Goal: Task Accomplishment & Management: Manage account settings

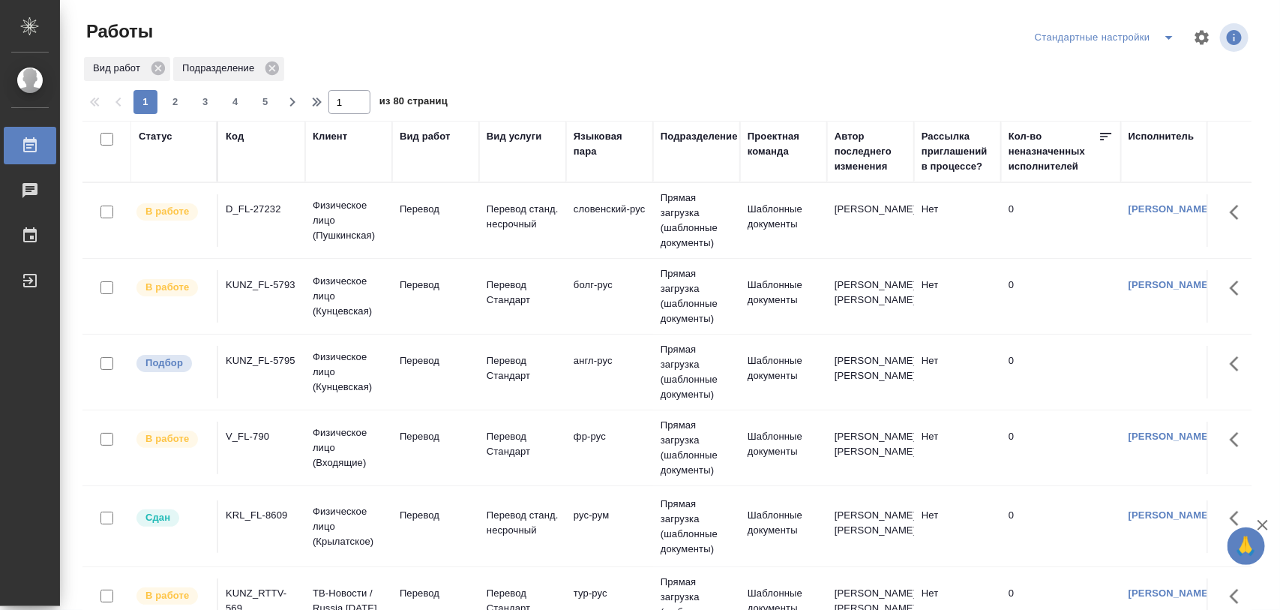
click at [252, 247] on td "KUNZ_FL-5795" at bounding box center [261, 220] width 87 height 52
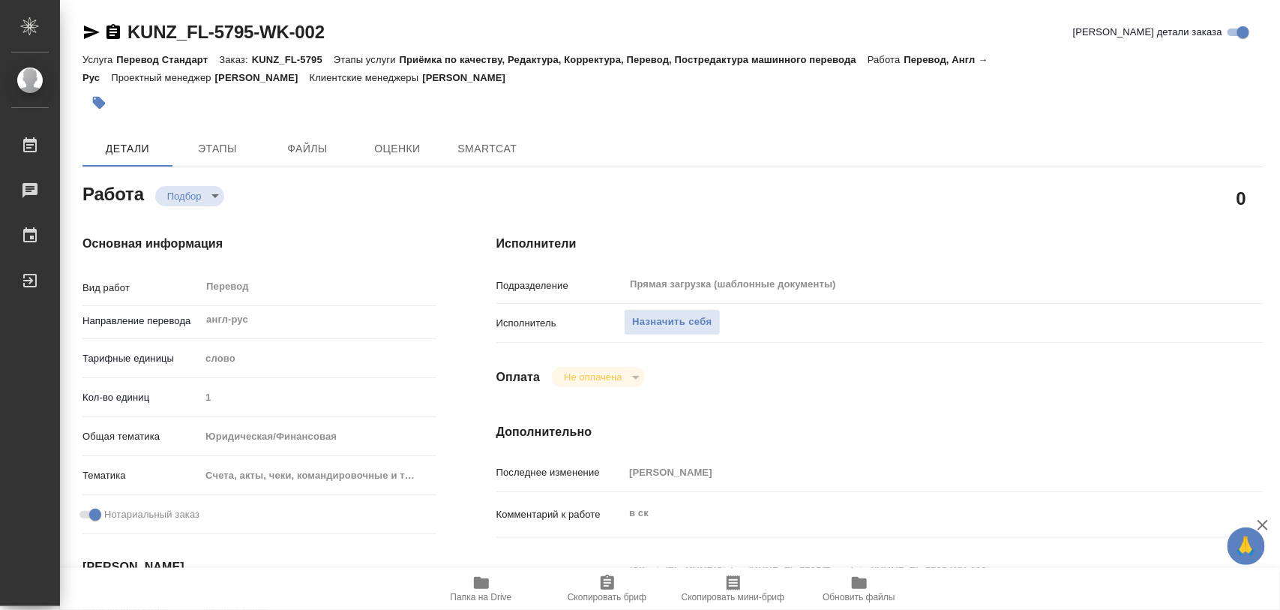
type textarea "x"
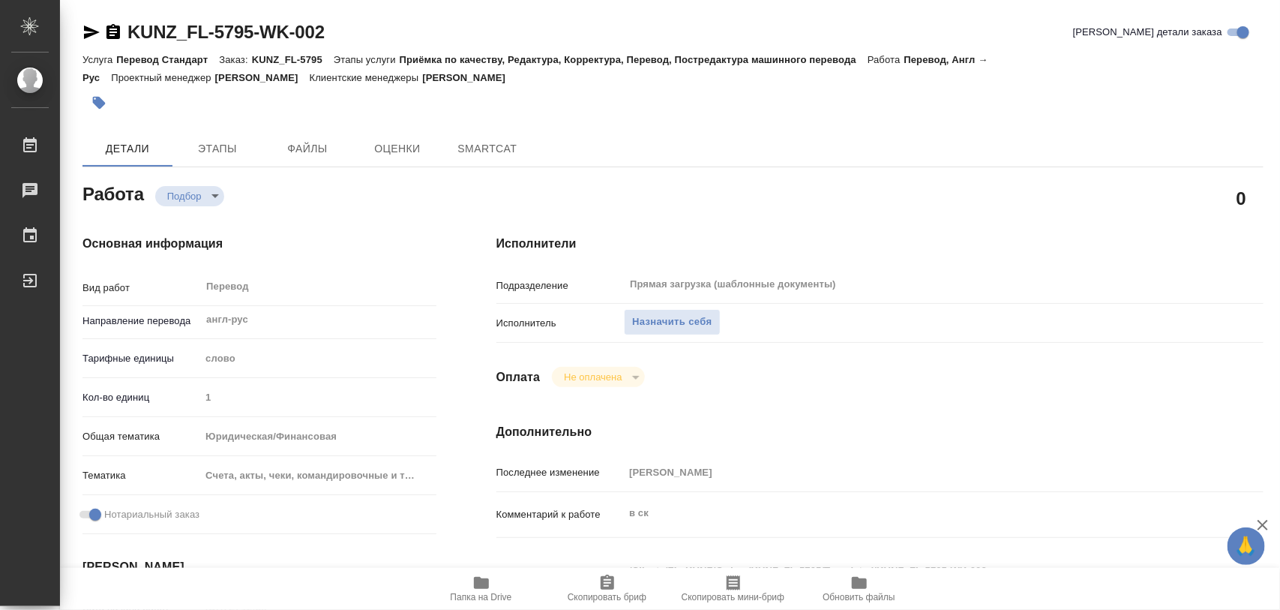
type textarea "x"
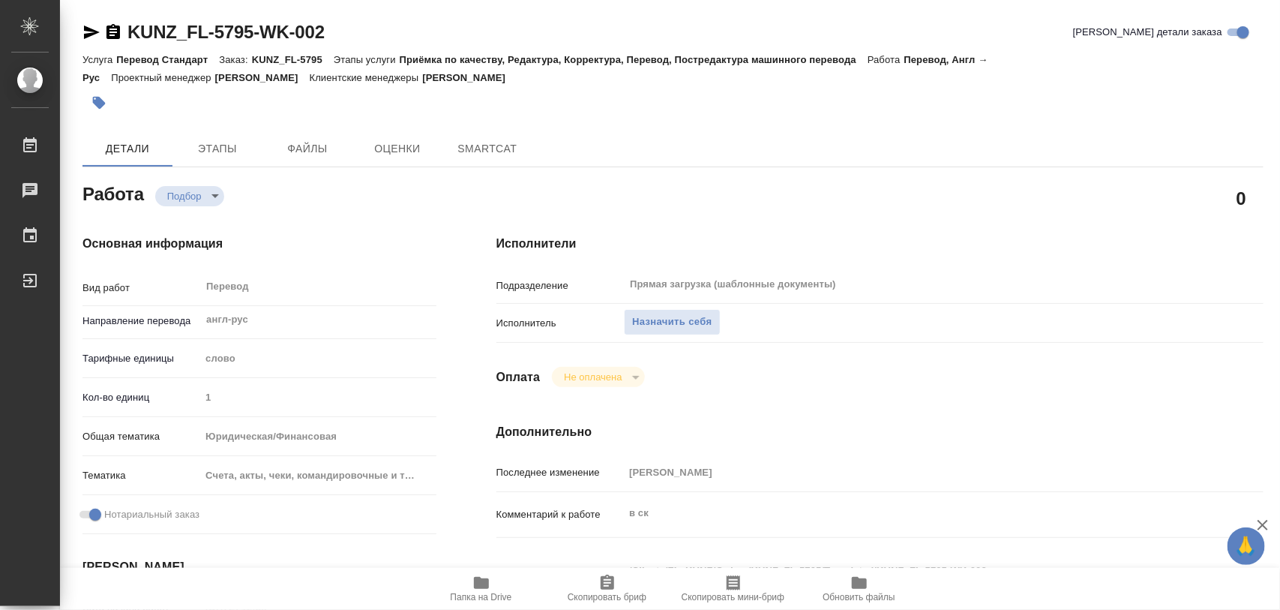
type textarea "x"
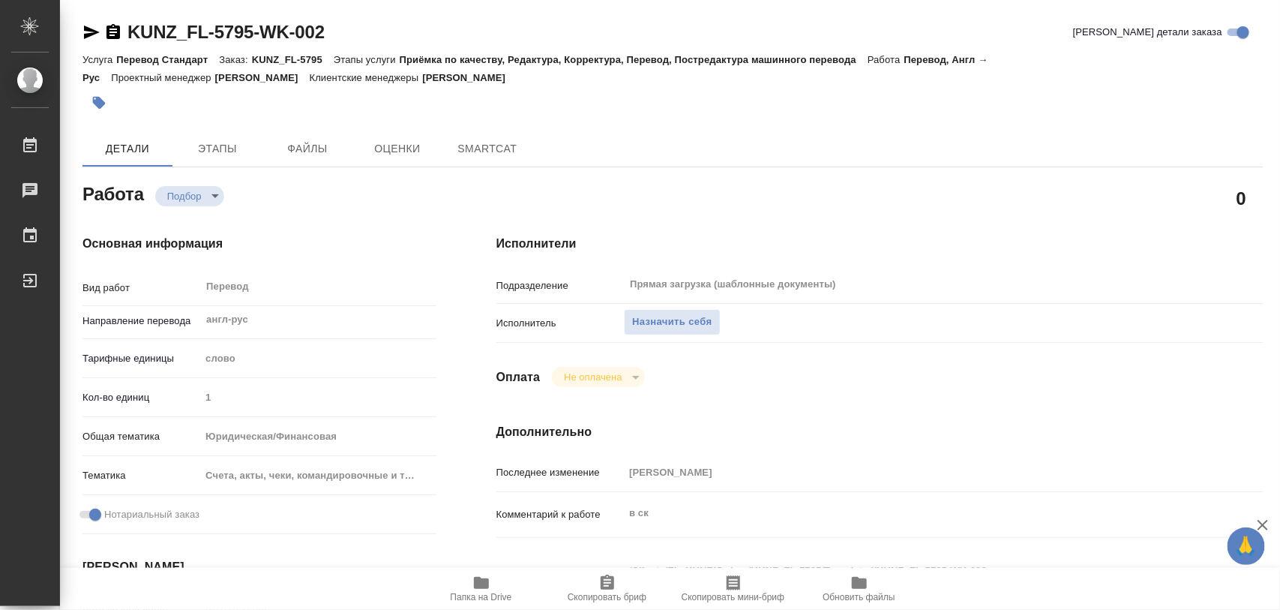
type textarea "x"
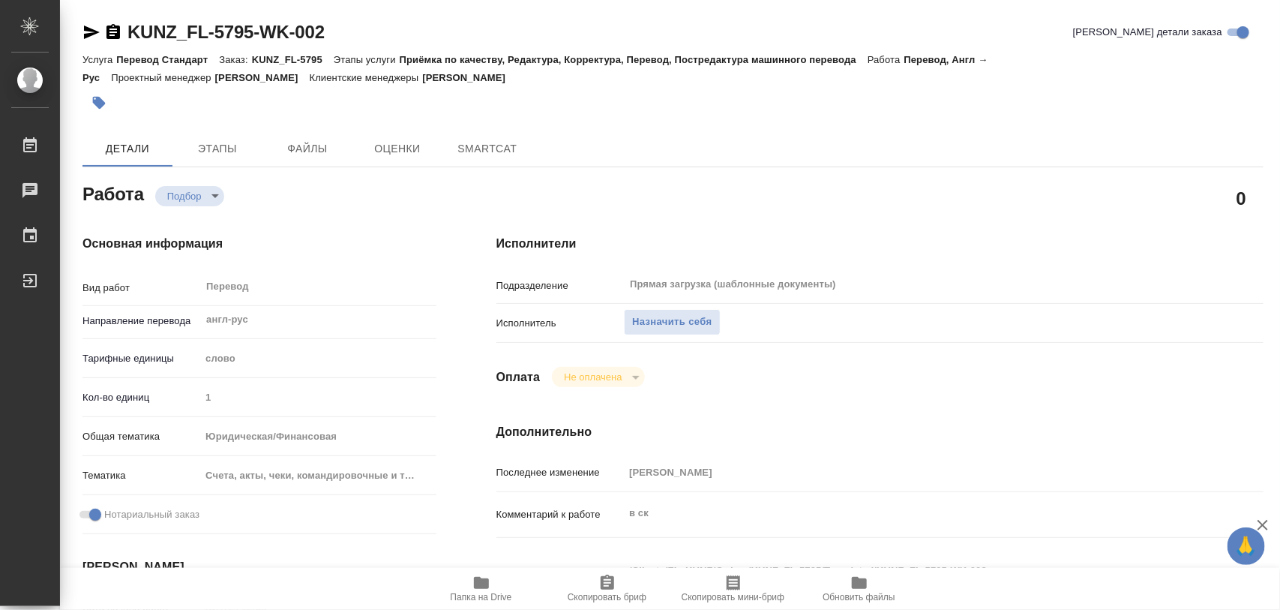
type textarea "x"
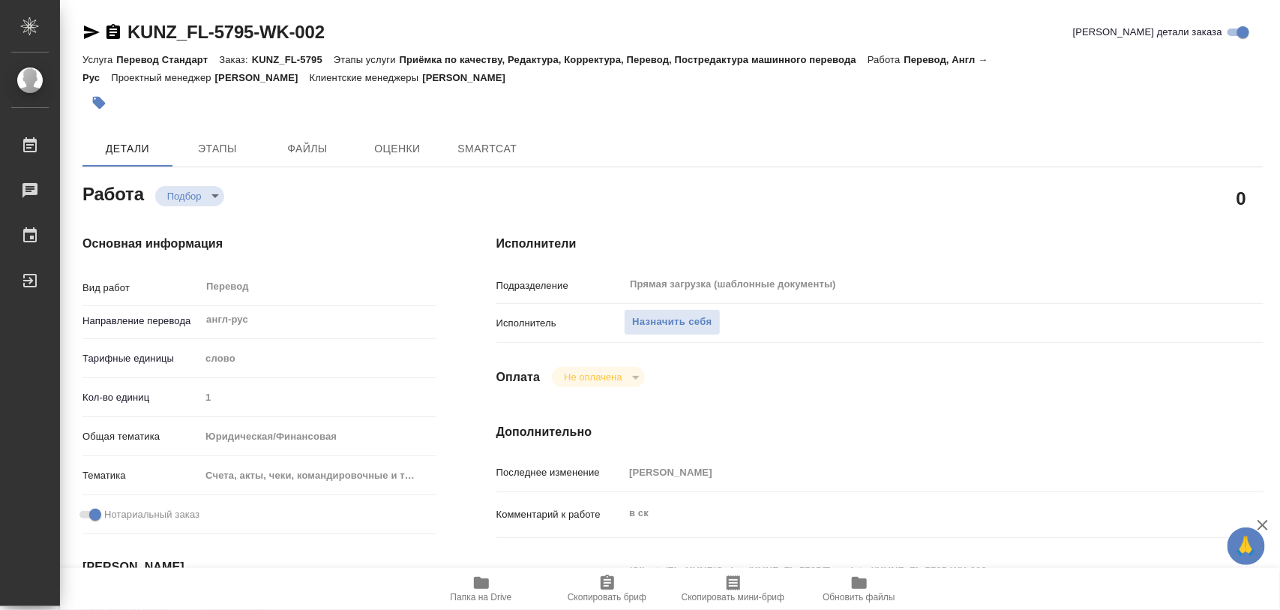
scroll to position [187, 0]
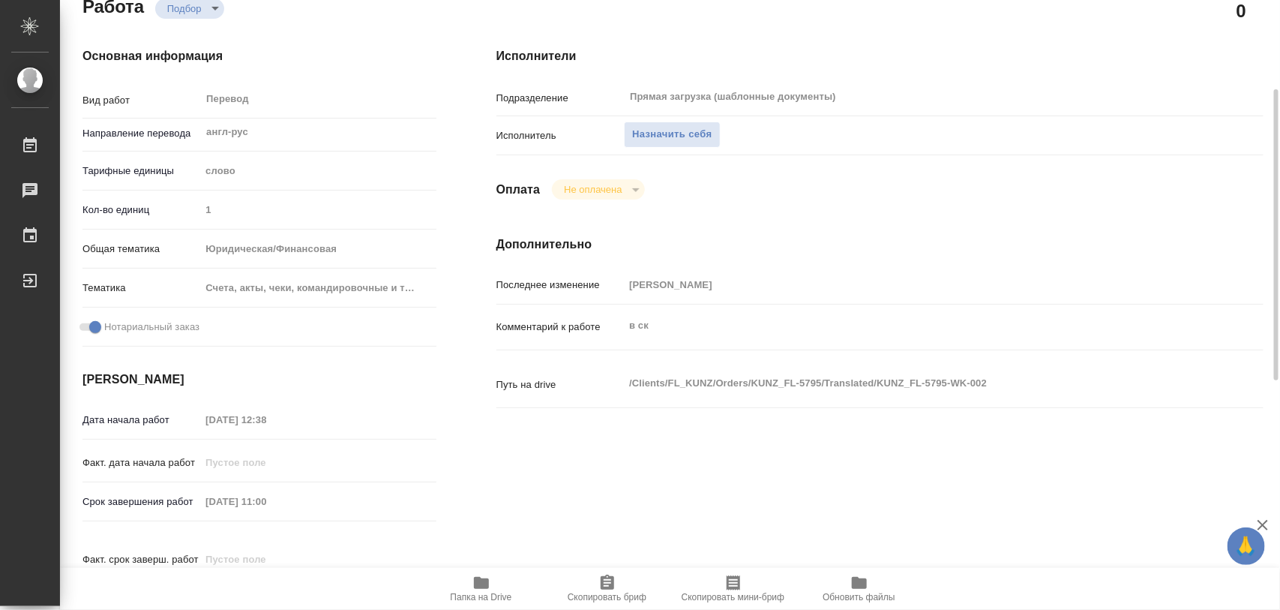
type textarea "x"
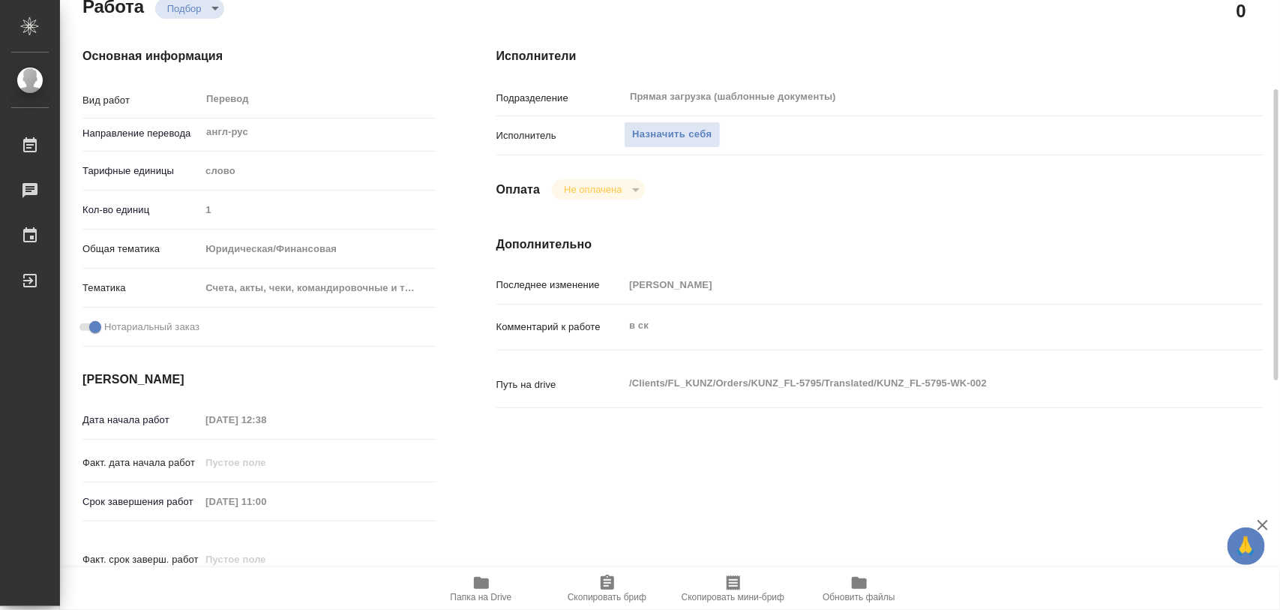
type textarea "x"
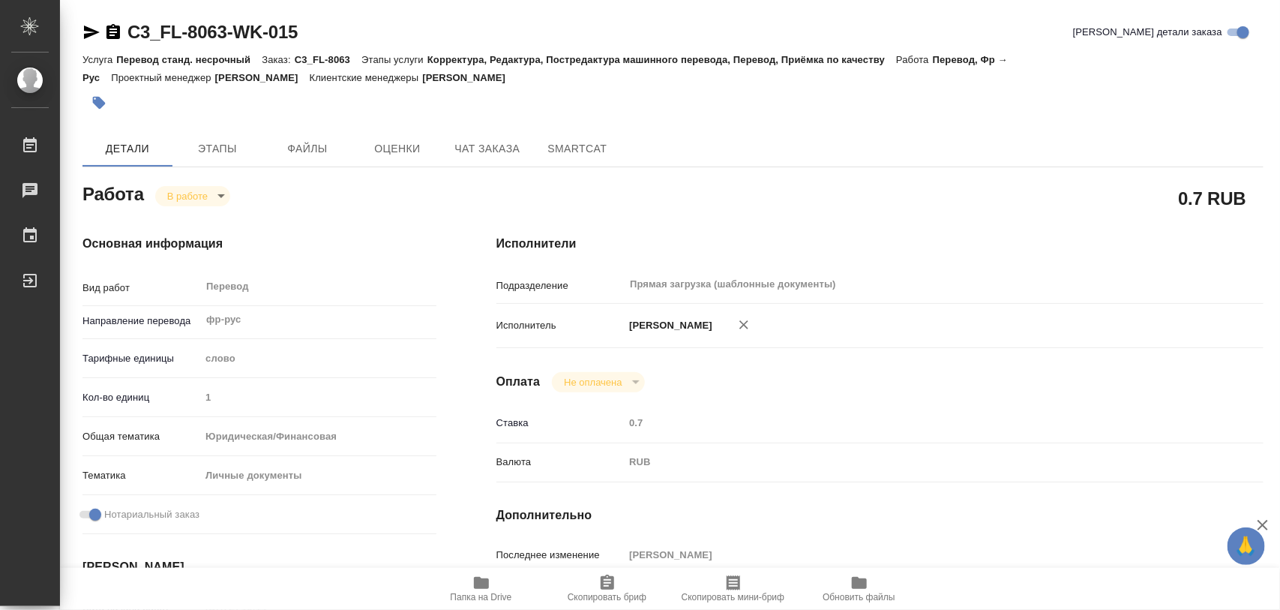
click at [478, 583] on icon "button" at bounding box center [481, 583] width 15 height 12
click at [103, 101] on icon "button" at bounding box center [99, 103] width 13 height 13
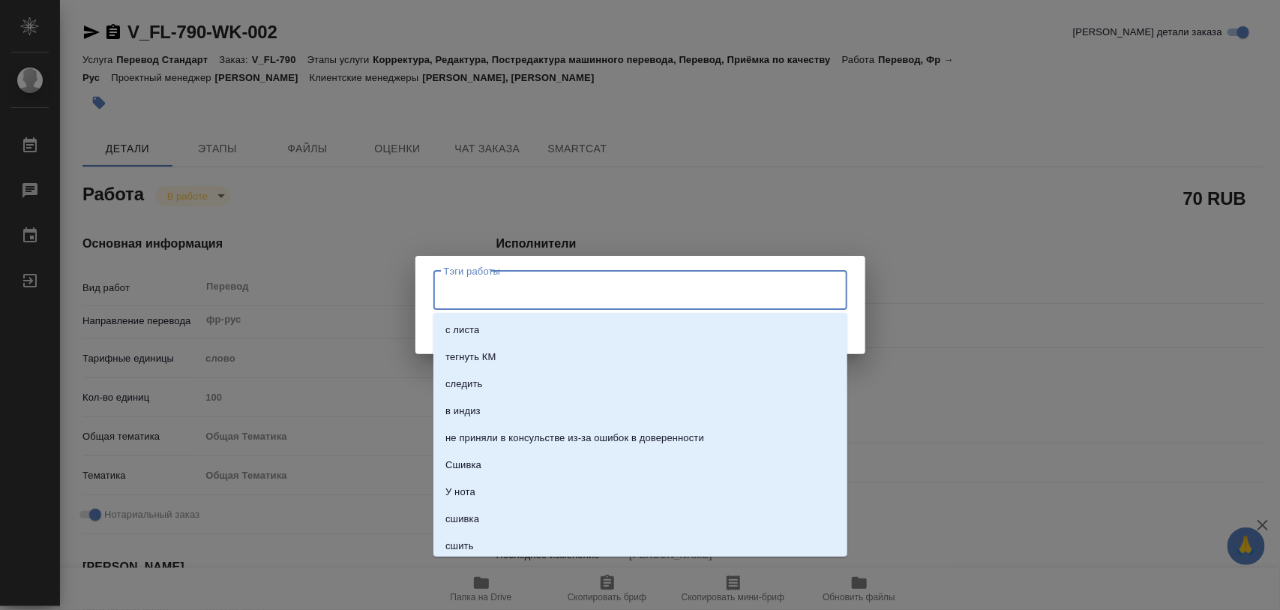
click at [508, 297] on input "Тэги работы" at bounding box center [626, 289] width 372 height 25
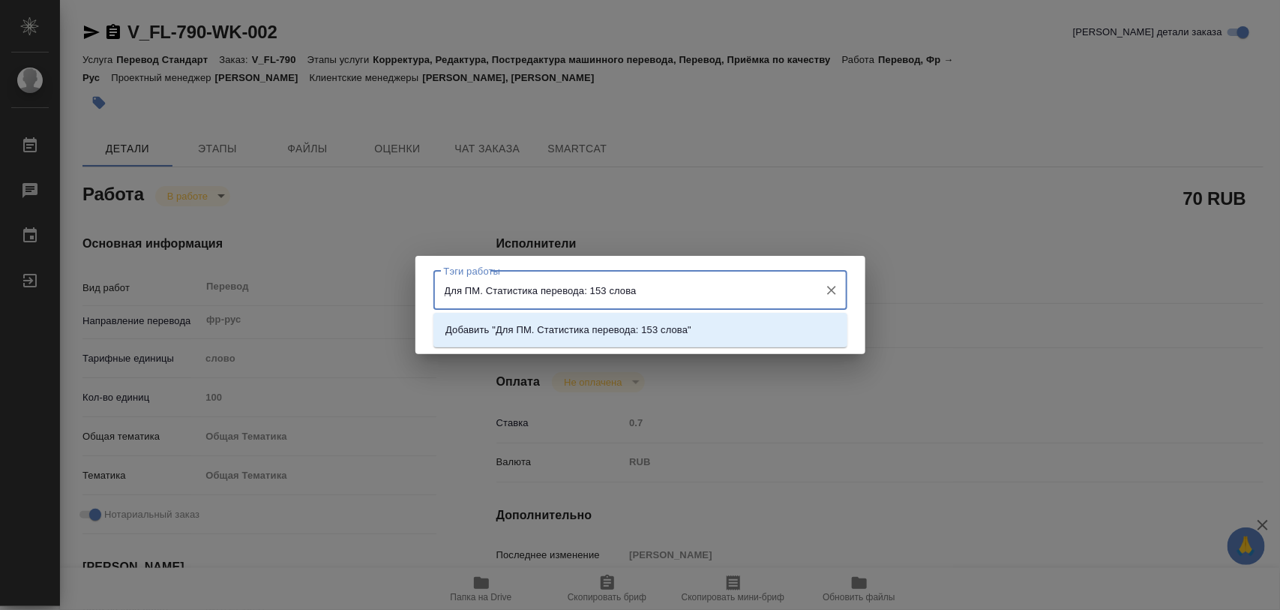
type input "Для ПМ. Статистика перевода: 153 слова."
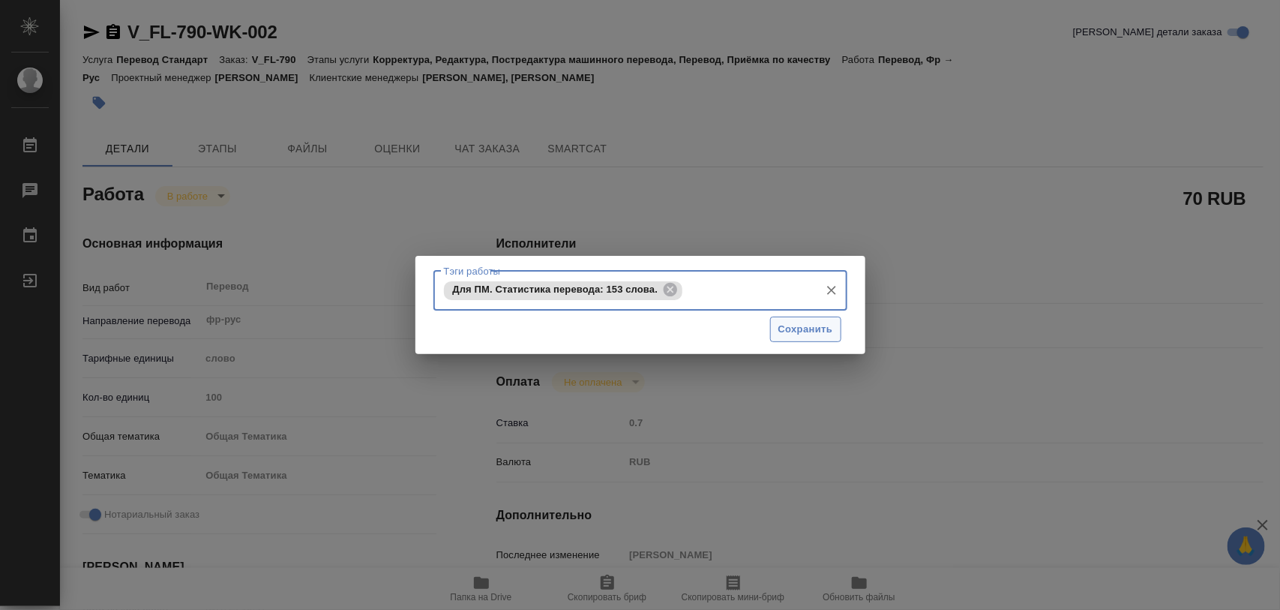
click at [788, 335] on span "Сохранить" at bounding box center [805, 329] width 55 height 17
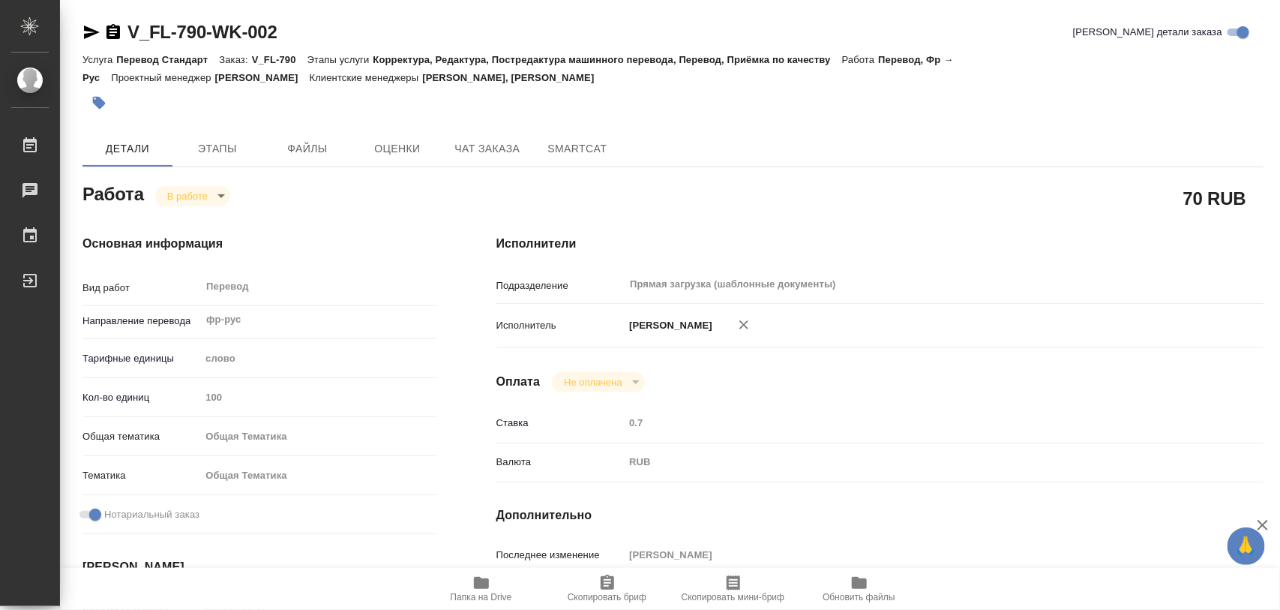
type input "inProgress"
type input "фр-рус"
type input "5a8b1489cc6b4906c91bfd90"
type input "100"
type input "obtem"
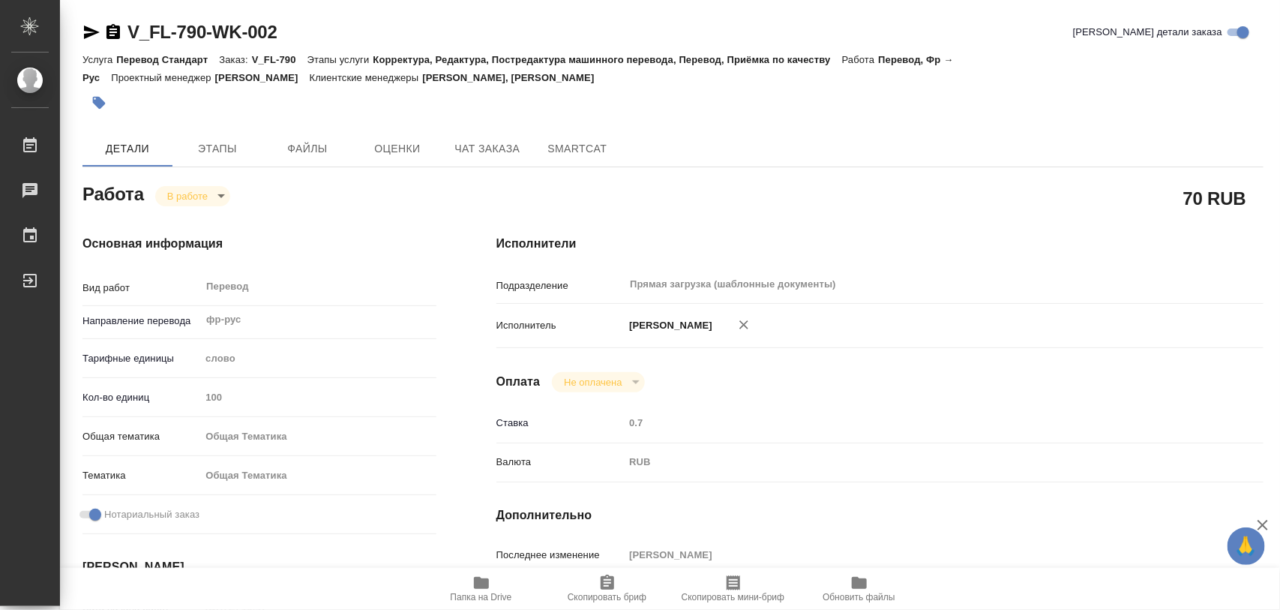
type input "6012b1ca196b0e5c9229a120"
checkbox input "true"
type input "14.08.2025 16:47"
type input "15.08.2025 12:09"
type input "18.08.2025 10:00"
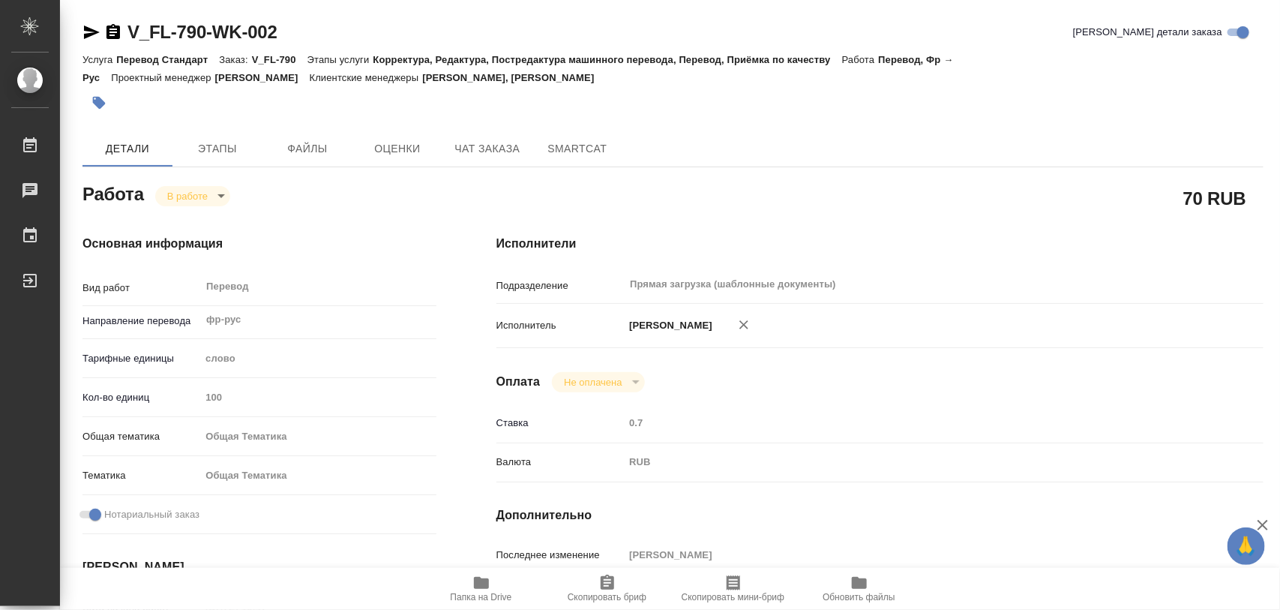
type input "18.08.2025 10:00"
type input "Прямая загрузка (шаблонные документы)"
type input "notPayed"
type input "0.7"
type input "RUB"
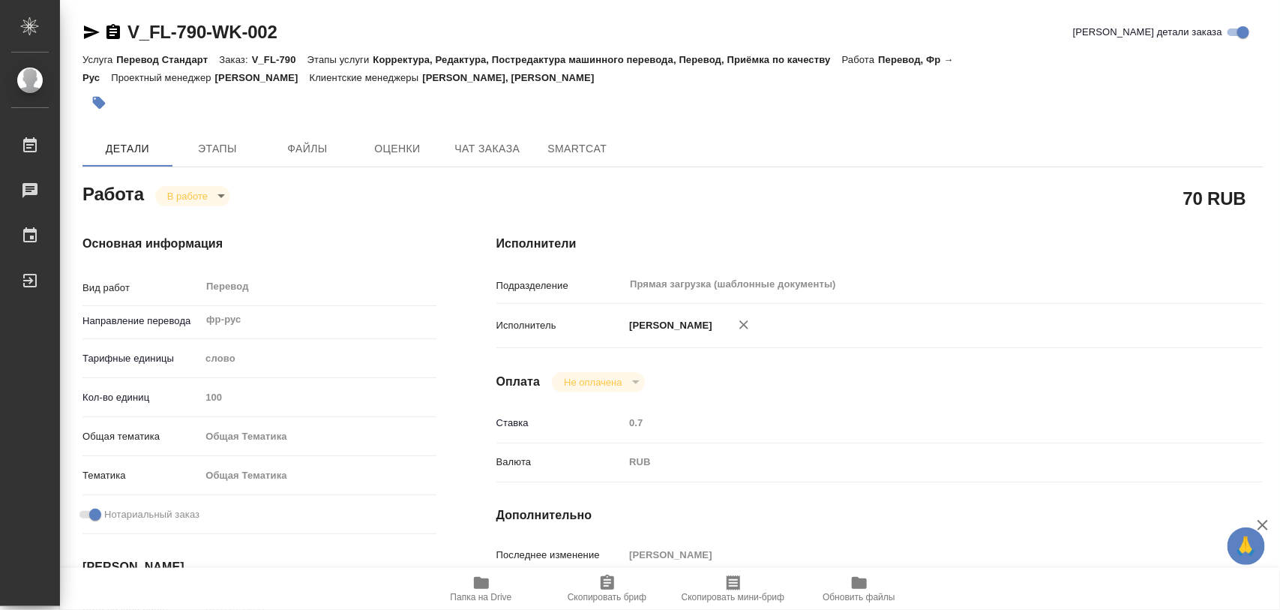
type input "[PERSON_NAME] [PERSON_NAME]"
type input "V_FL-790"
type input "Перевод Стандарт"
type input "Корректура, Редактура, Постредактура машинного перевода, Перевод, Приёмка по ка…"
type input "[PERSON_NAME], [PERSON_NAME] [PERSON_NAME]"
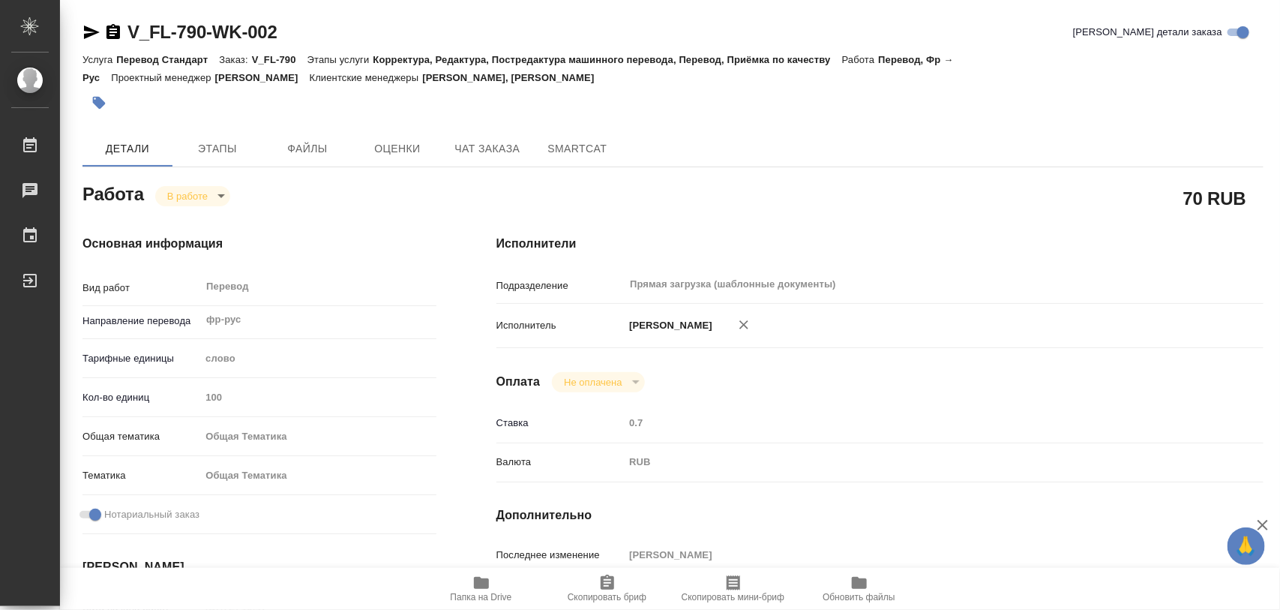
type input "/Clients/FL_V/Orders/V_FL-790"
click at [220, 197] on body "🙏 .cls-1 fill:#fff; AWATERA Iglakov Maksim Работы 0 Чаты График Выйти V_FL-790-…" at bounding box center [640, 305] width 1280 height 610
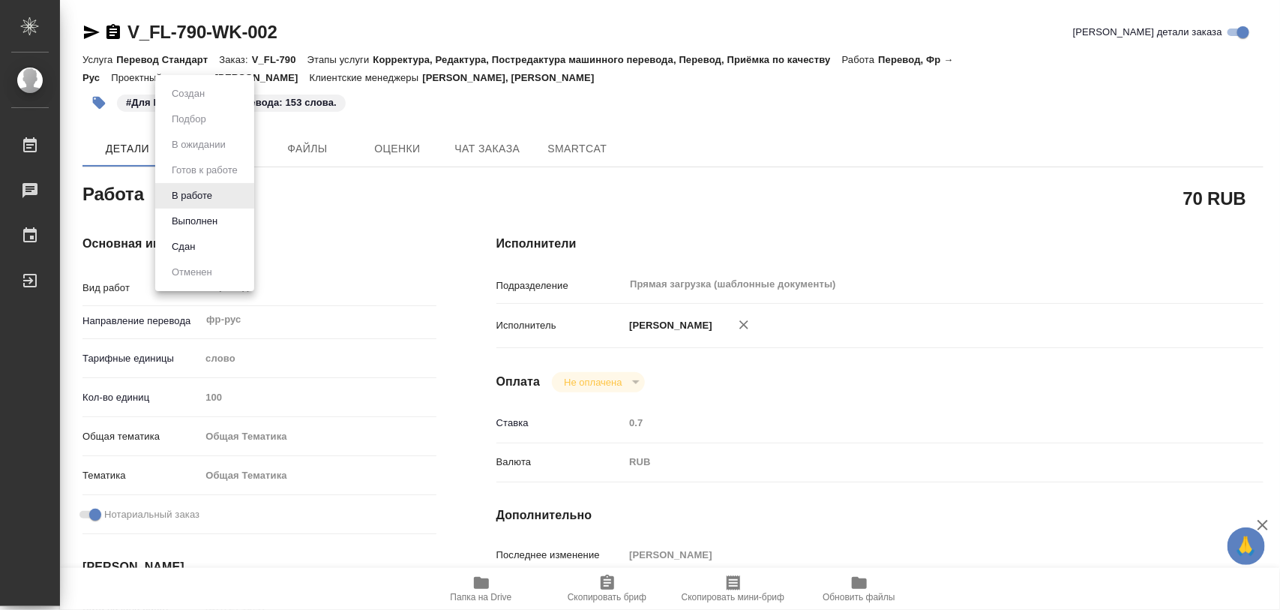
click at [170, 211] on li "Выполнен" at bounding box center [204, 220] width 99 height 25
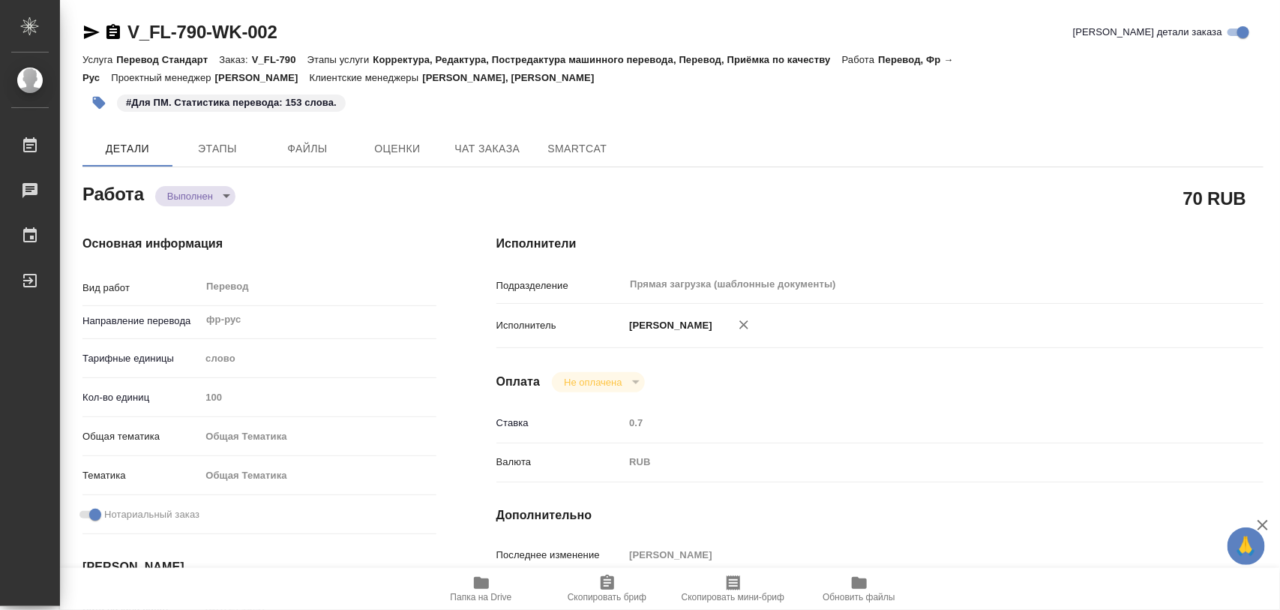
type textarea "x"
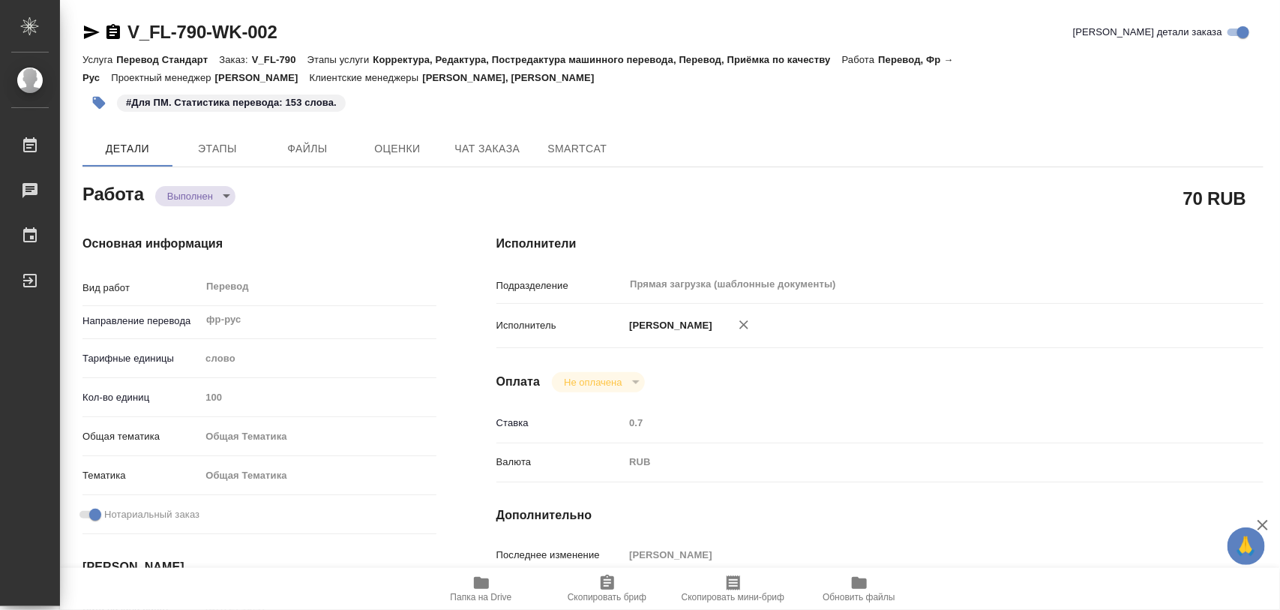
type textarea "x"
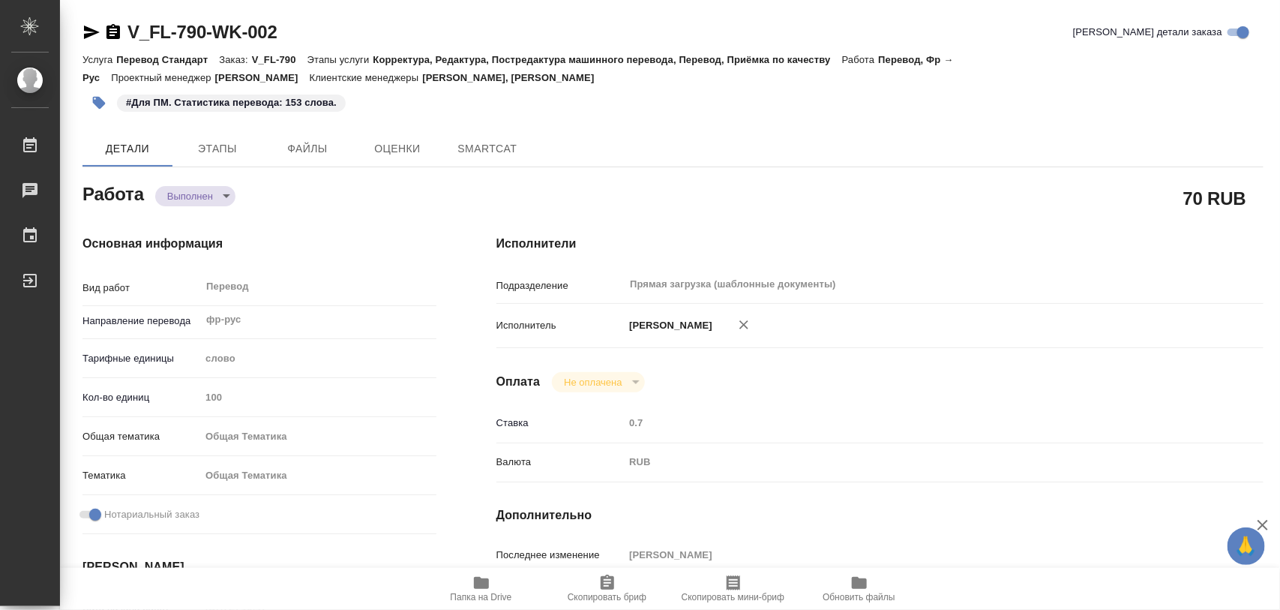
type textarea "x"
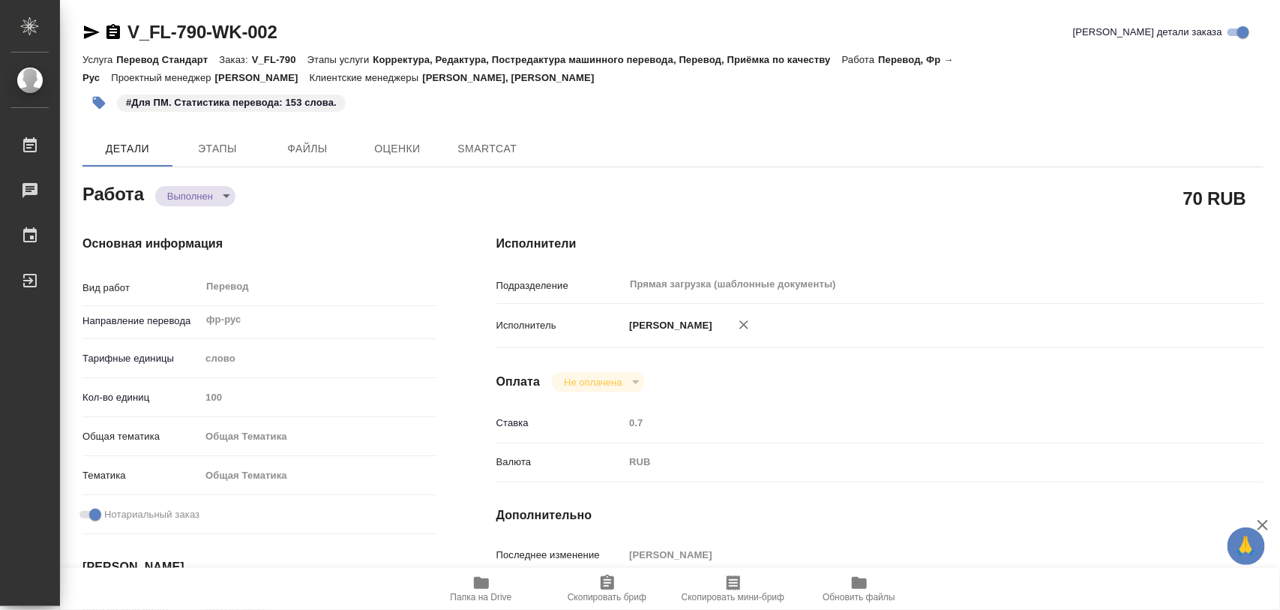
type textarea "x"
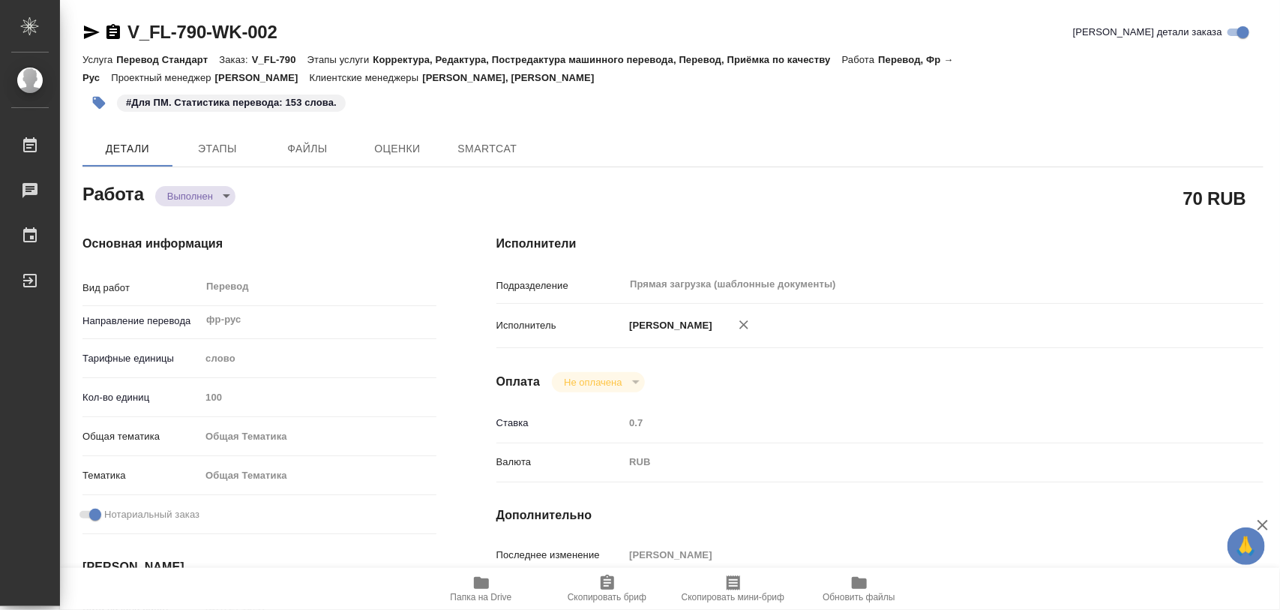
type textarea "x"
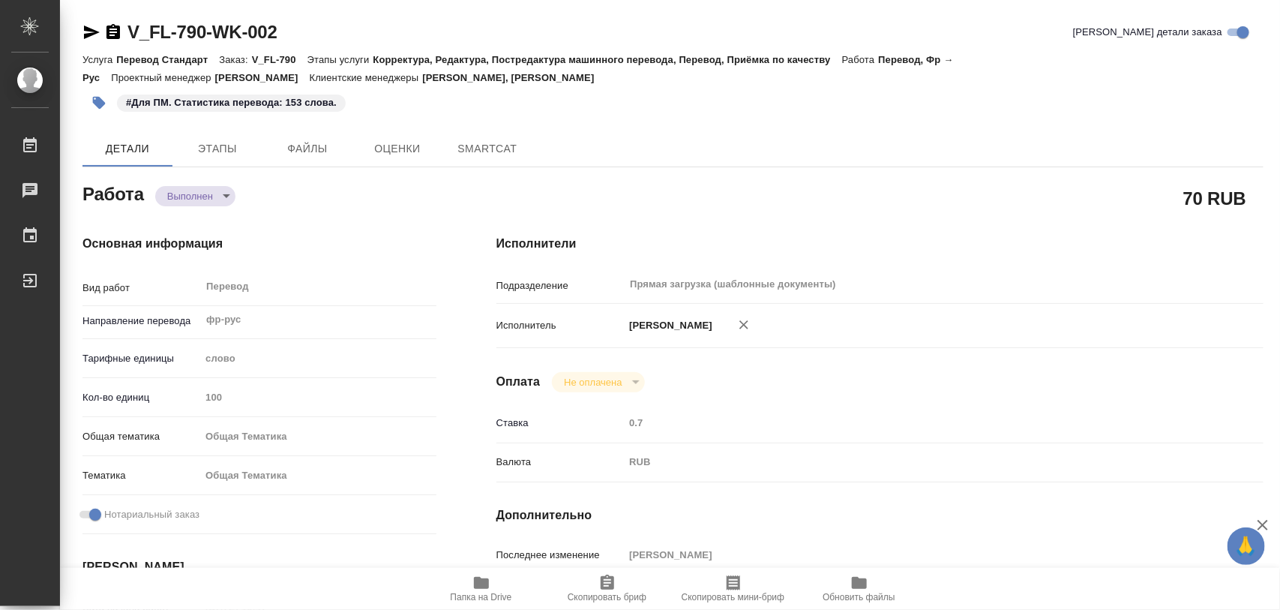
type textarea "x"
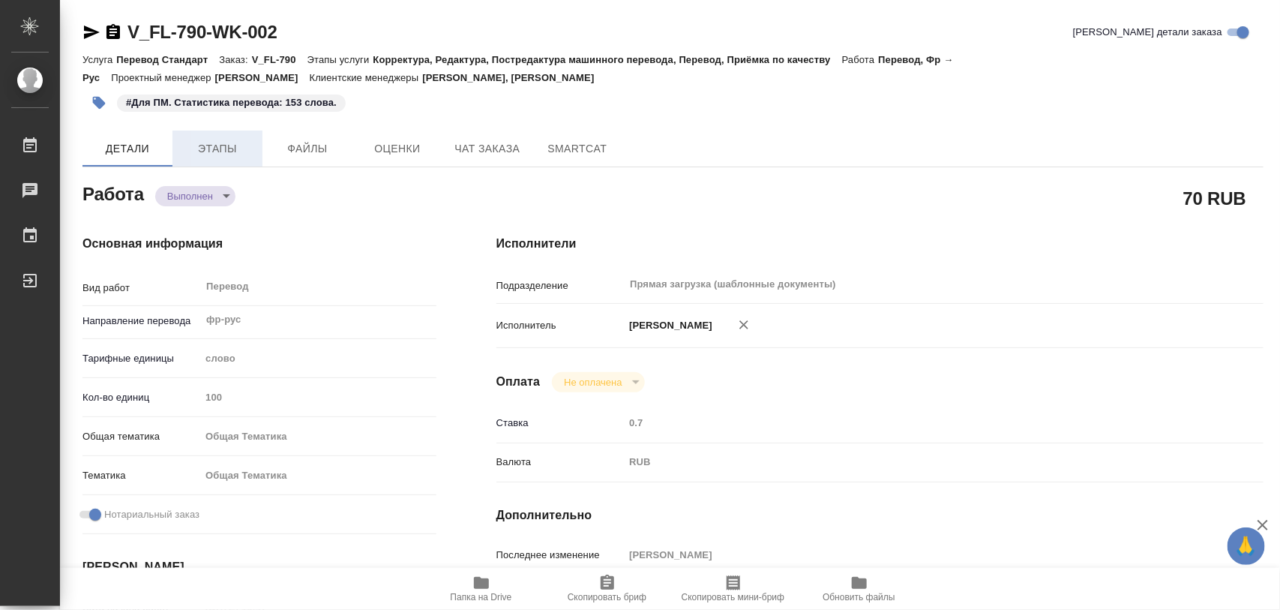
type textarea "x"
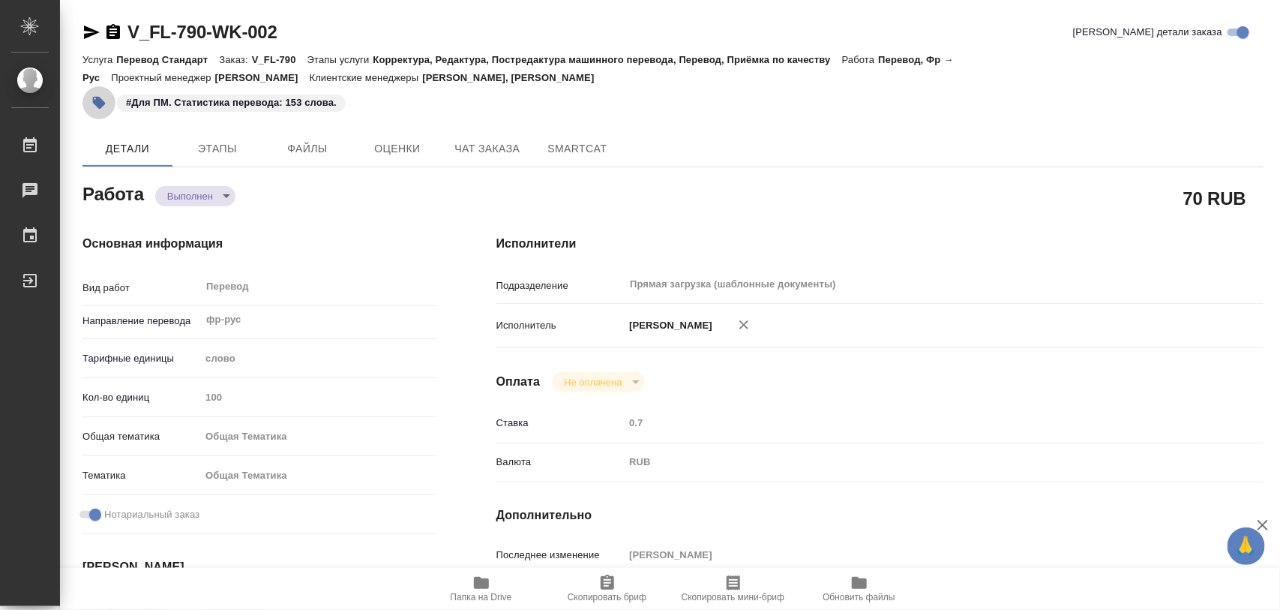
click at [94, 99] on icon "button" at bounding box center [98, 102] width 15 height 15
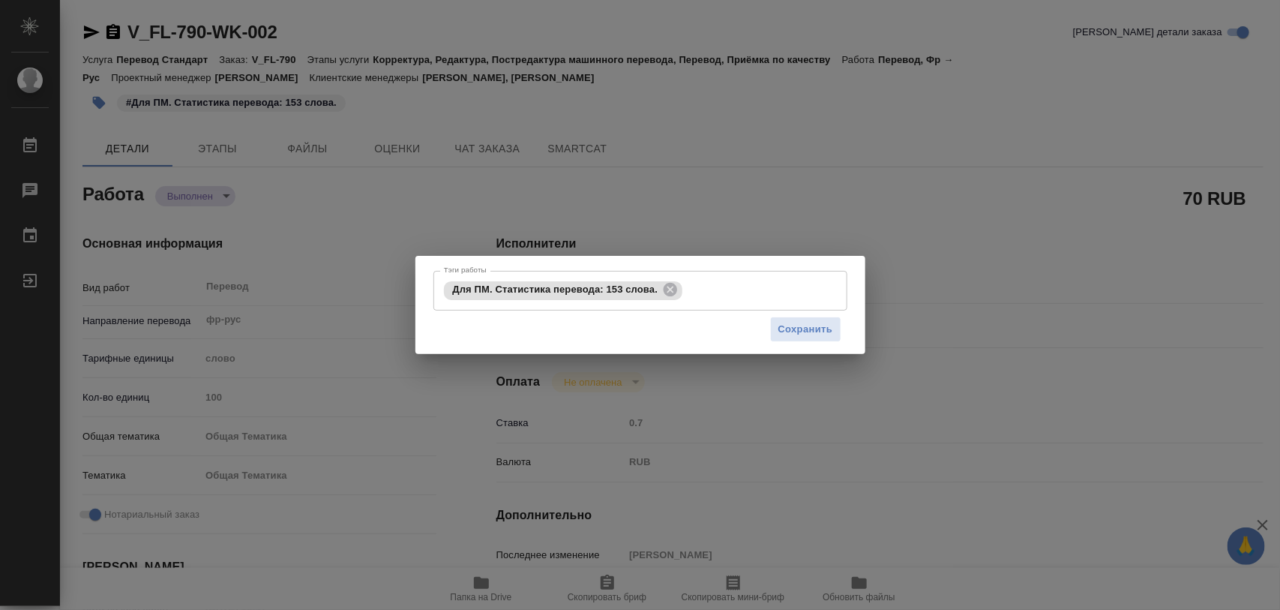
type textarea "x"
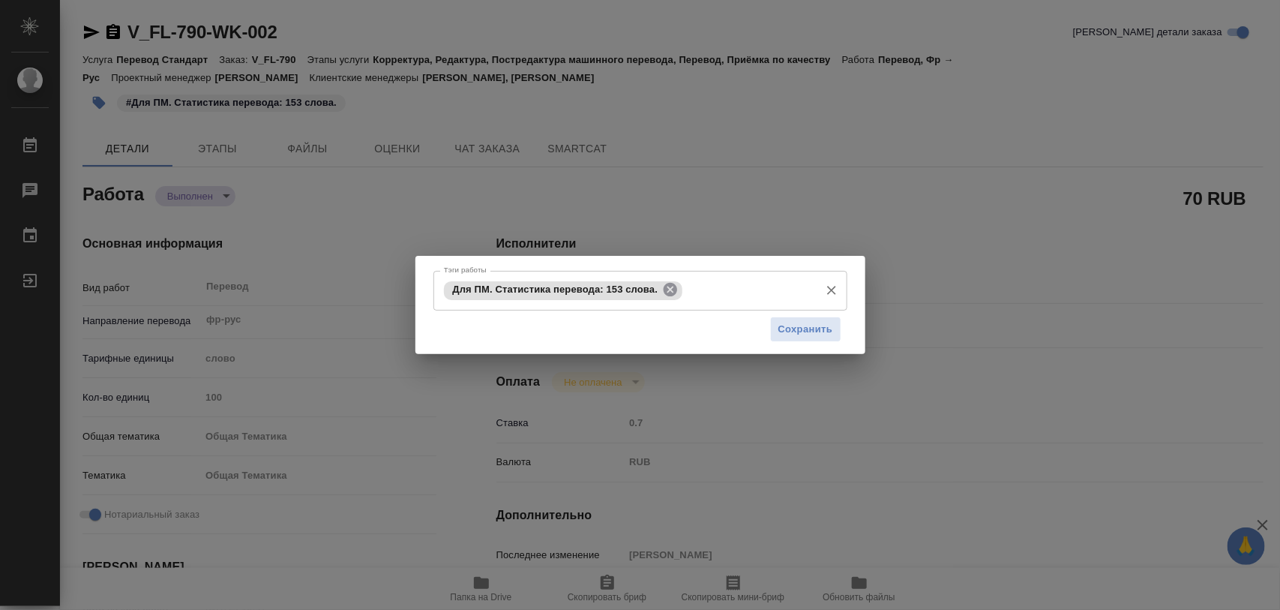
click at [670, 292] on icon at bounding box center [670, 289] width 13 height 13
click at [540, 289] on input "Тэги работы" at bounding box center [626, 289] width 372 height 25
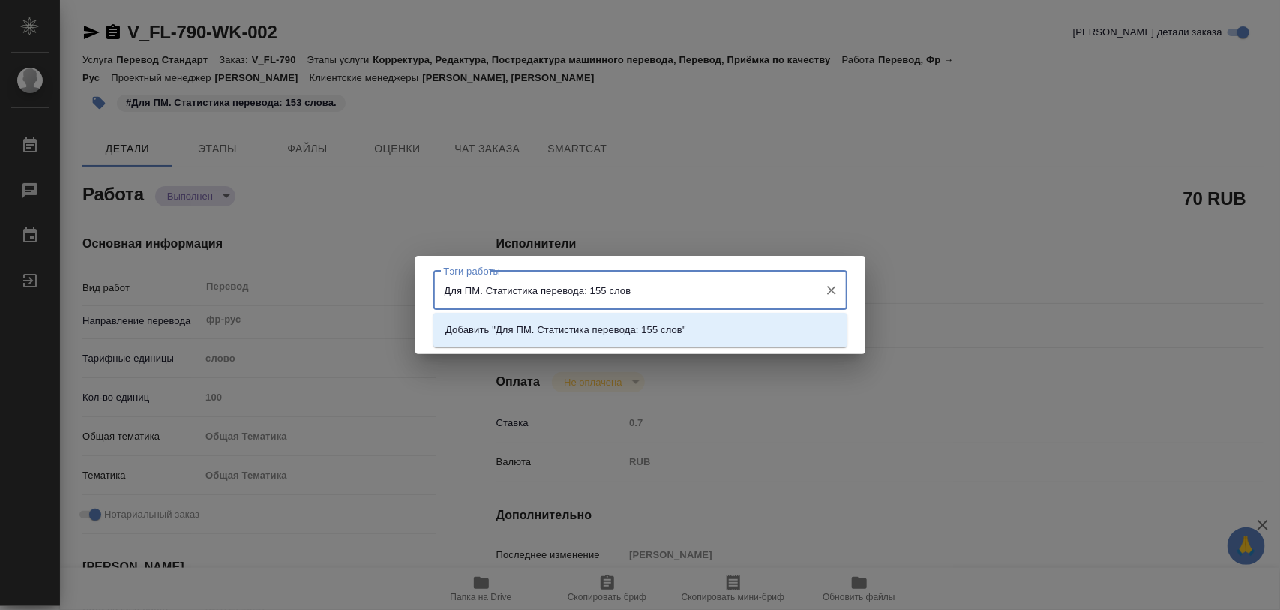
type input "Для ПМ. Статистика перевода: 155 слов."
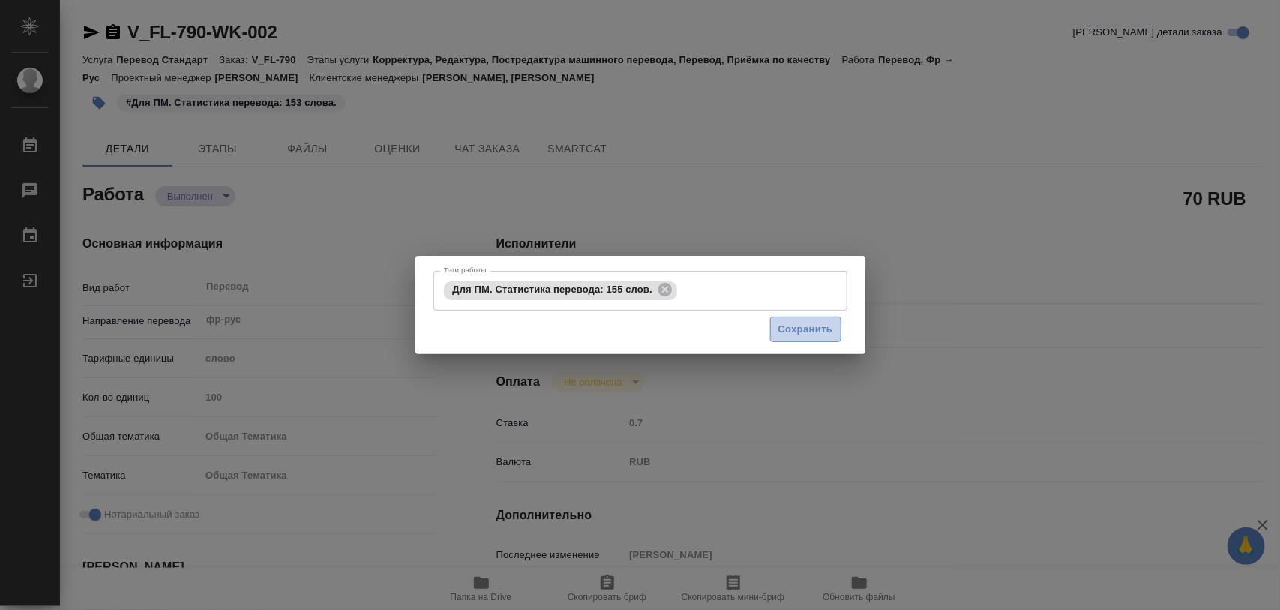
click at [815, 331] on span "Сохранить" at bounding box center [805, 329] width 55 height 17
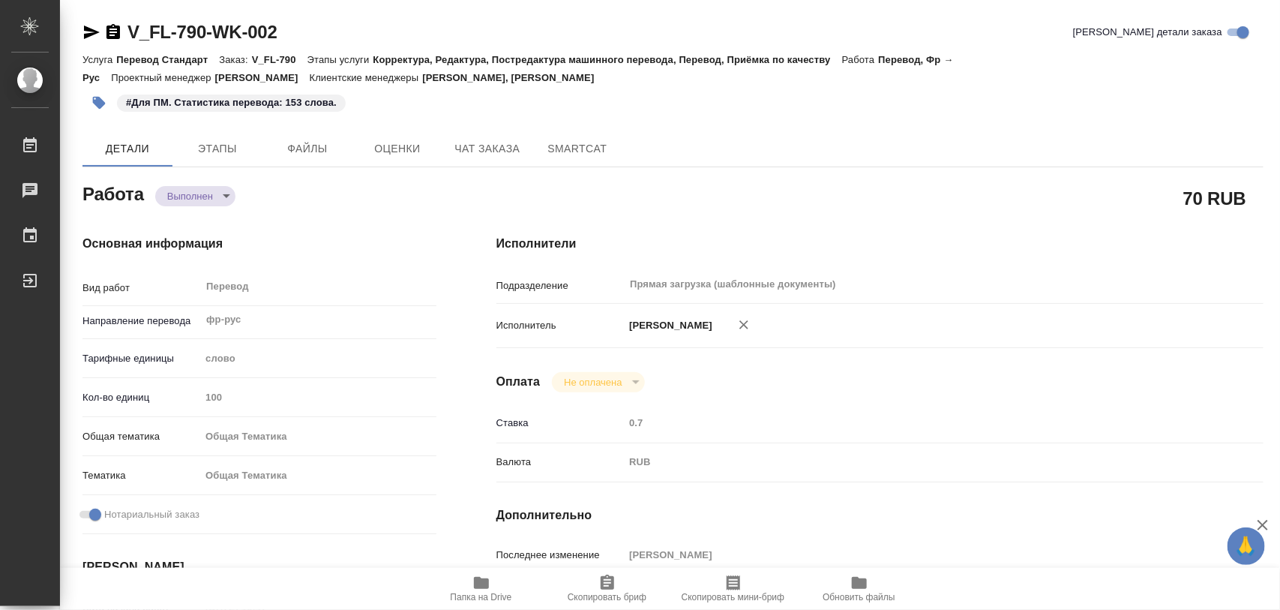
type input "completed"
type textarea "Перевод"
type textarea "x"
type input "фр-рус"
type input "5a8b1489cc6b4906c91bfd90"
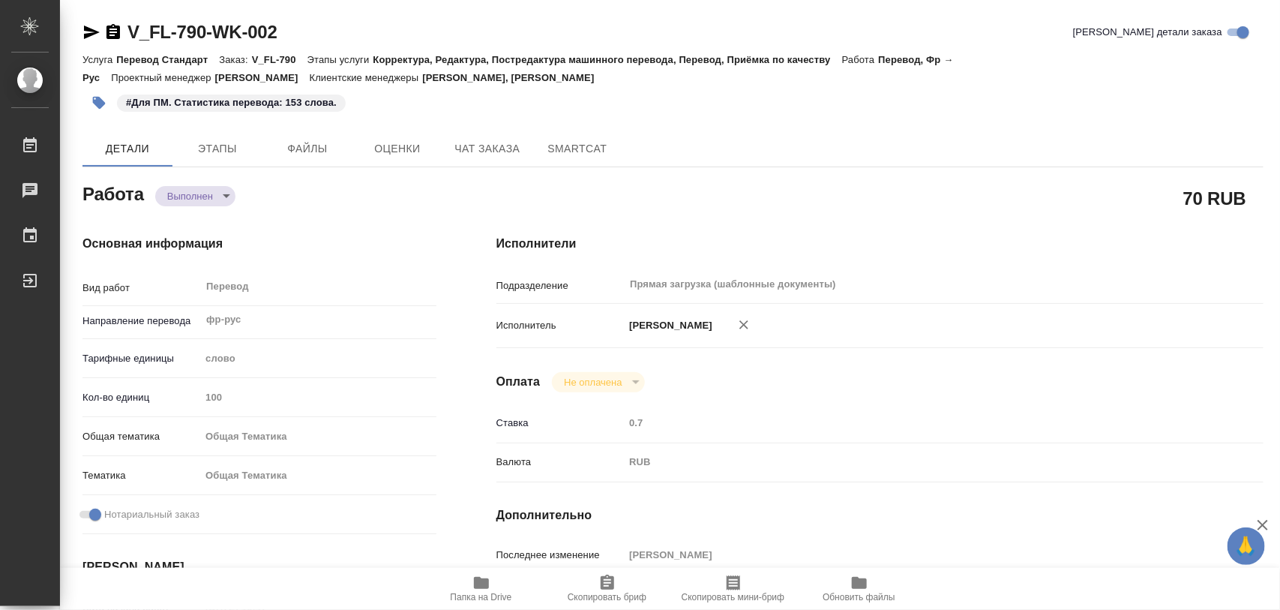
type input "100"
type input "obtem"
type input "6012b1ca196b0e5c9229a120"
checkbox input "true"
type input "14.08.2025 16:47"
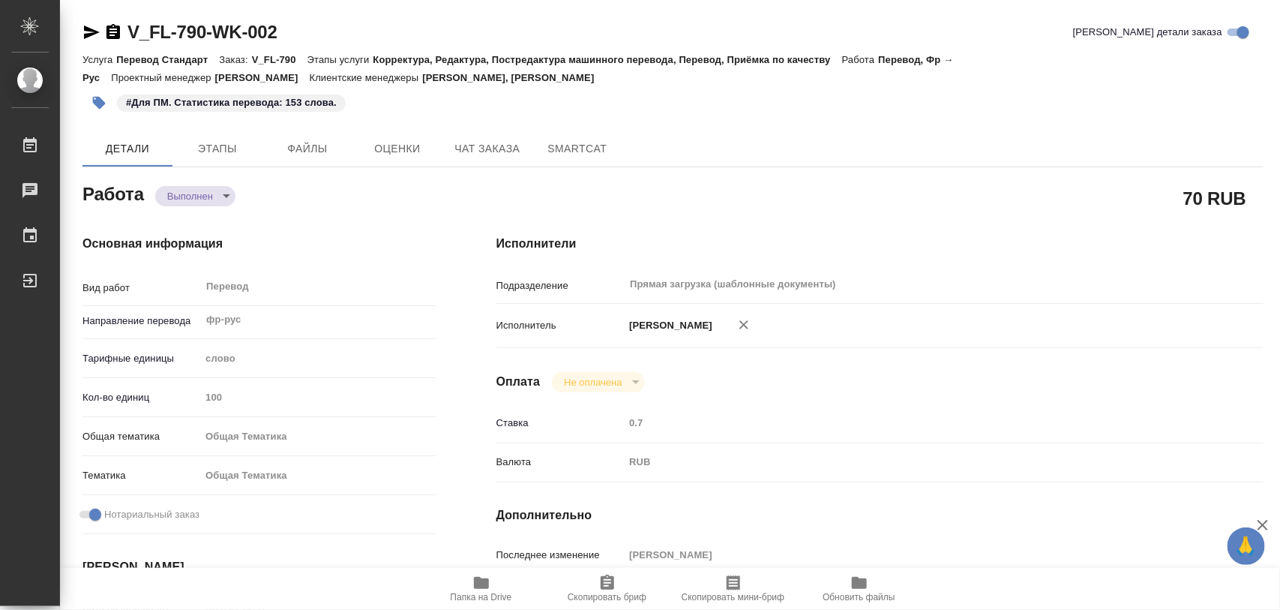
type input "15.08.2025 12:09"
type input "18.08.2025 10:00"
type input "18.08.2025 09:35"
type input "18.08.2025 10:00"
type input "Прямая загрузка (шаблонные документы)"
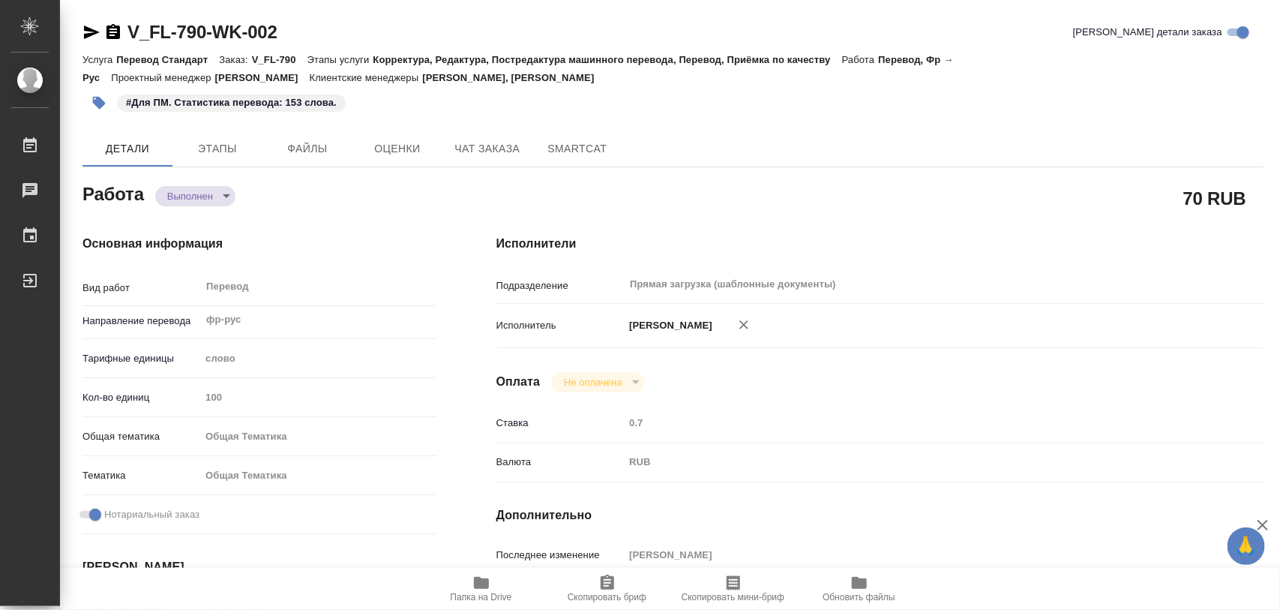
type input "notPayed"
type input "0.7"
type input "RUB"
type input "[PERSON_NAME]"
type textarea "x"
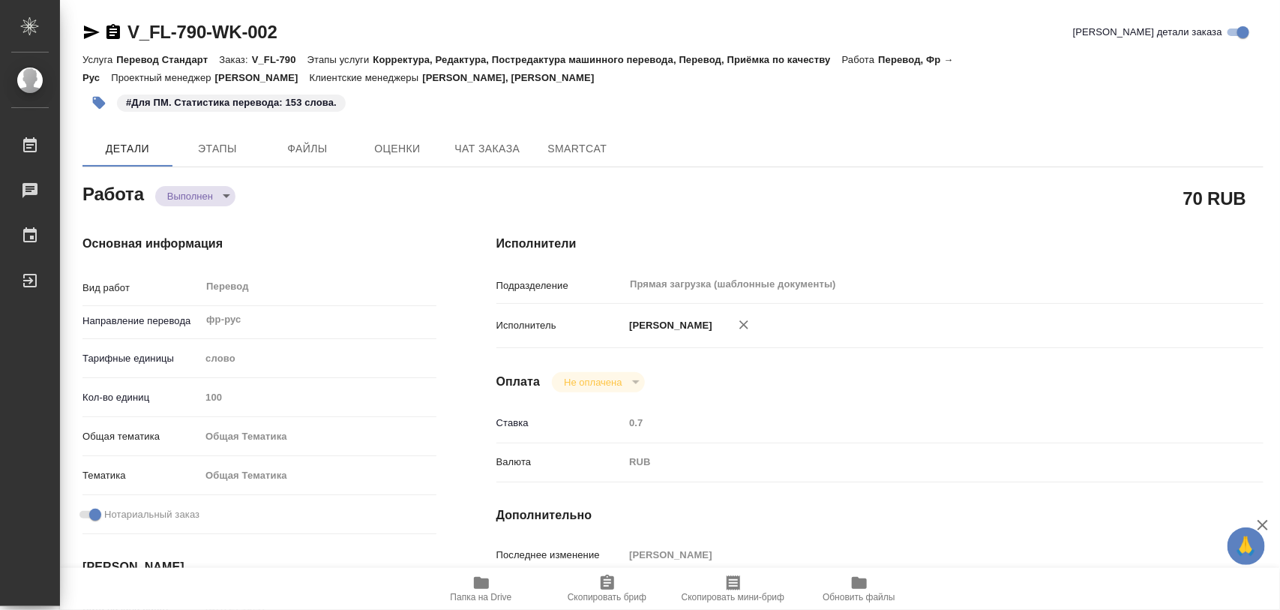
type textarea "/Clients/FL_V/Orders/V_FL-790/Translated/V_FL-790-WK-002"
type textarea "x"
type input "V_FL-790"
type input "Перевод Стандарт"
type input "Корректура, Редактура, Постредактура машинного перевода, Перевод, Приёмка по ка…"
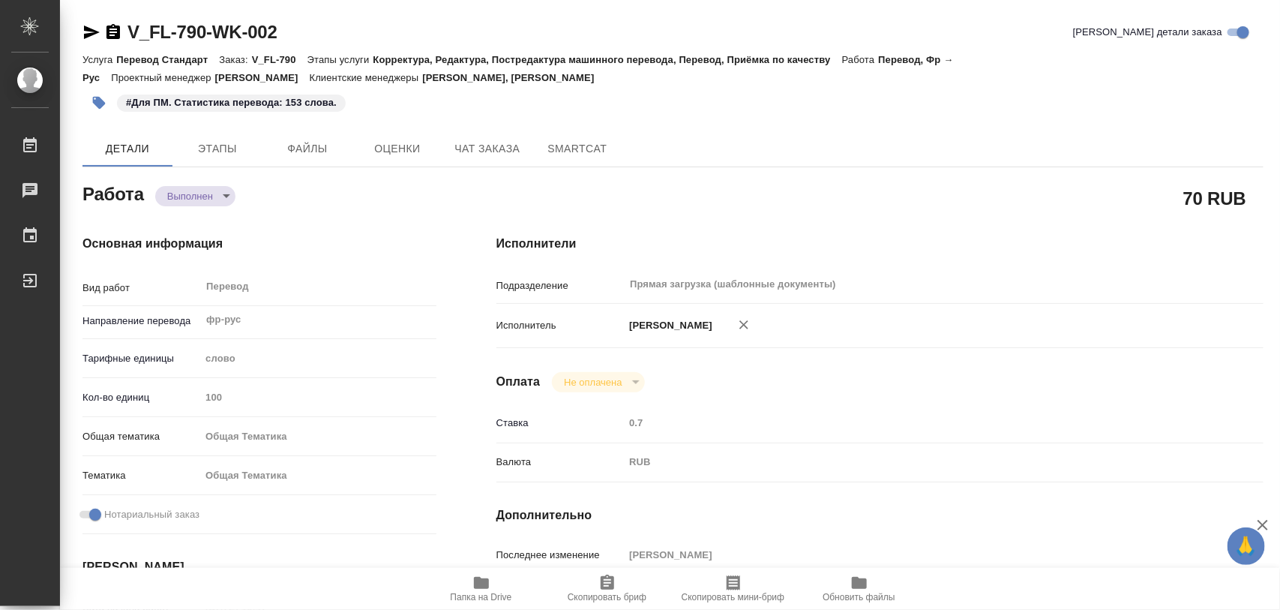
type input "[PERSON_NAME], [PERSON_NAME]"
type input "/Clients/FL_V/Orders/V_FL-790"
type textarea "x"
type textarea "(!) Сдать перевод [PERSON_NAME]"
type textarea "x"
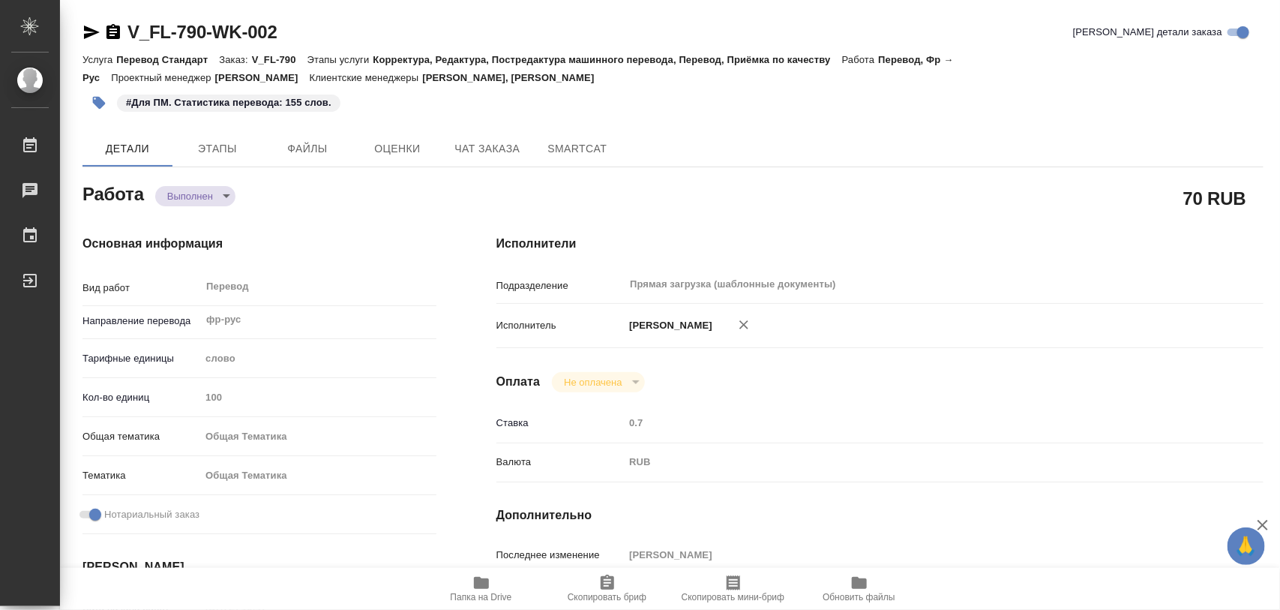
type textarea "x"
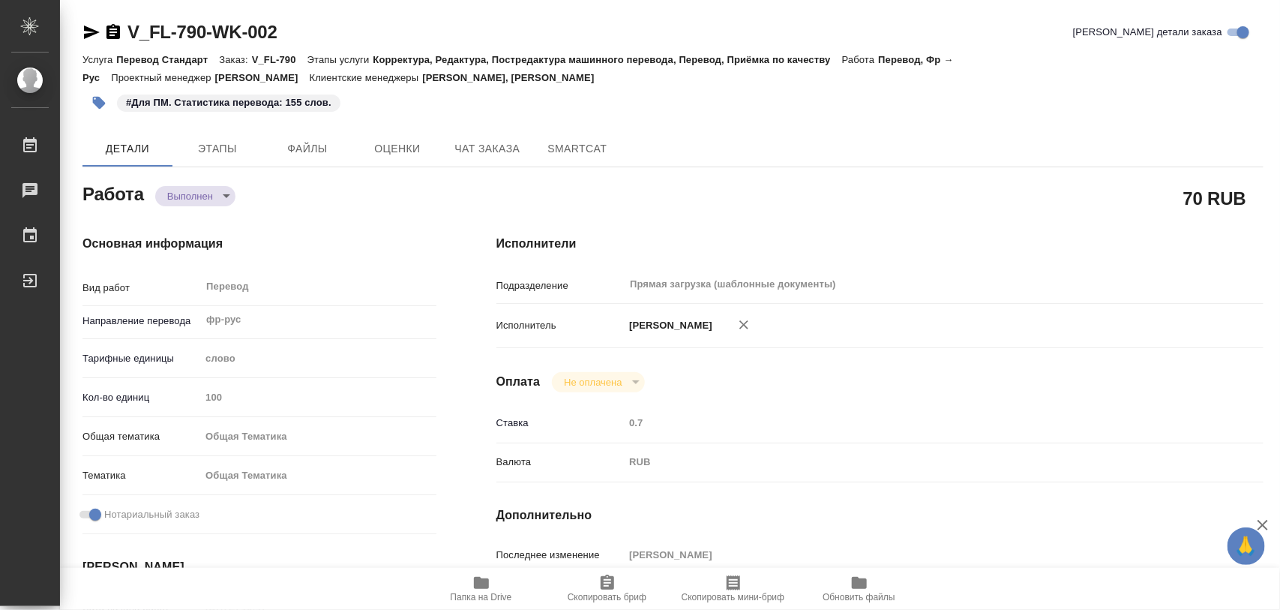
type textarea "x"
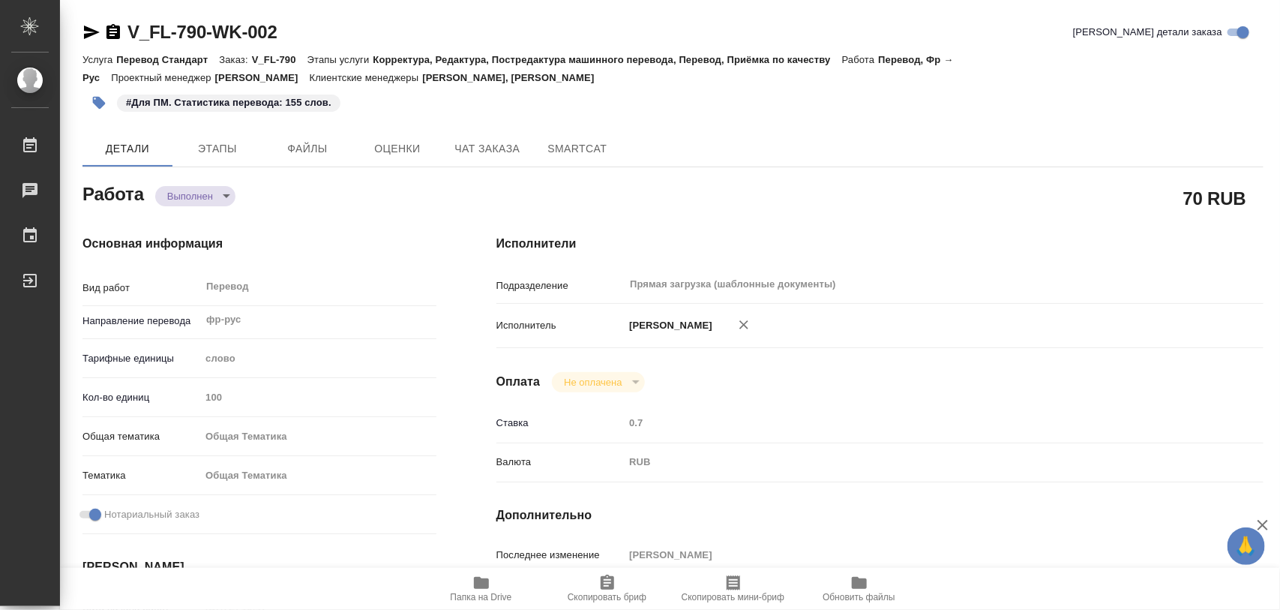
type textarea "x"
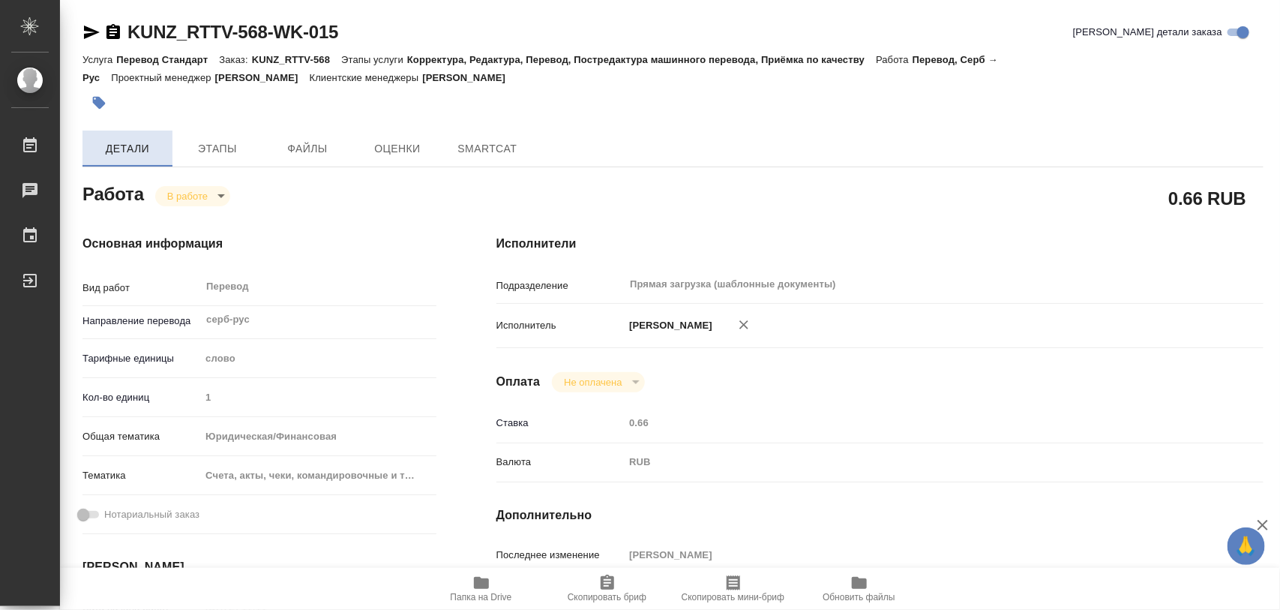
type textarea "x"
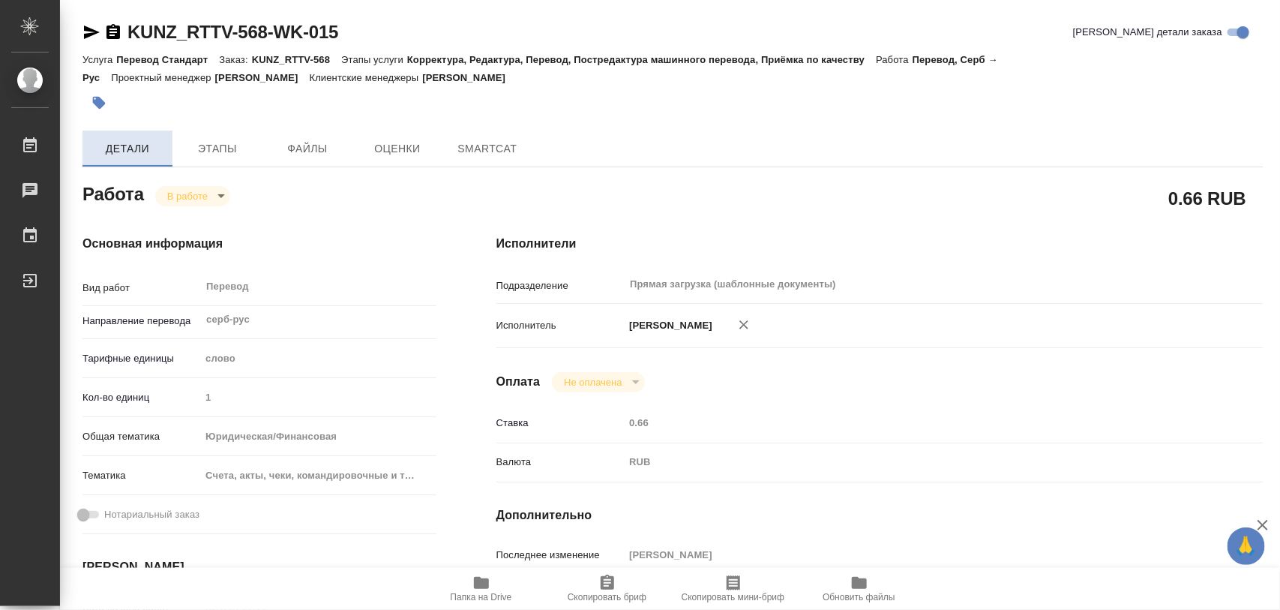
type textarea "x"
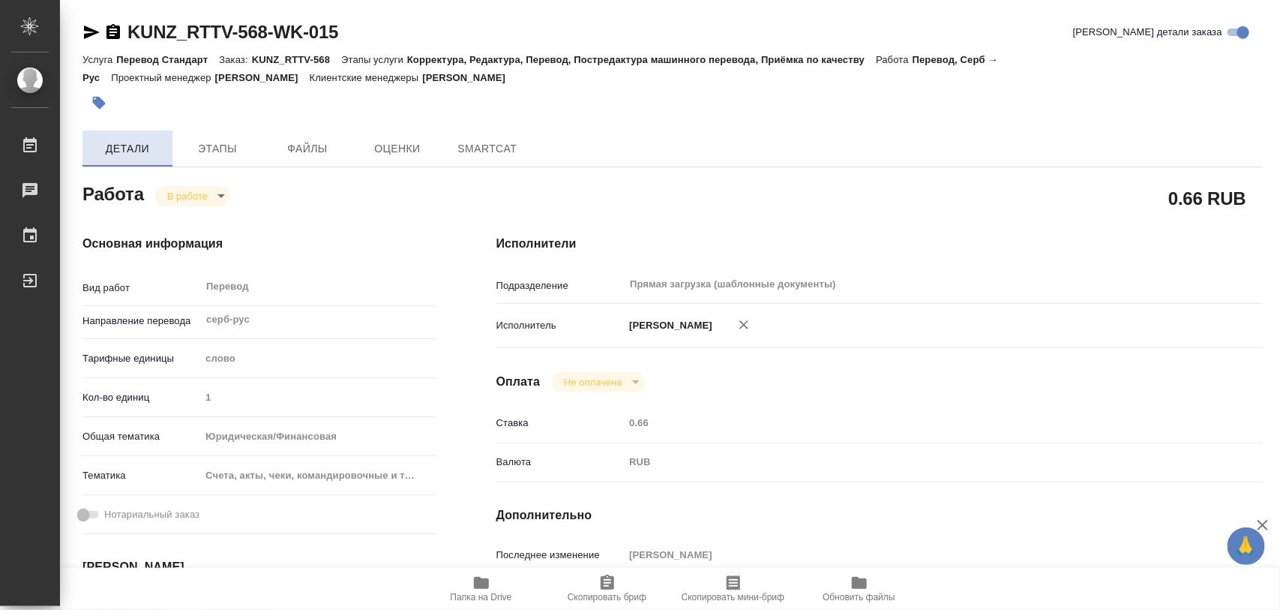
type textarea "x"
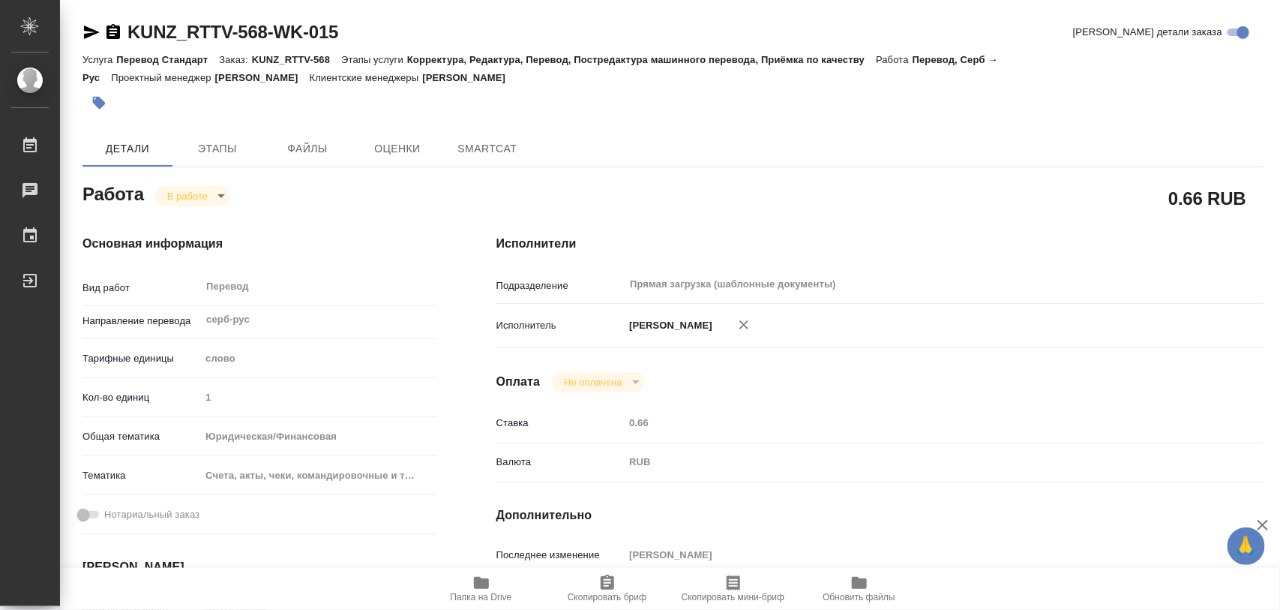
type textarea "x"
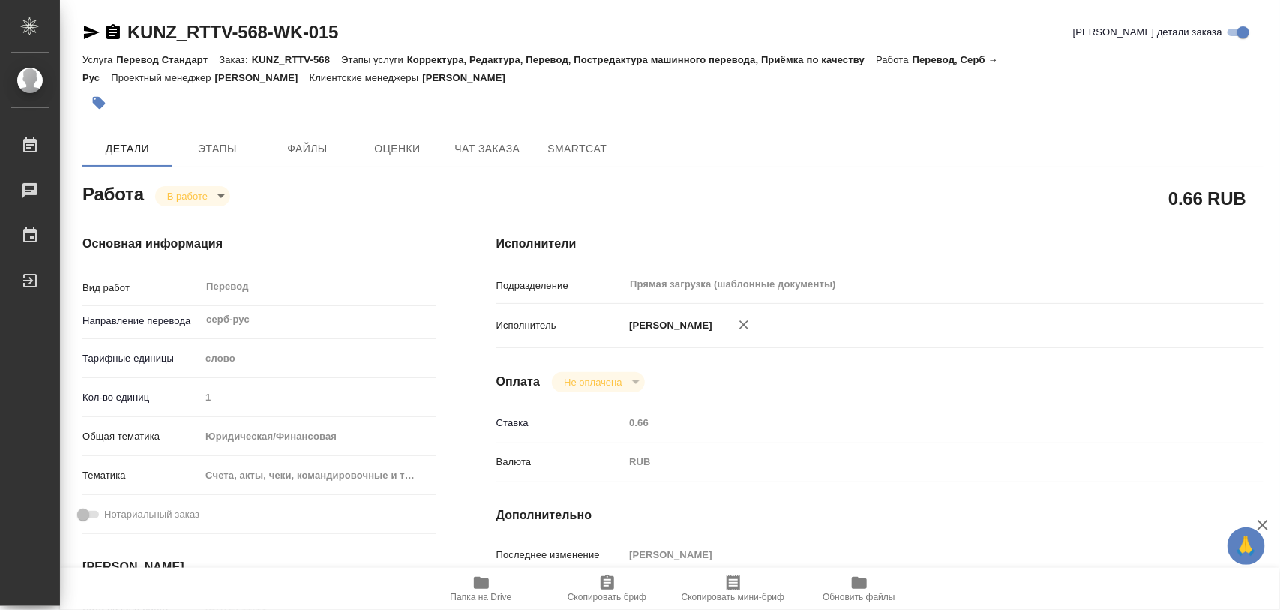
type textarea "x"
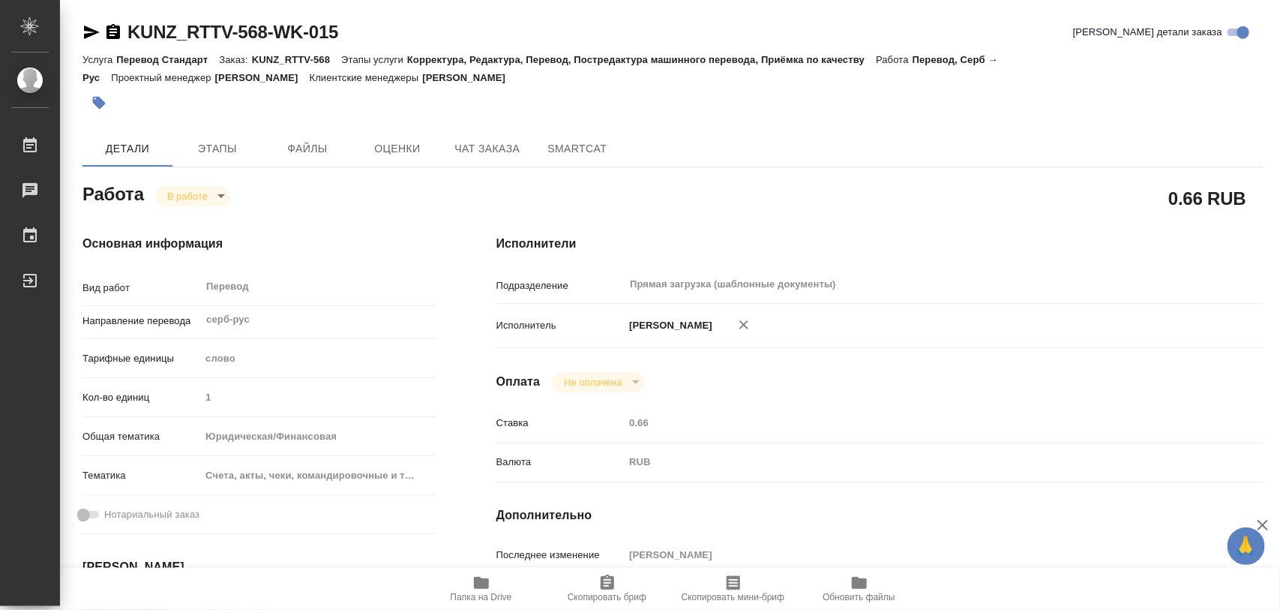
type textarea "x"
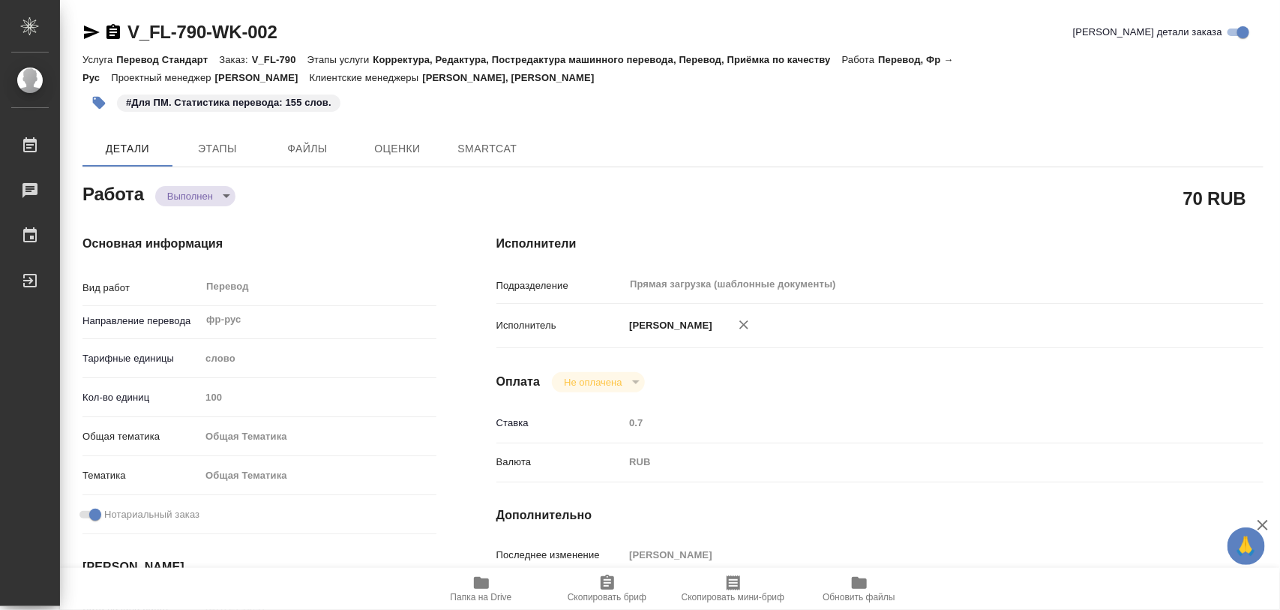
type textarea "x"
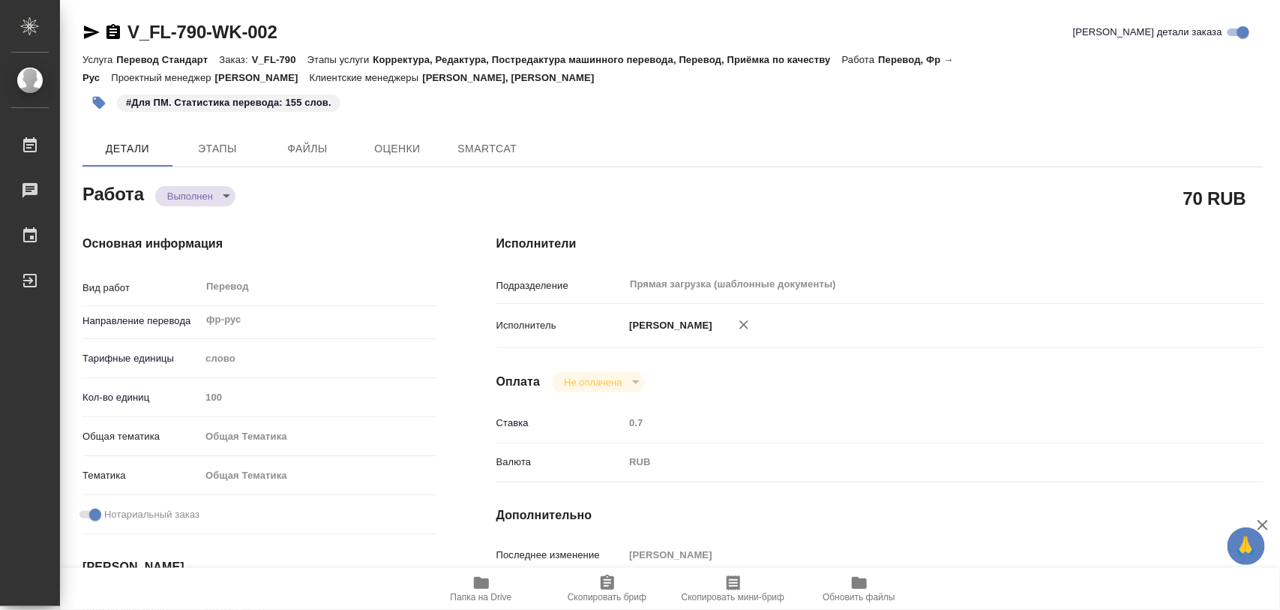
type textarea "x"
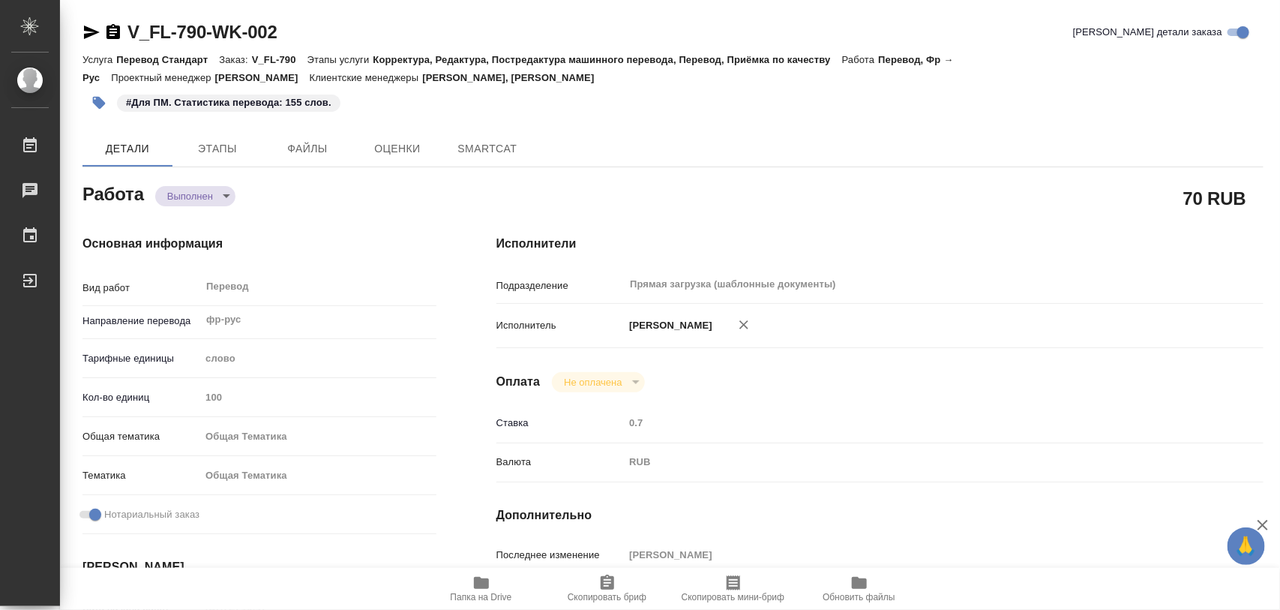
type textarea "x"
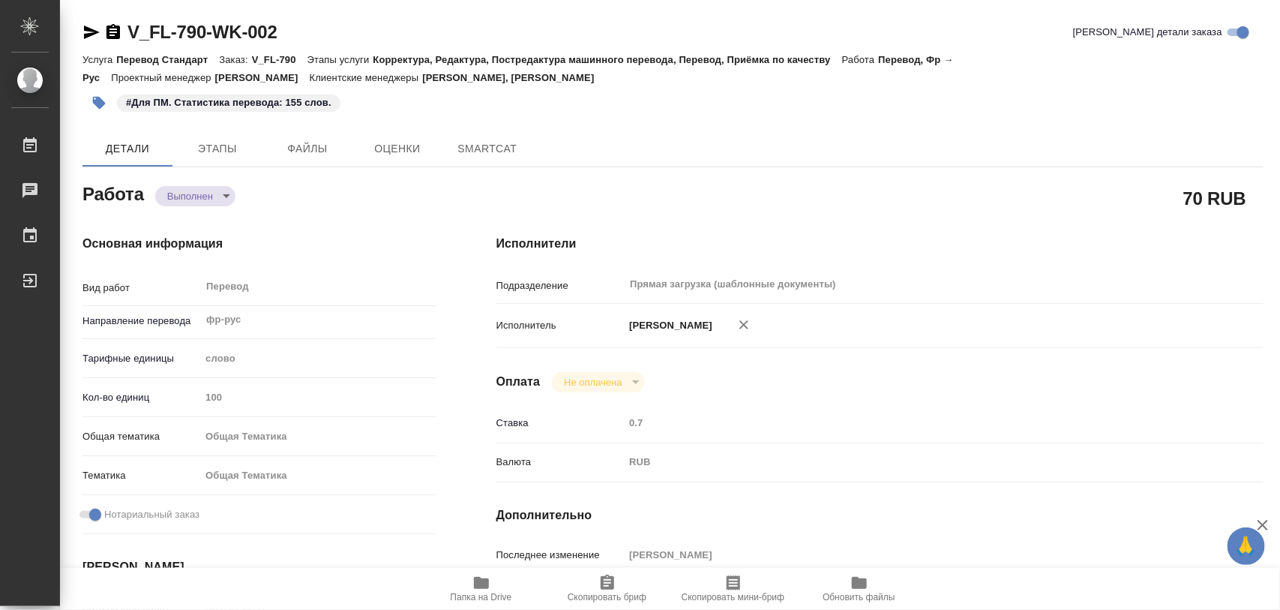
type textarea "x"
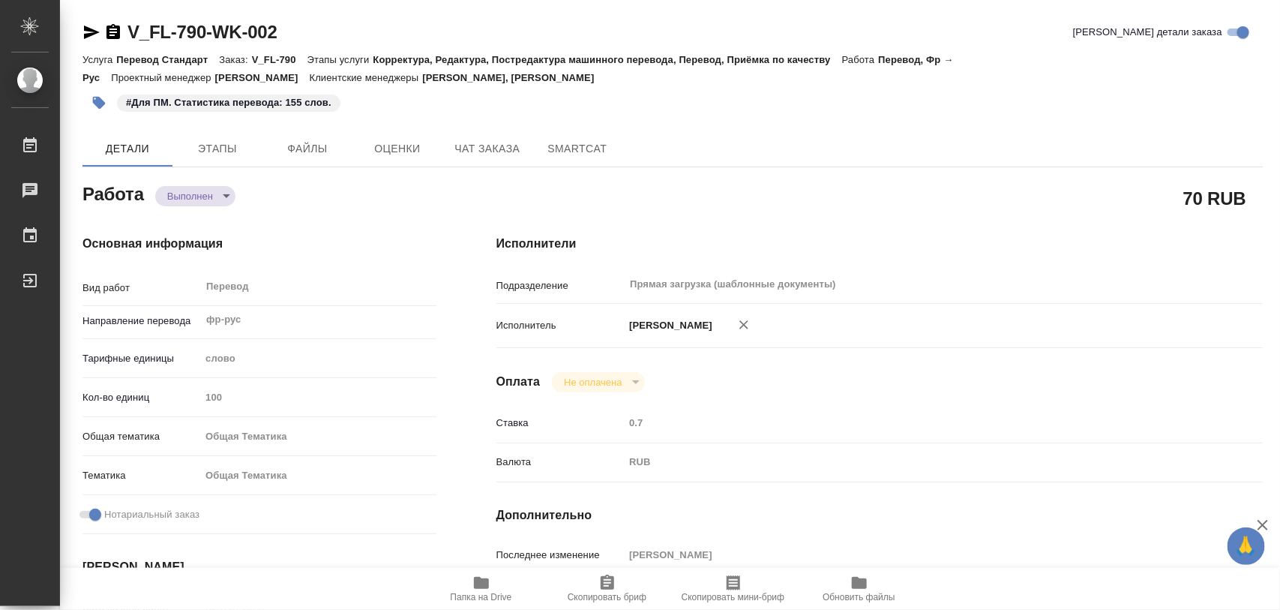
type textarea "x"
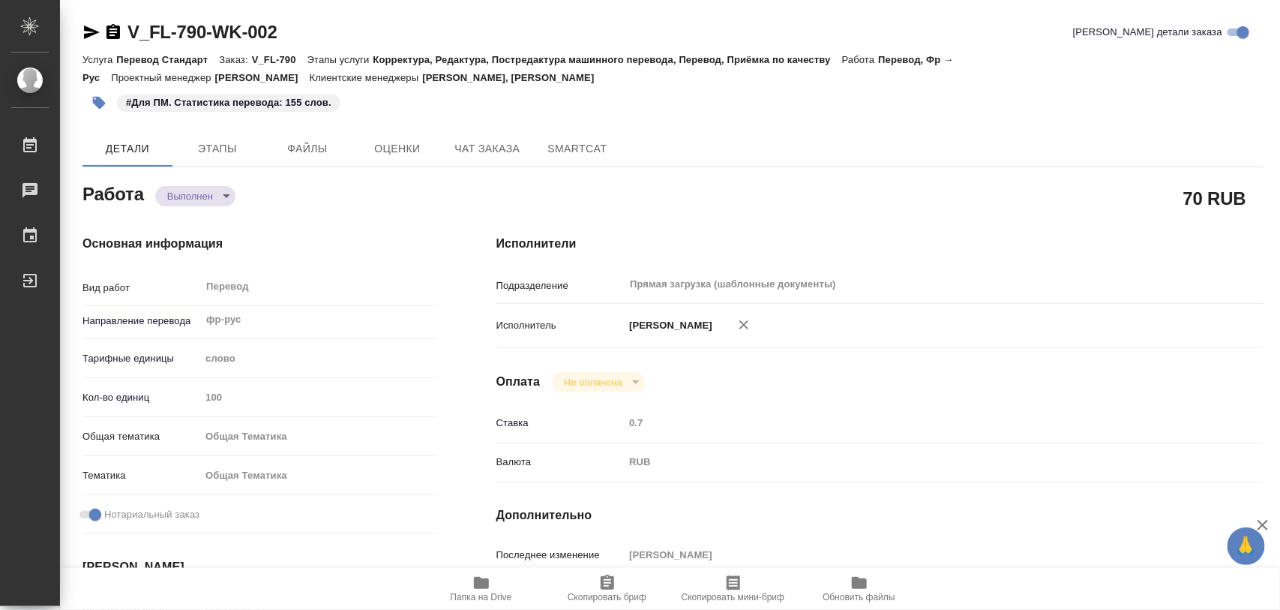
click at [98, 101] on icon "button" at bounding box center [99, 103] width 13 height 13
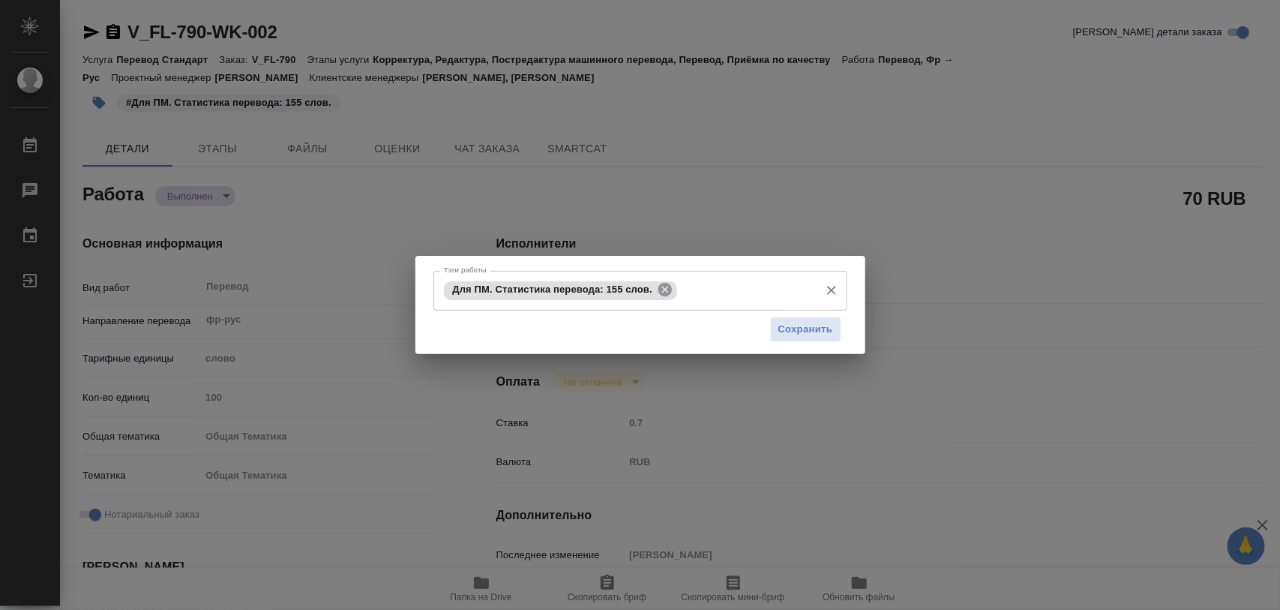
type textarea "x"
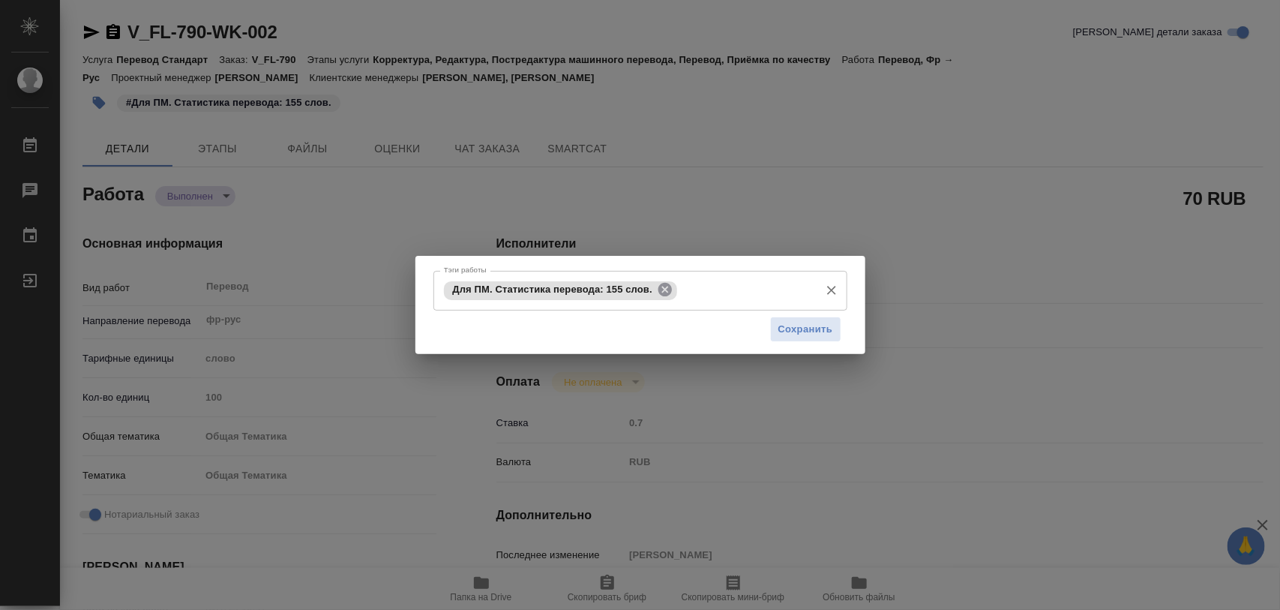
drag, startPoint x: 667, startPoint y: 283, endPoint x: 541, endPoint y: 604, distance: 345.1
click at [667, 285] on icon at bounding box center [664, 289] width 13 height 13
click at [623, 286] on input "Тэги работы" at bounding box center [626, 289] width 372 height 25
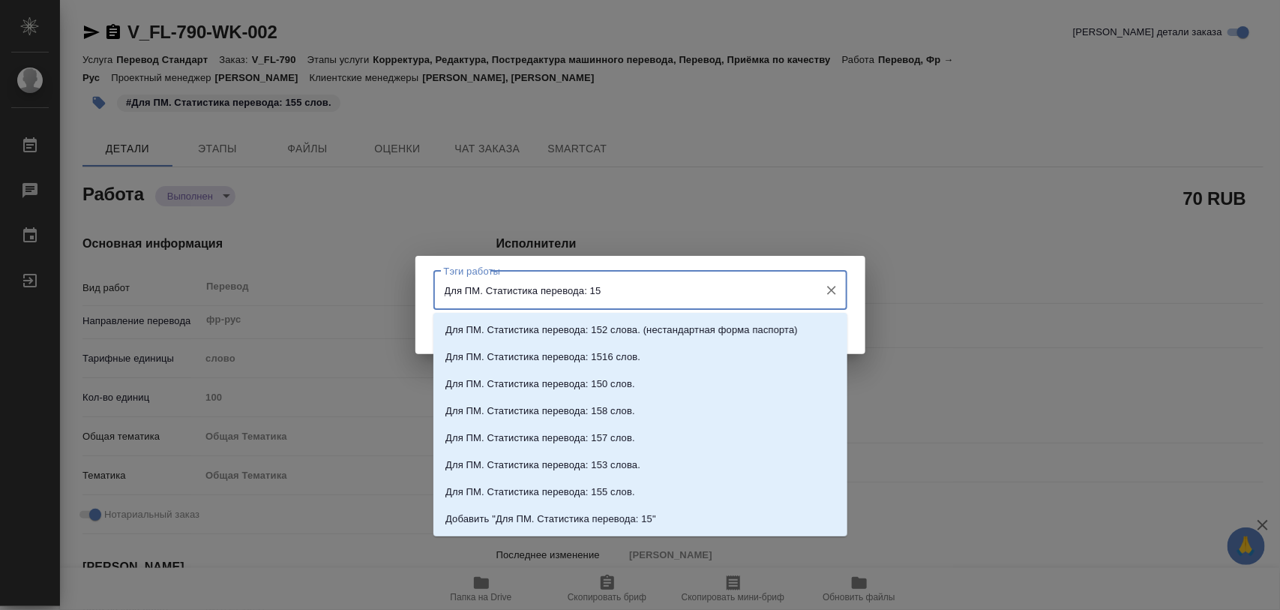
type input "Для ПМ. Статистика перевода: 157"
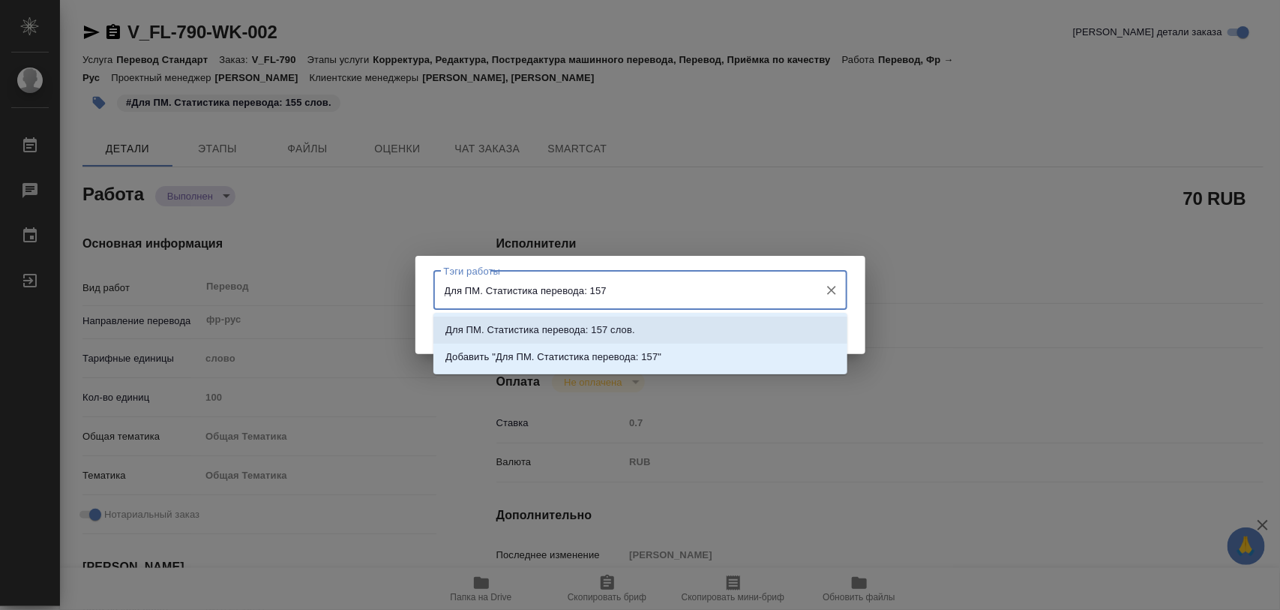
click at [612, 330] on p "Для ПМ. Статистика перевода: 157 слов." at bounding box center [540, 329] width 190 height 15
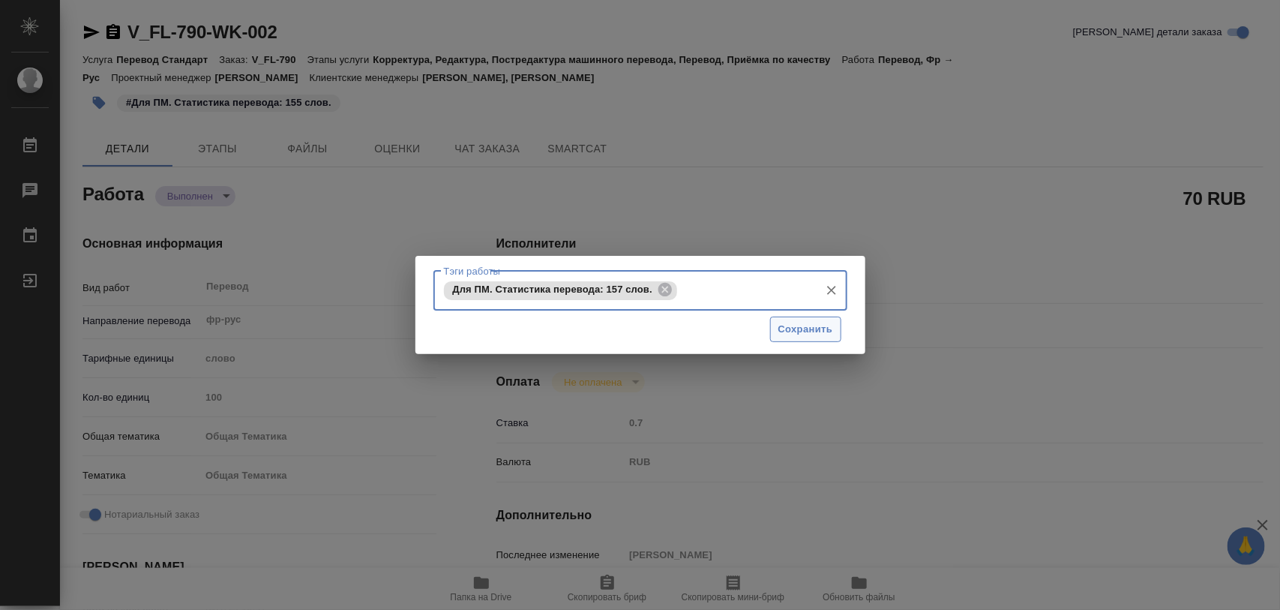
click at [825, 331] on span "Сохранить" at bounding box center [805, 329] width 55 height 17
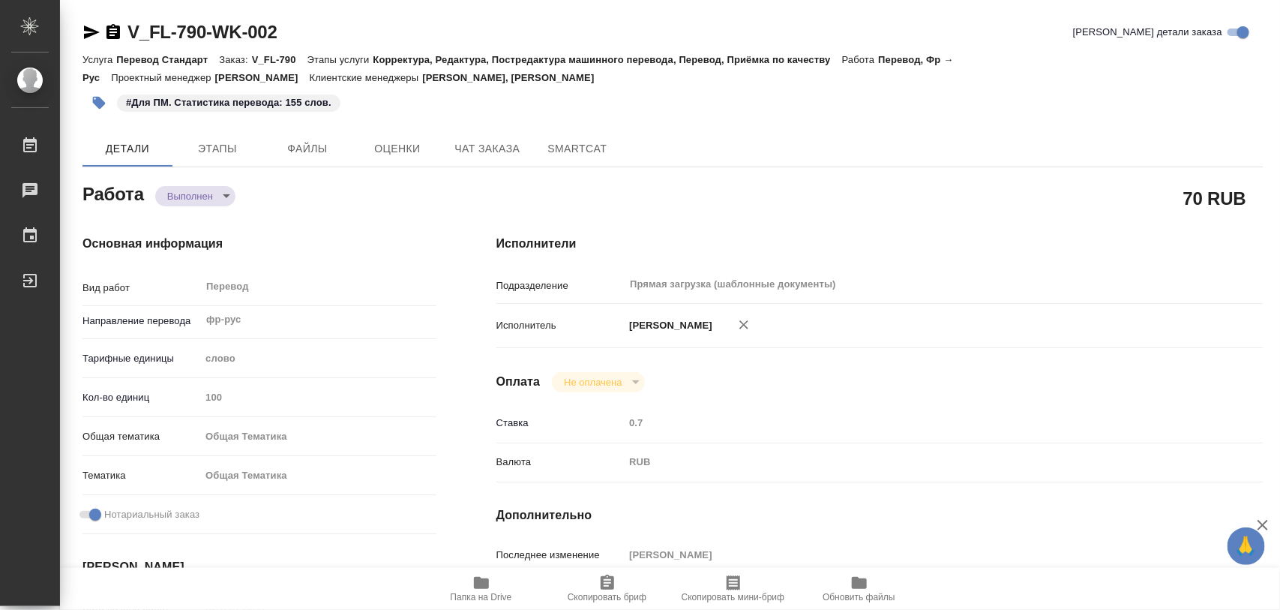
type input "completed"
type textarea "Перевод"
type textarea "x"
type input "фр-рус"
type input "5a8b1489cc6b4906c91bfd90"
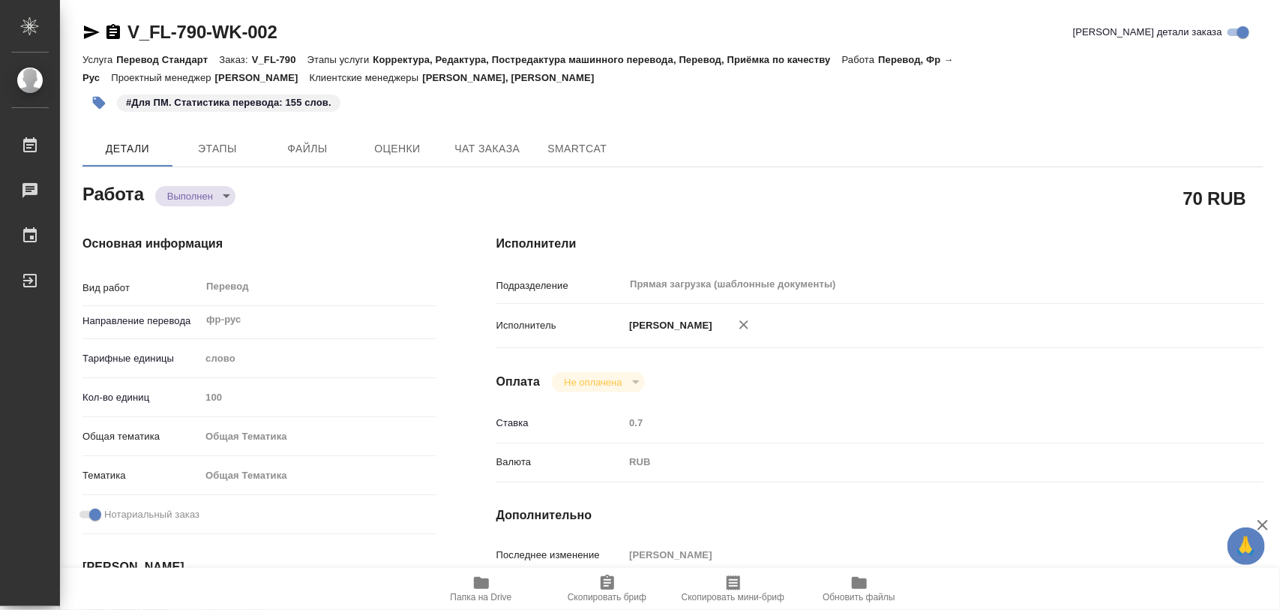
type input "100"
type input "obtem"
type input "6012b1ca196b0e5c9229a120"
checkbox input "true"
type input "14.08.2025 16:47"
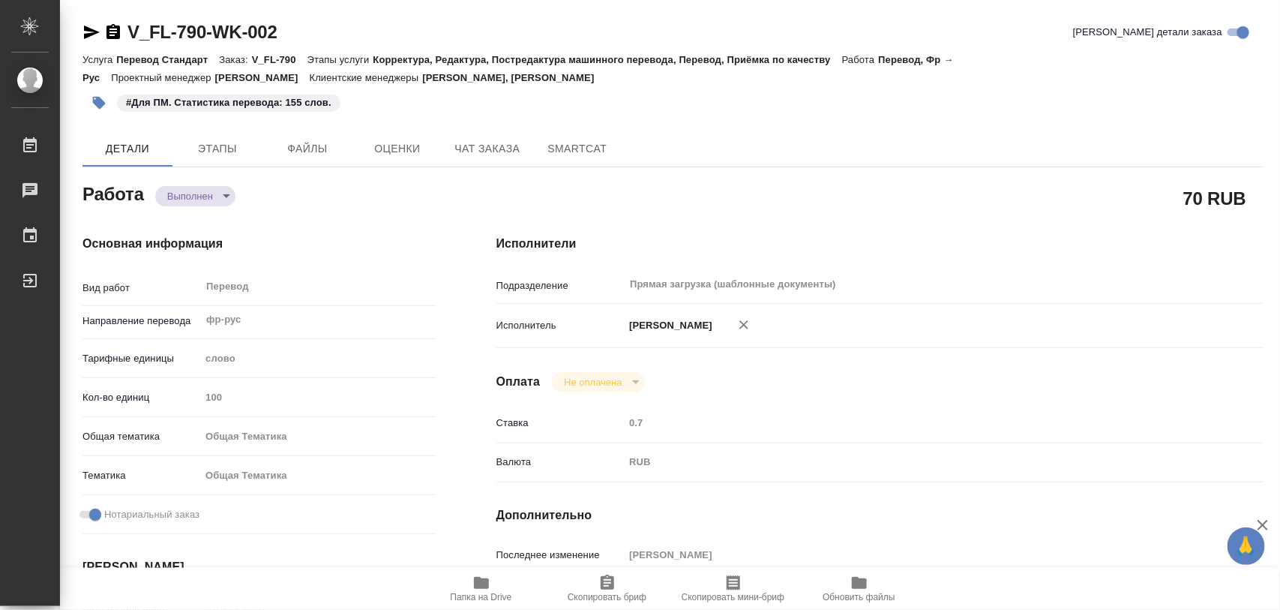
type input "15.08.2025 12:09"
type input "18.08.2025 10:00"
type input "18.08.2025 09:35"
type input "18.08.2025 10:00"
type input "Прямая загрузка (шаблонные документы)"
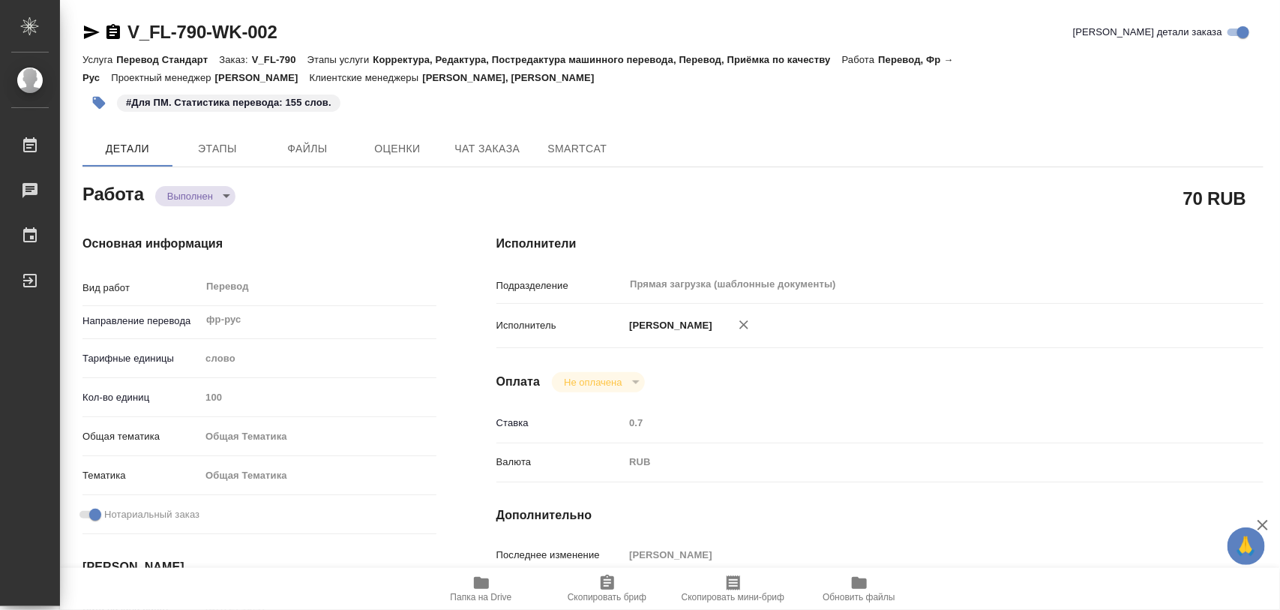
type input "notPayed"
type input "0.7"
type input "RUB"
type input "[PERSON_NAME]"
type textarea "x"
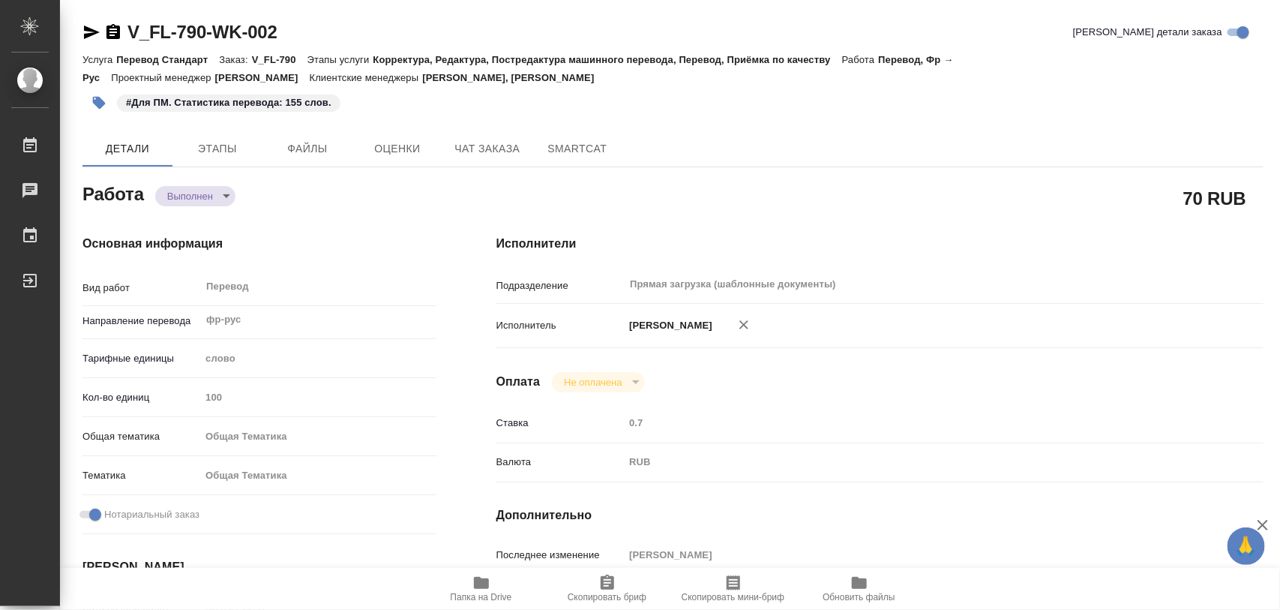
type textarea "/Clients/FL_V/Orders/V_FL-790/Translated/V_FL-790-WK-002"
type textarea "x"
type input "V_FL-790"
type input "Перевод Стандарт"
type input "Корректура, Редактура, Постредактура машинного перевода, Перевод, Приёмка по ка…"
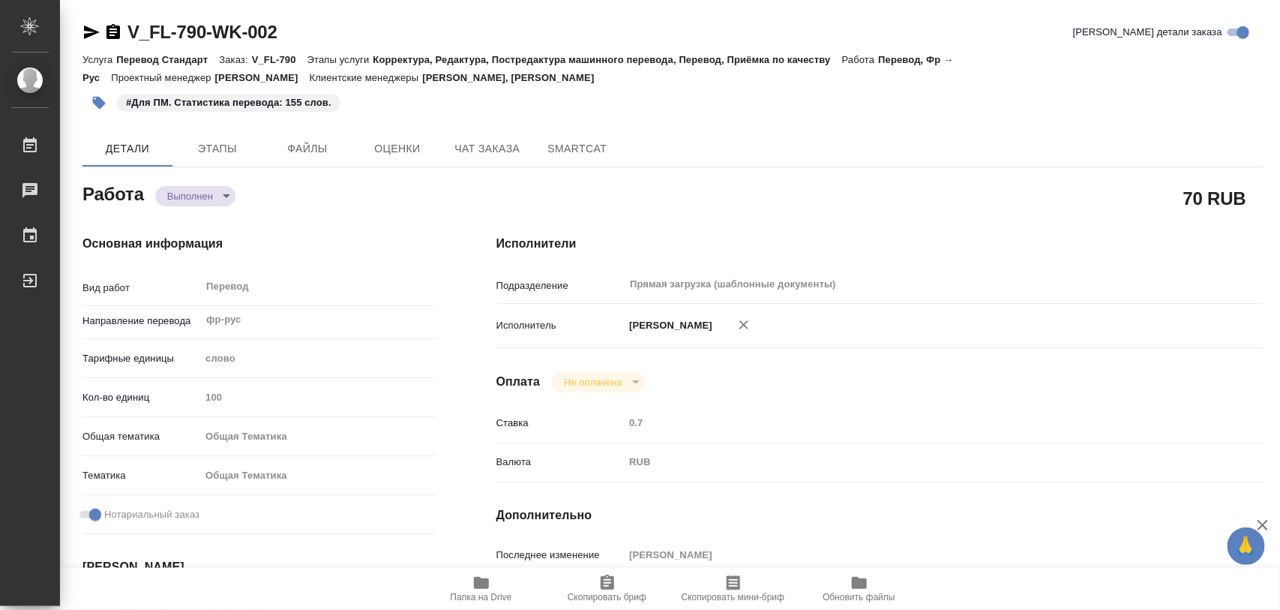
type input "[PERSON_NAME], [PERSON_NAME]"
type input "/Clients/FL_V/Orders/V_FL-790"
type textarea "x"
type textarea "(!) Сдать перевод [PERSON_NAME]"
type textarea "x"
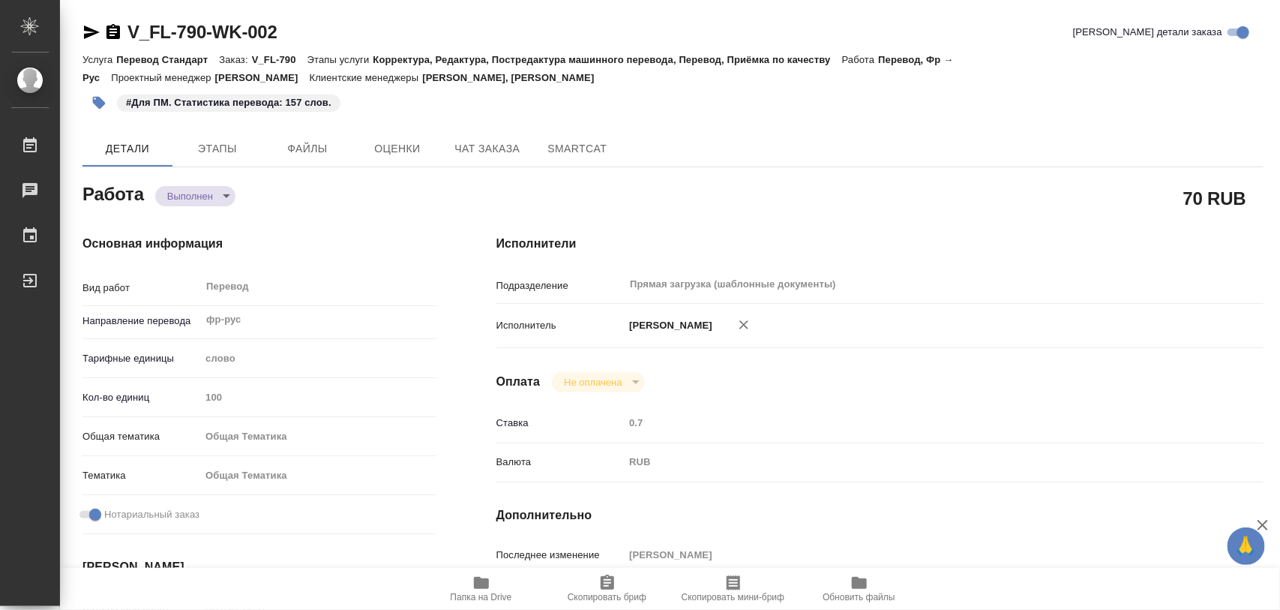
type textarea "x"
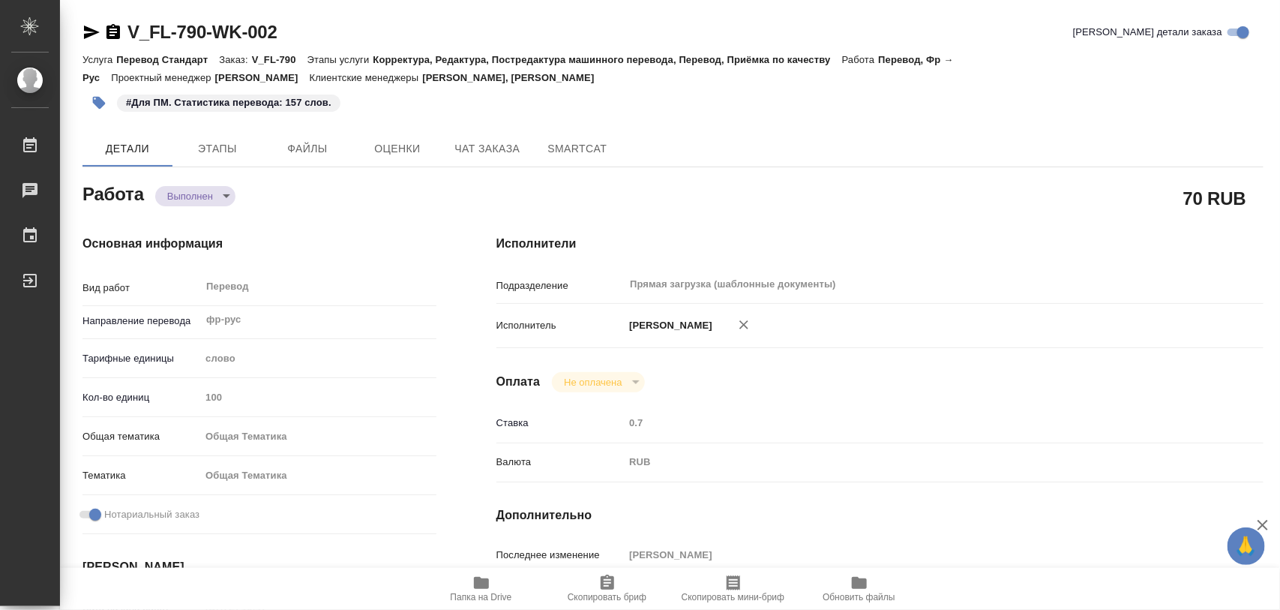
type textarea "x"
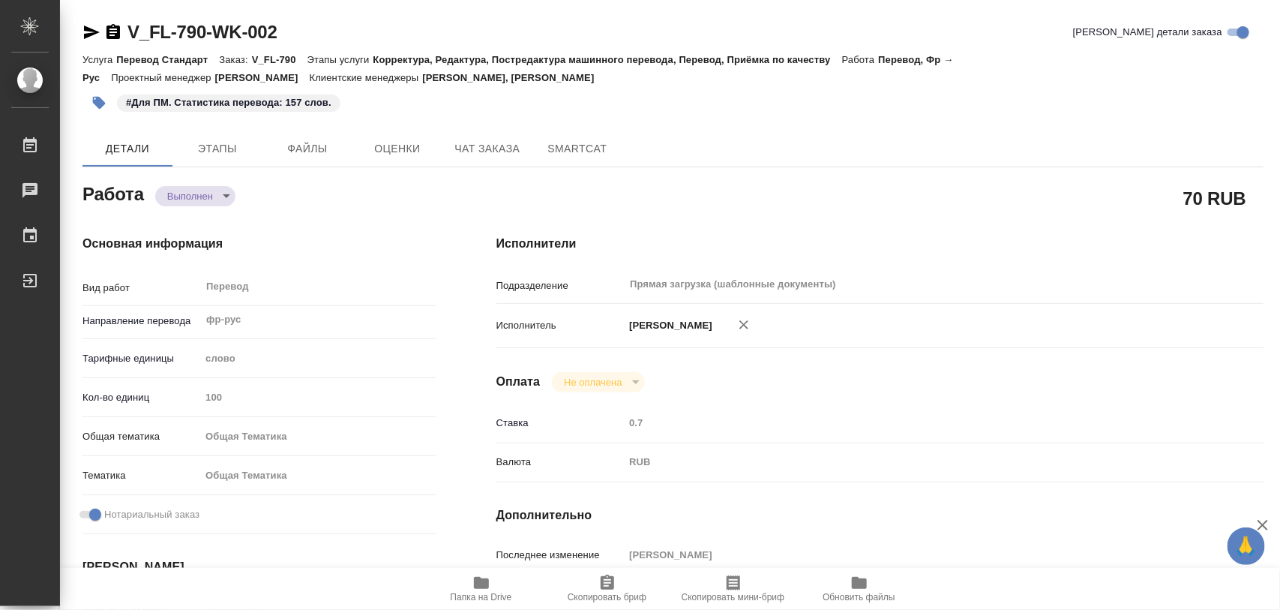
type textarea "x"
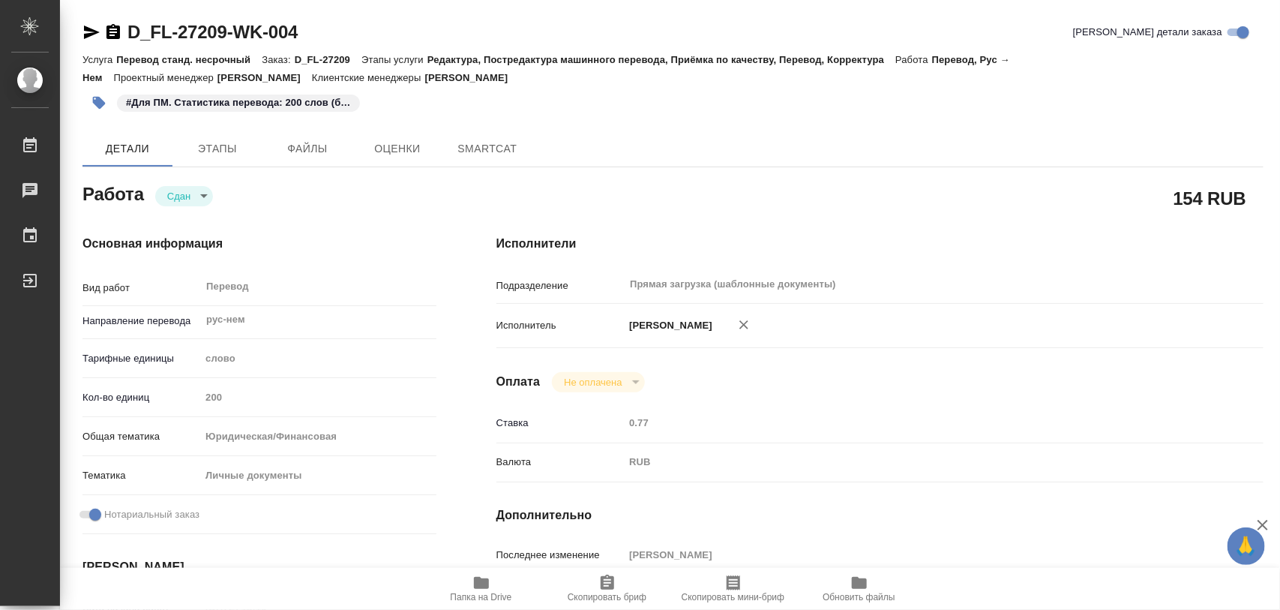
type textarea "x"
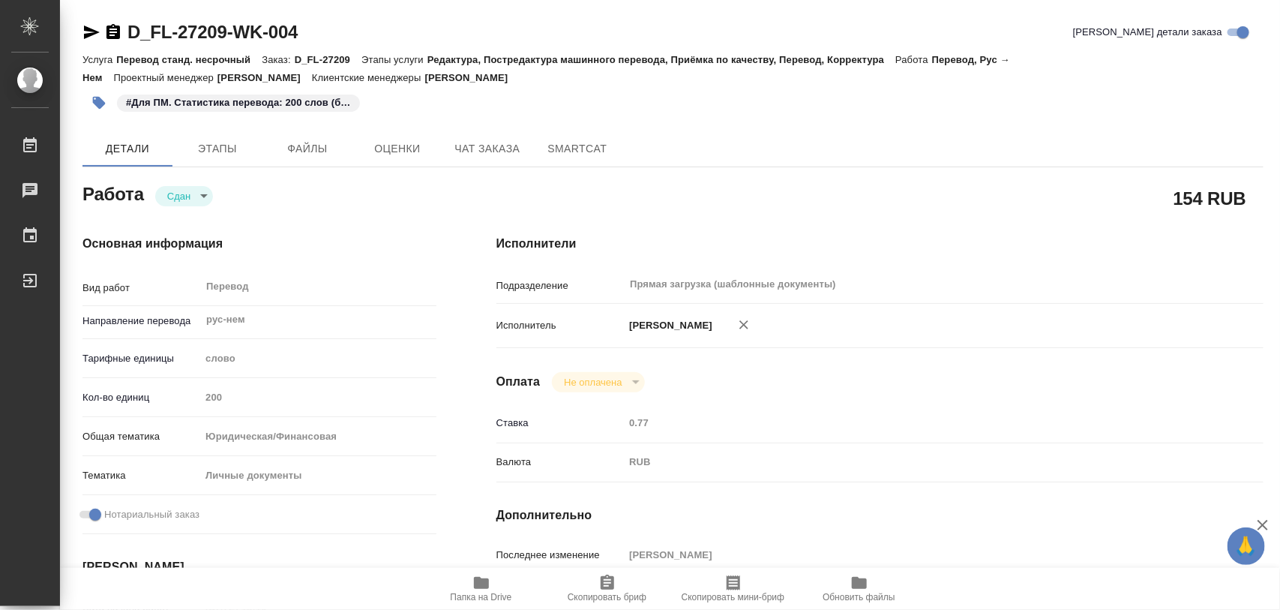
type textarea "x"
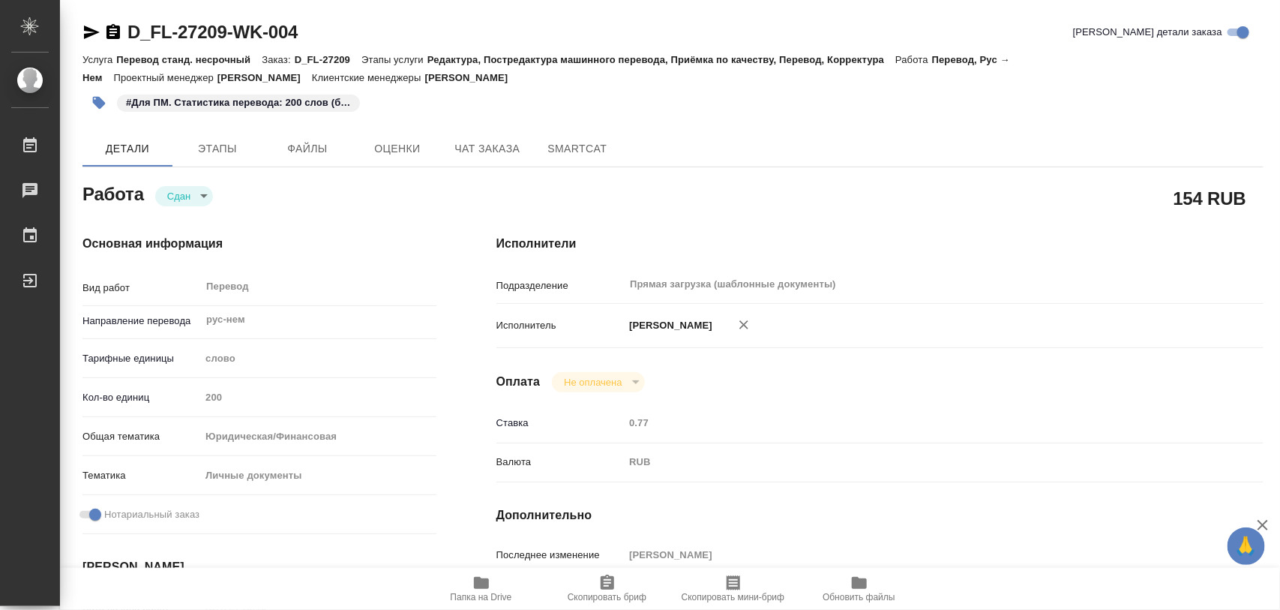
type textarea "x"
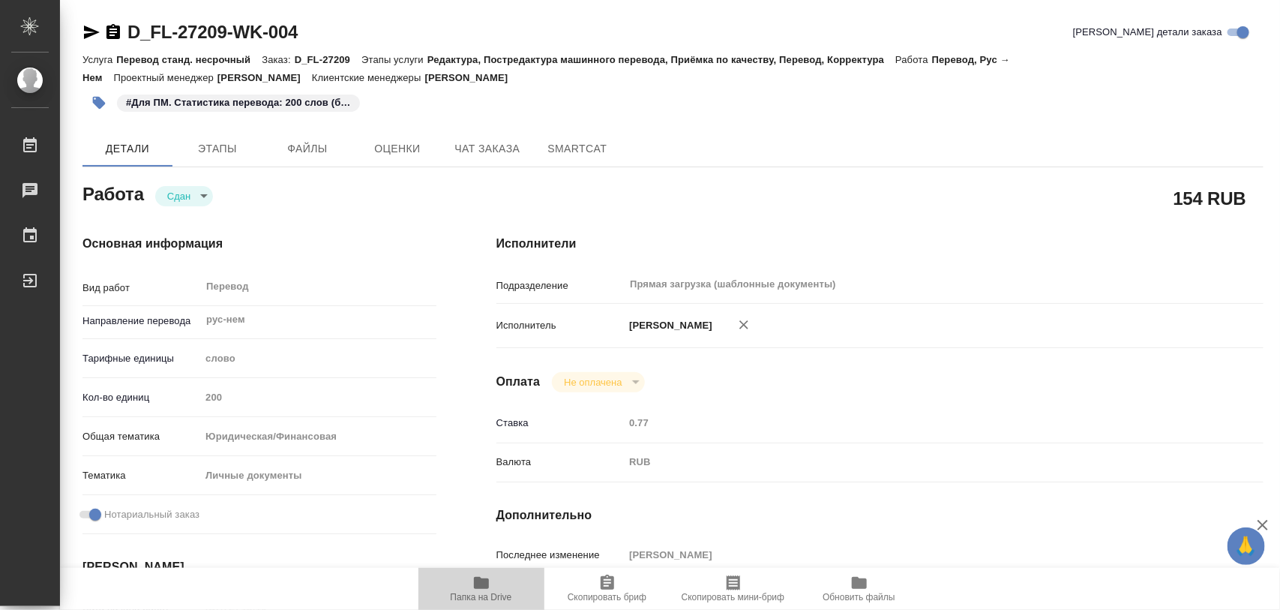
click at [489, 586] on icon "button" at bounding box center [481, 583] width 18 height 18
click at [472, 587] on icon "button" at bounding box center [481, 583] width 18 height 18
click at [475, 585] on icon "button" at bounding box center [481, 583] width 15 height 12
click at [92, 103] on icon "button" at bounding box center [98, 102] width 15 height 15
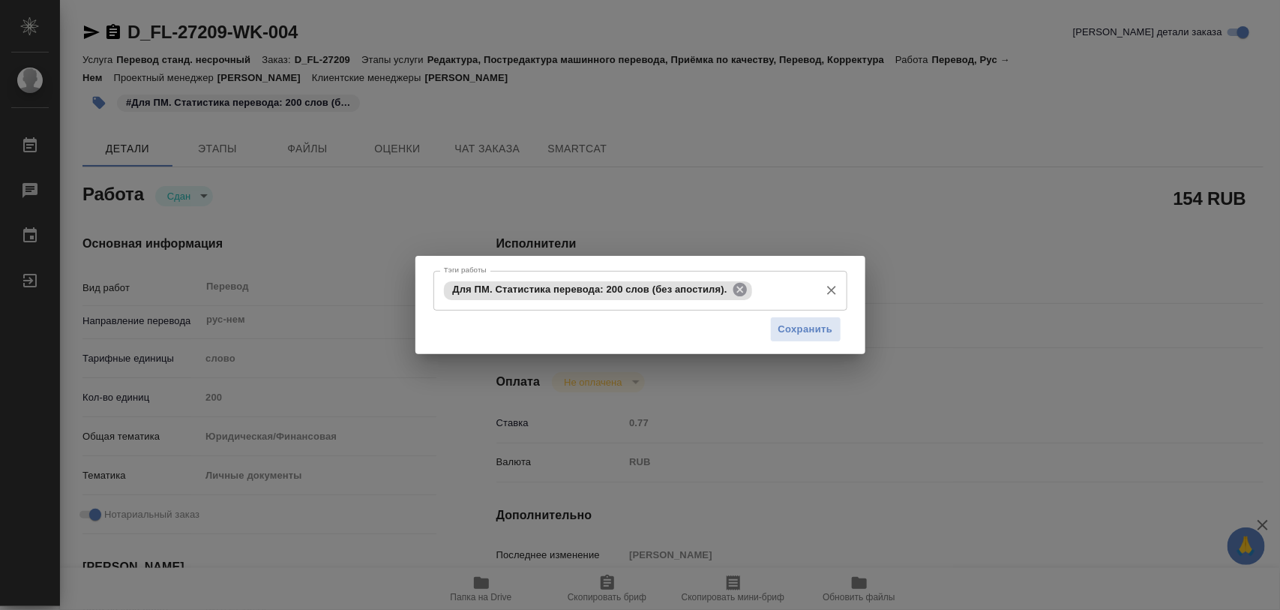
click at [736, 286] on icon at bounding box center [739, 289] width 13 height 13
click at [717, 285] on input "Тэги работы" at bounding box center [626, 289] width 372 height 25
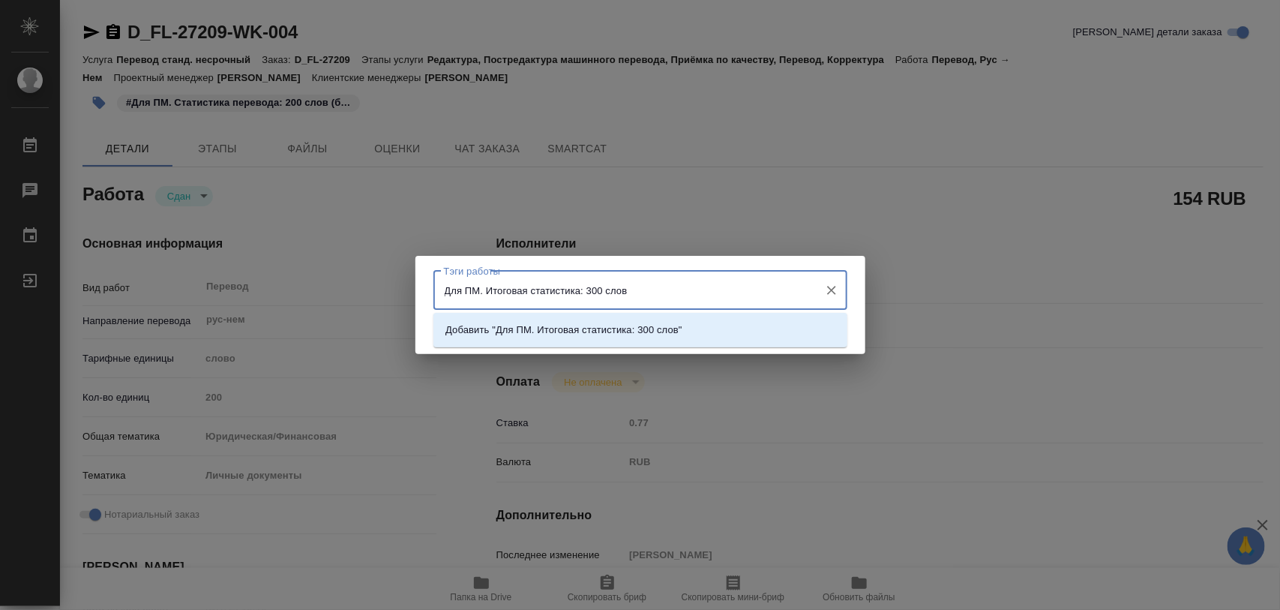
type input "Для ПМ. Итоговая статистика: 300 слов."
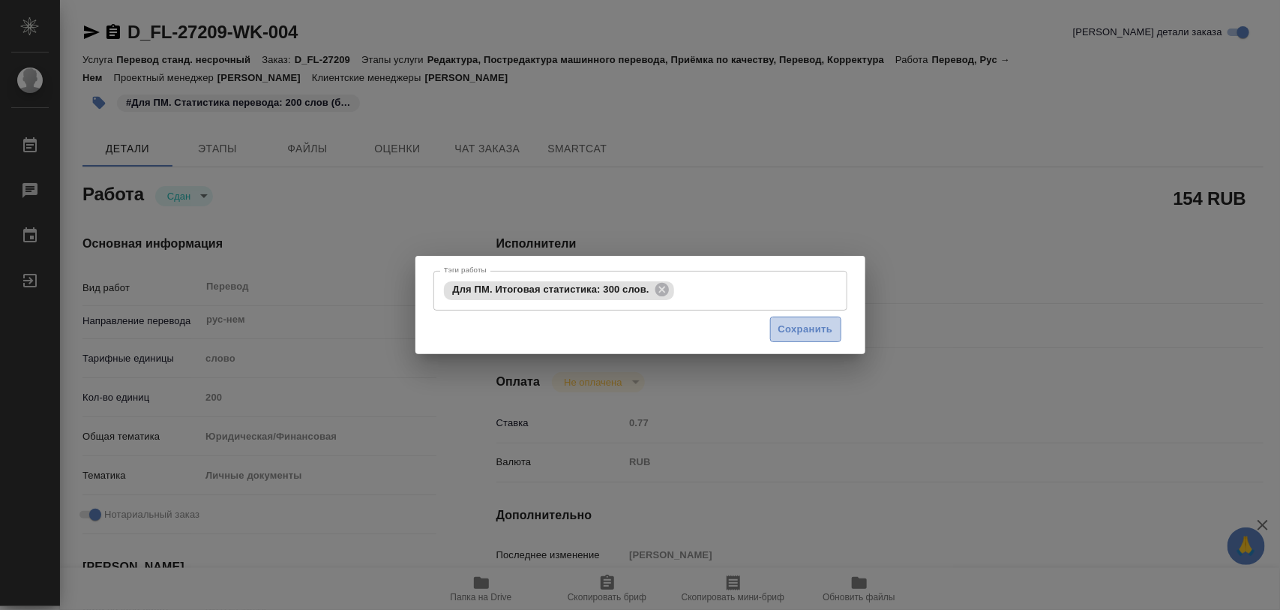
click at [804, 331] on span "Сохранить" at bounding box center [805, 329] width 55 height 17
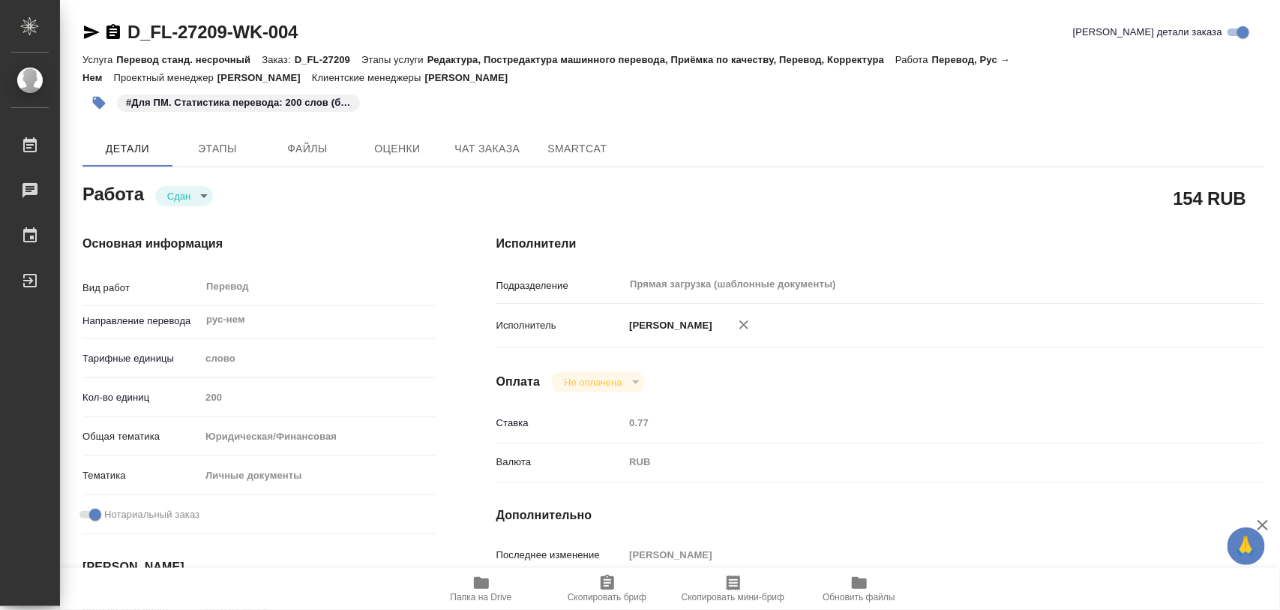
type input "closed"
type textarea "Перевод"
type textarea "x"
type input "рус-нем"
type input "5a8b1489cc6b4906c91bfd90"
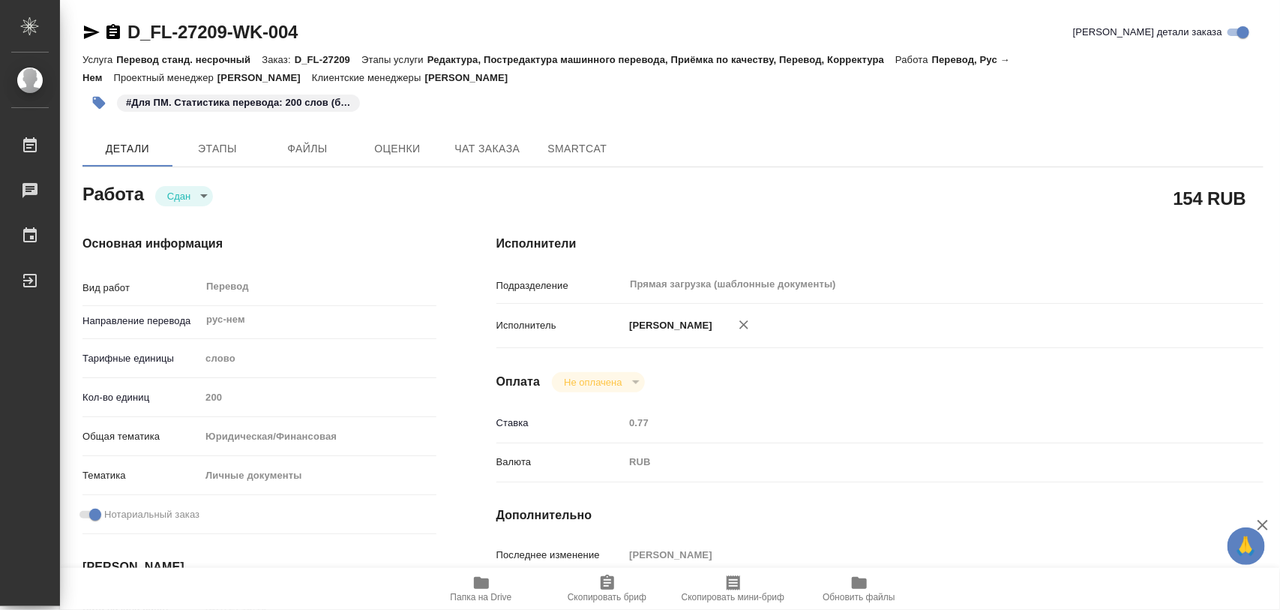
type input "200"
type input "yr-fn"
type input "5a8b8b956a9677013d343cfe"
checkbox input "true"
type input "08.08.2025 13:10"
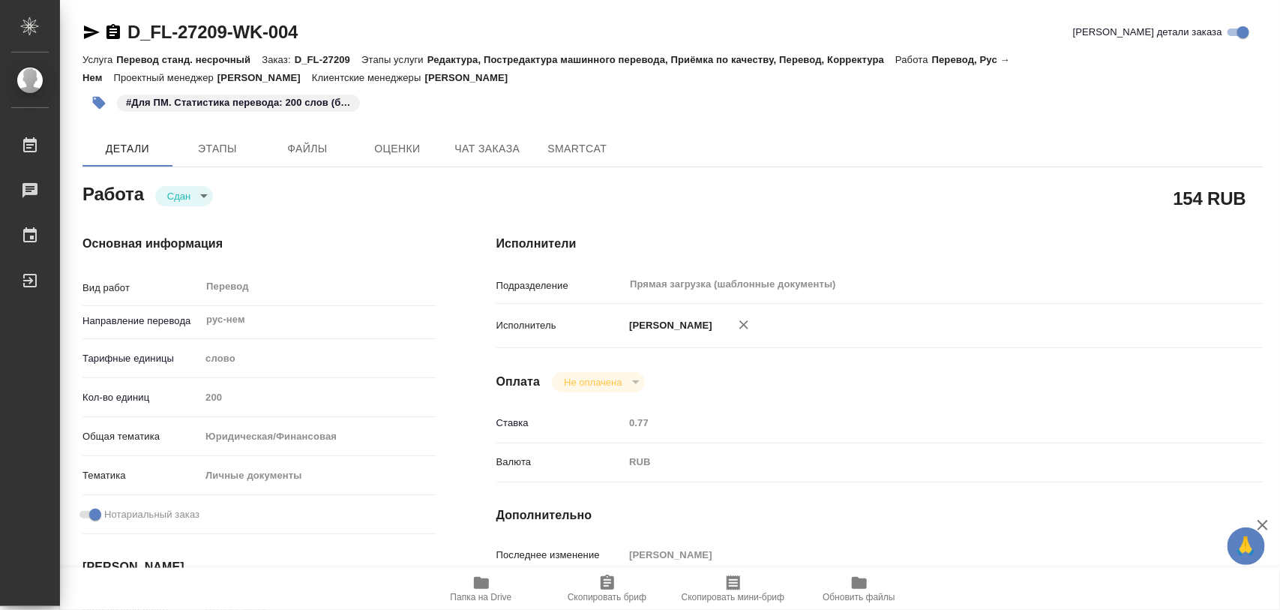
type input "08.08.2025 14:08"
type input "15.08.2025 11:00"
type input "15.08.2025 09:06"
type input "19.08.2025 11:00"
type input "Прямая загрузка (шаблонные документы)"
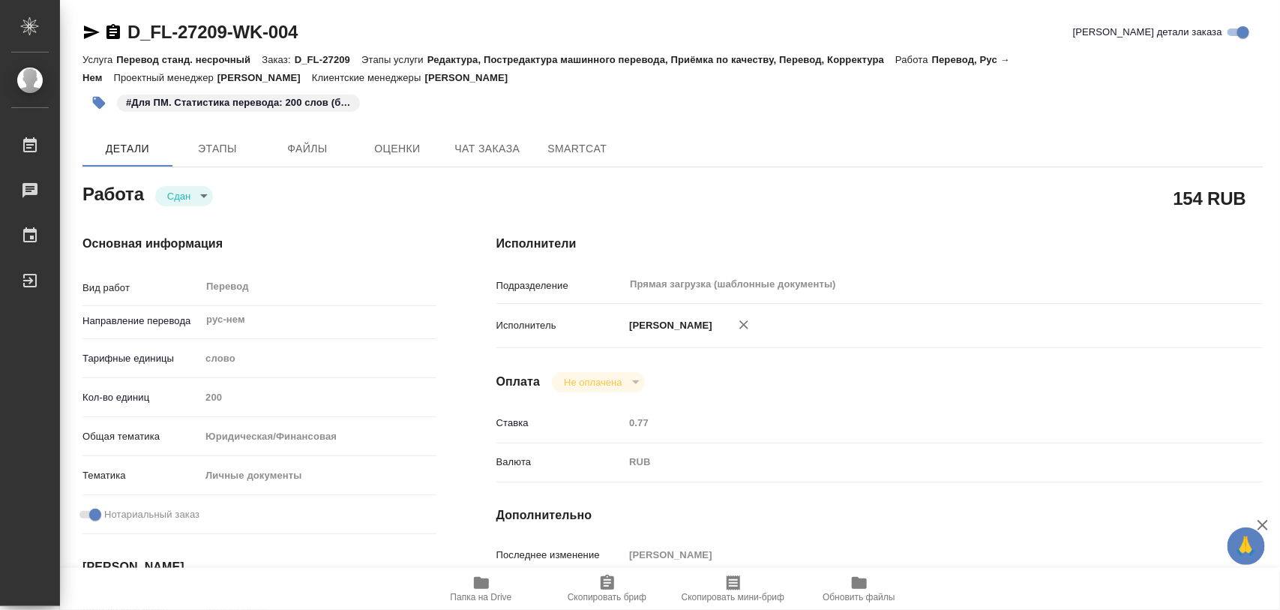
type input "notPayed"
type input "0.77"
type input "RUB"
type input "[PERSON_NAME]"
type textarea "x"
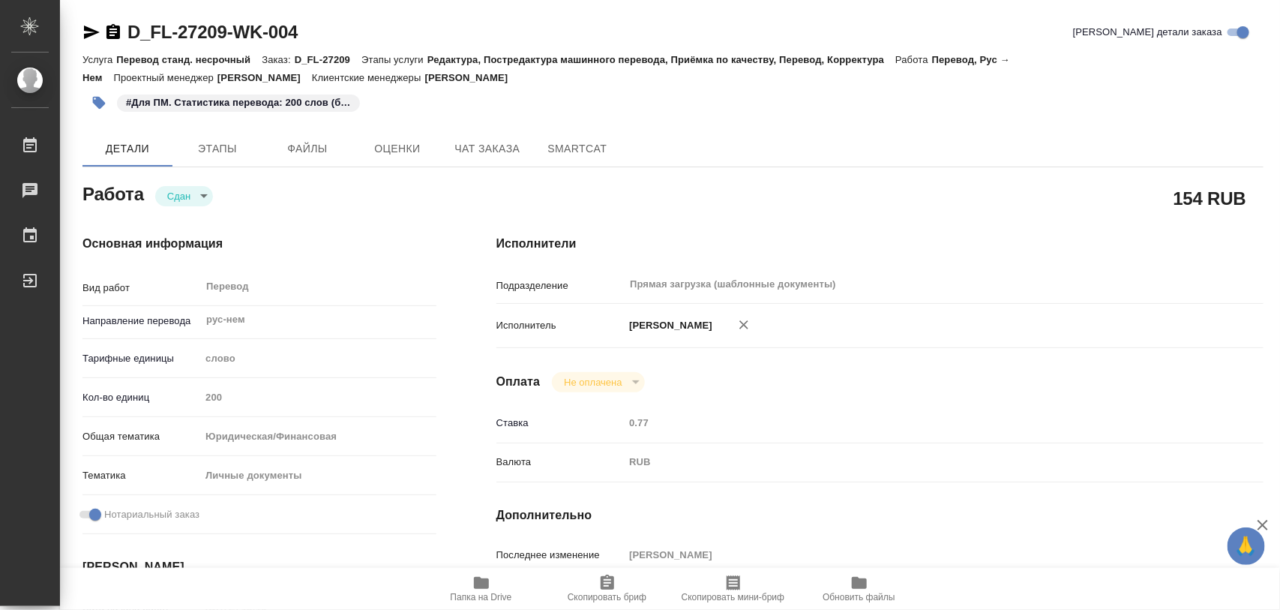
type textarea "/Clients/FL_D/Orders/D_FL-27209/Translated/D_FL-27209-WK-004"
type textarea "x"
type input "D_FL-27209"
type input "Перевод станд. несрочный"
type input "Редактура, Постредактура машинного перевода, Приёмка по качеству, Перевод, Корр…"
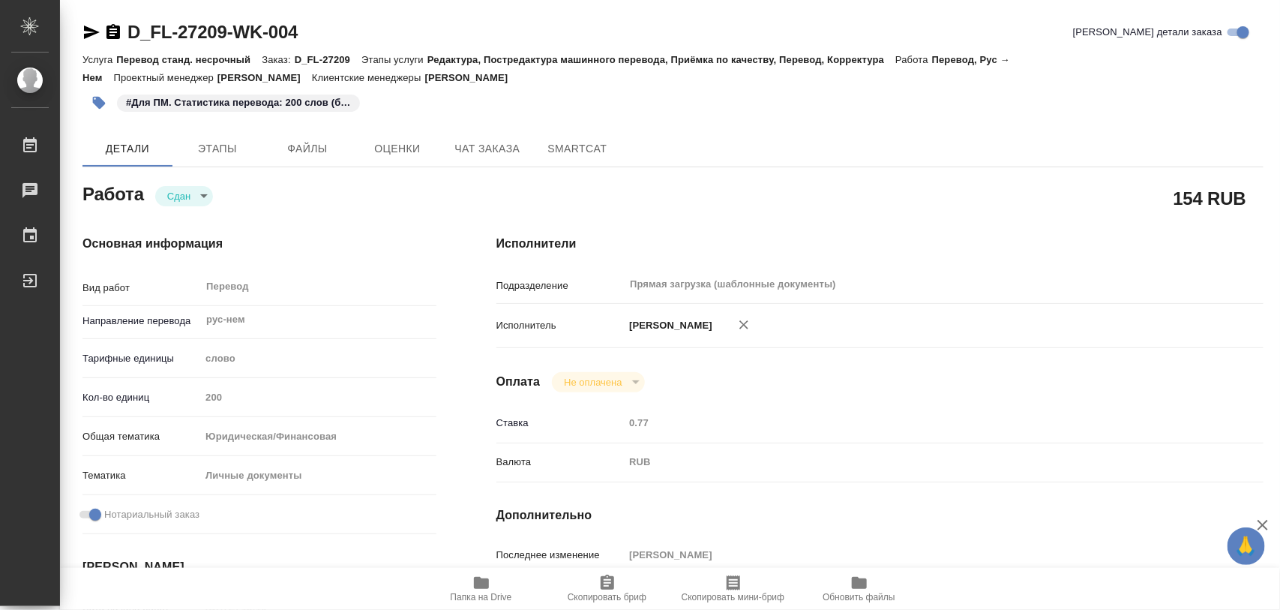
type input "[PERSON_NAME]"
type input "/Clients/FL_D/Orders/D_FL-27209"
type input "https://drive.awatera.com/s/kkdZETFEcdoAN2F"
type textarea "ISAAK ALEX"
type textarea "x"
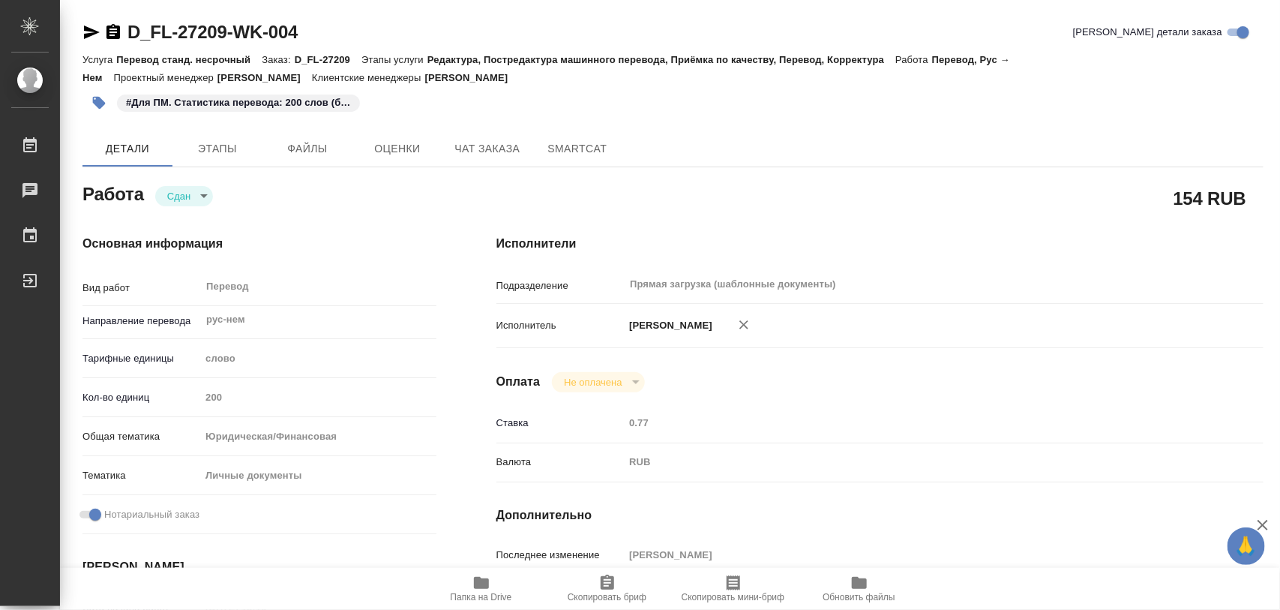
type textarea "на документе появится апо на доперевод"
type textarea "x"
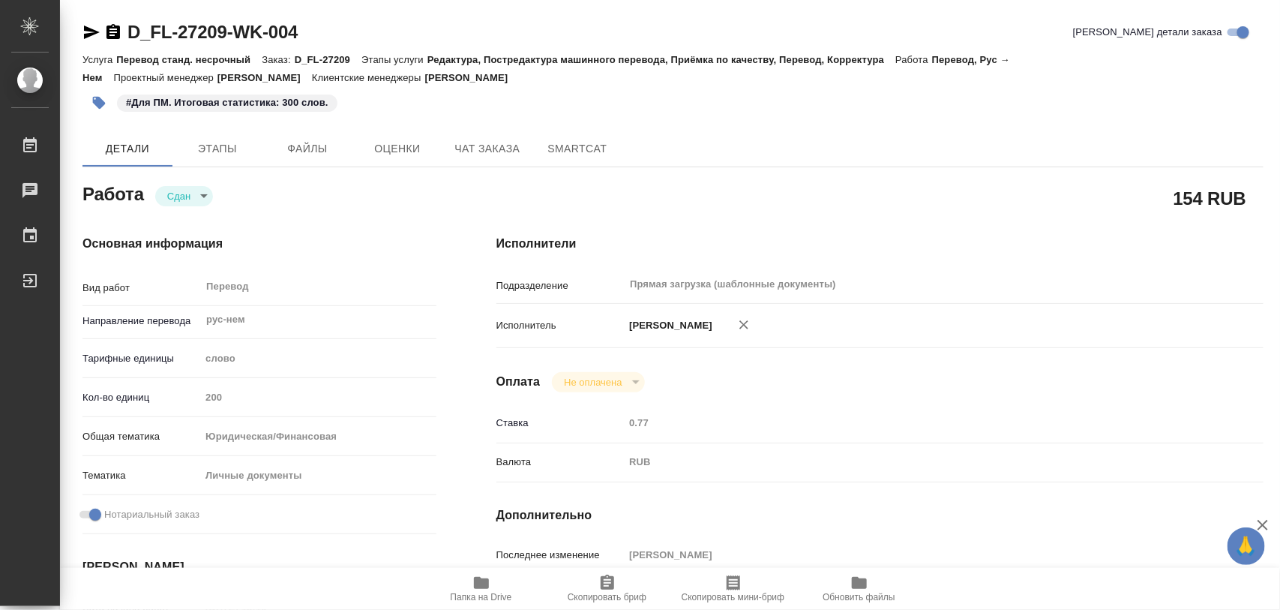
type textarea "x"
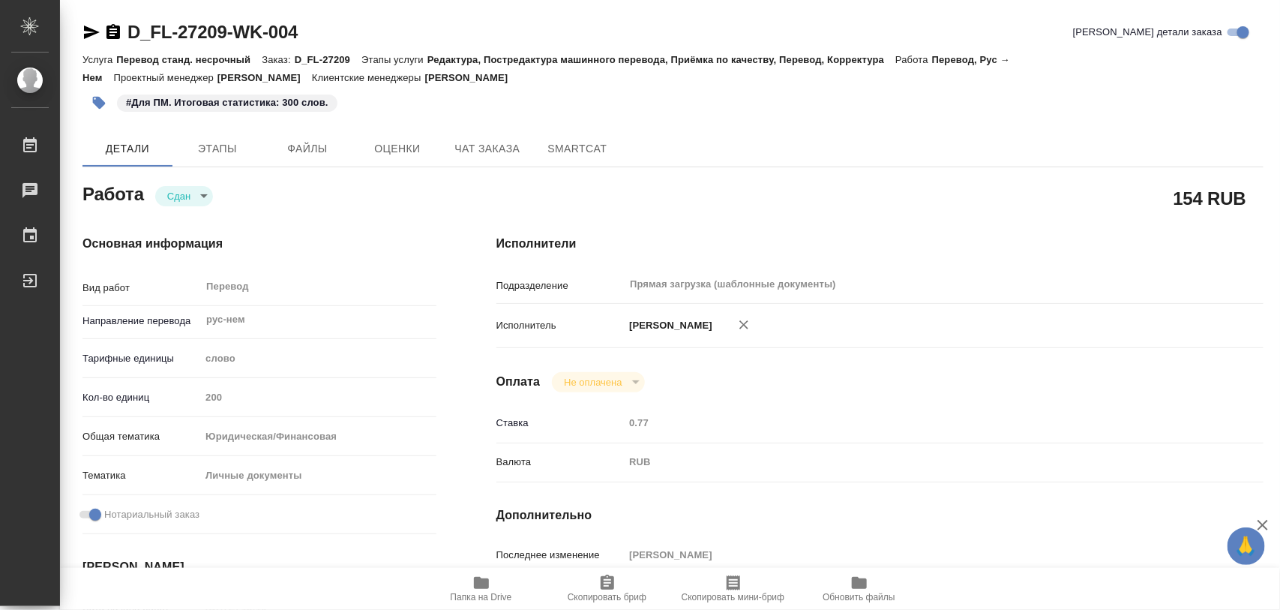
type textarea "x"
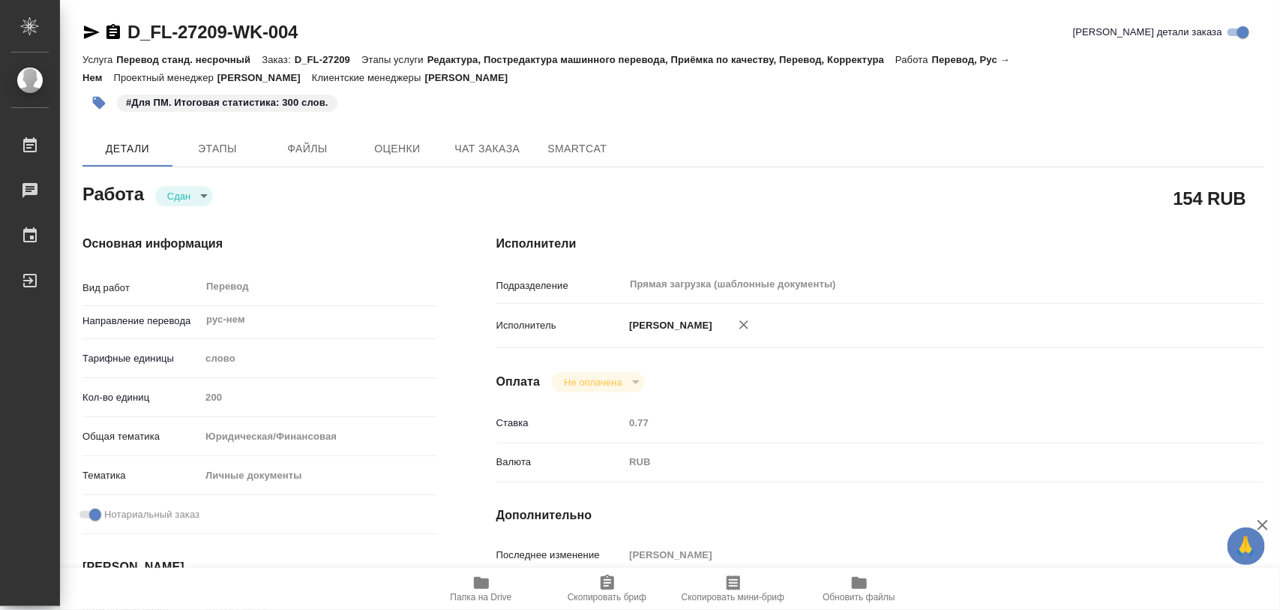
type textarea "x"
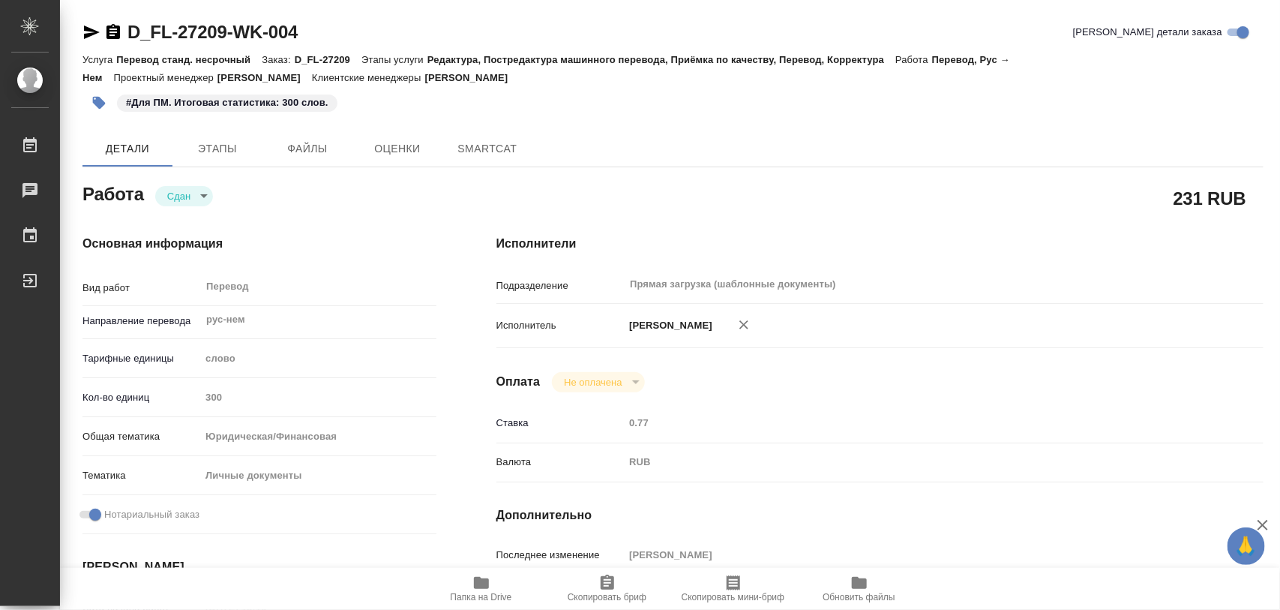
type textarea "x"
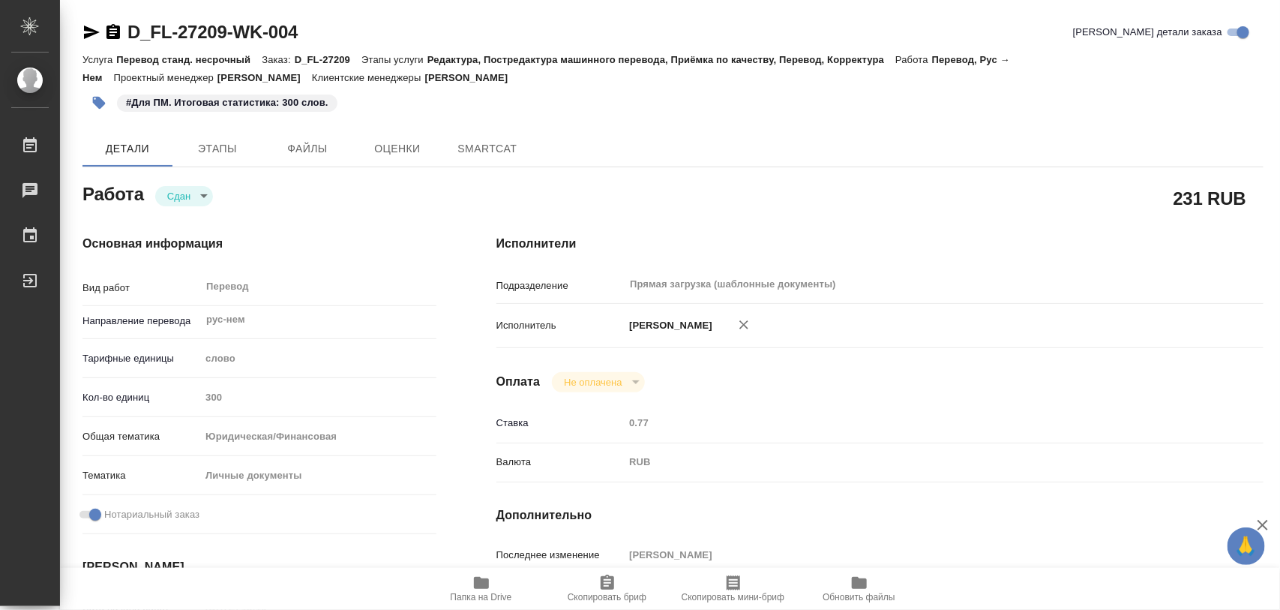
type textarea "x"
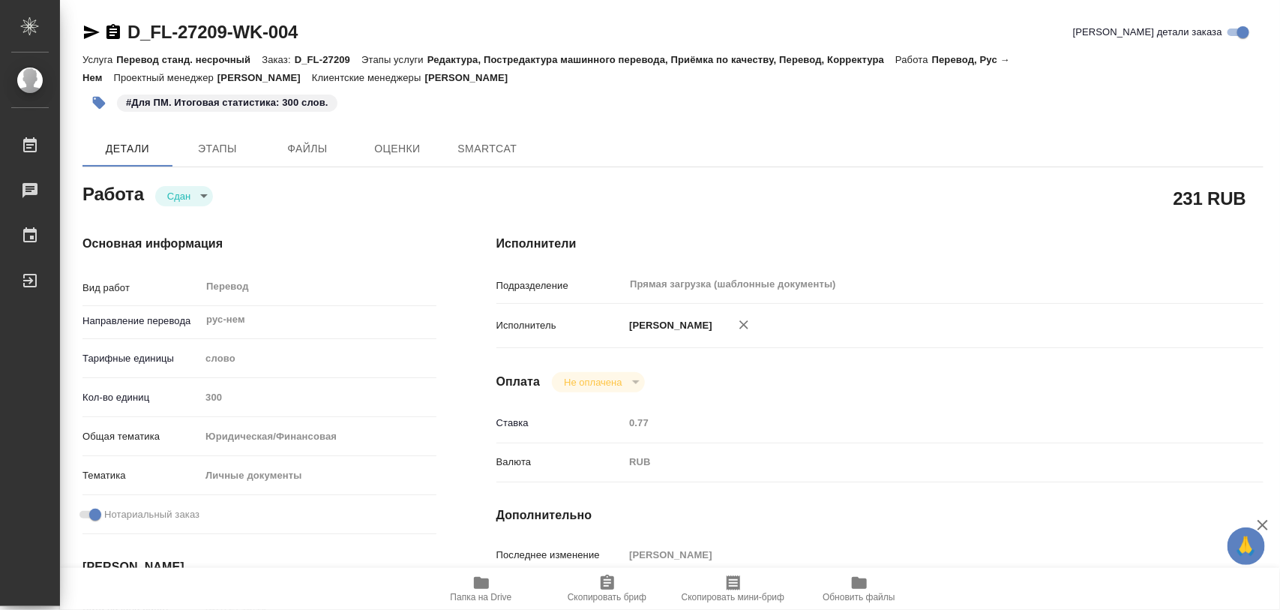
type textarea "x"
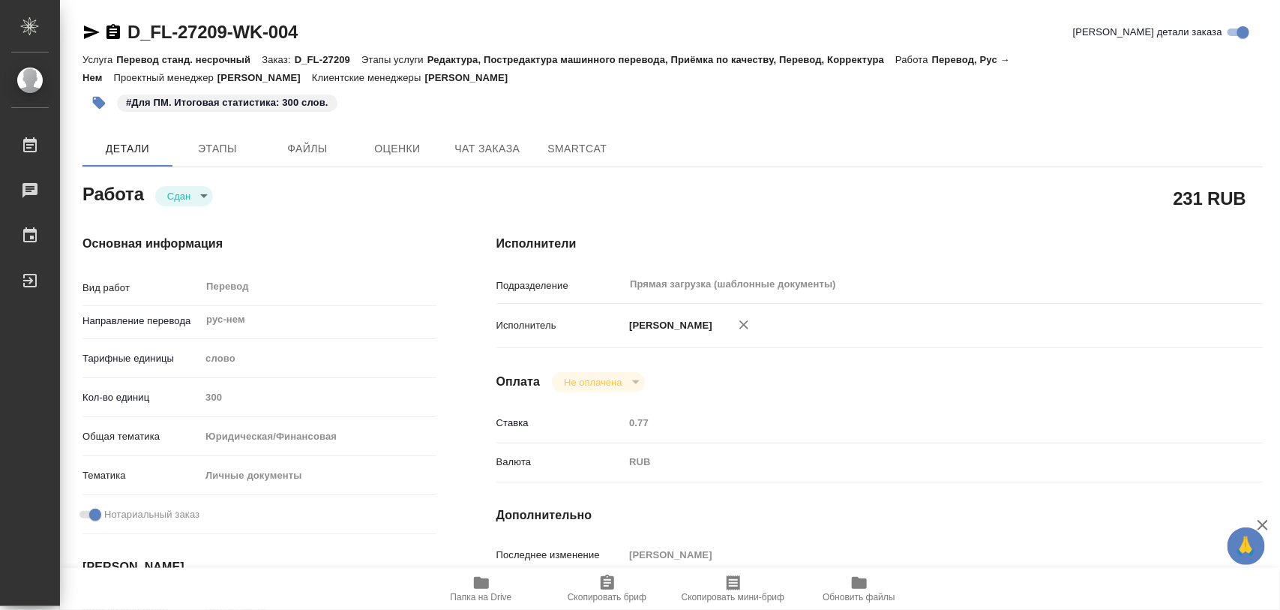
type textarea "x"
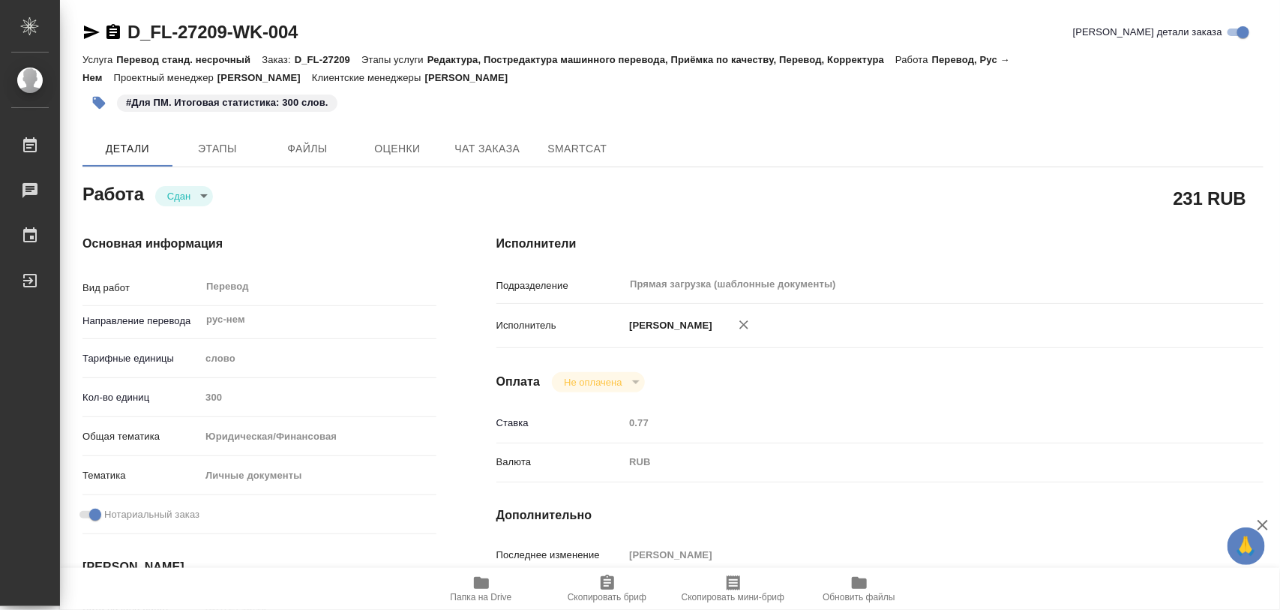
type textarea "x"
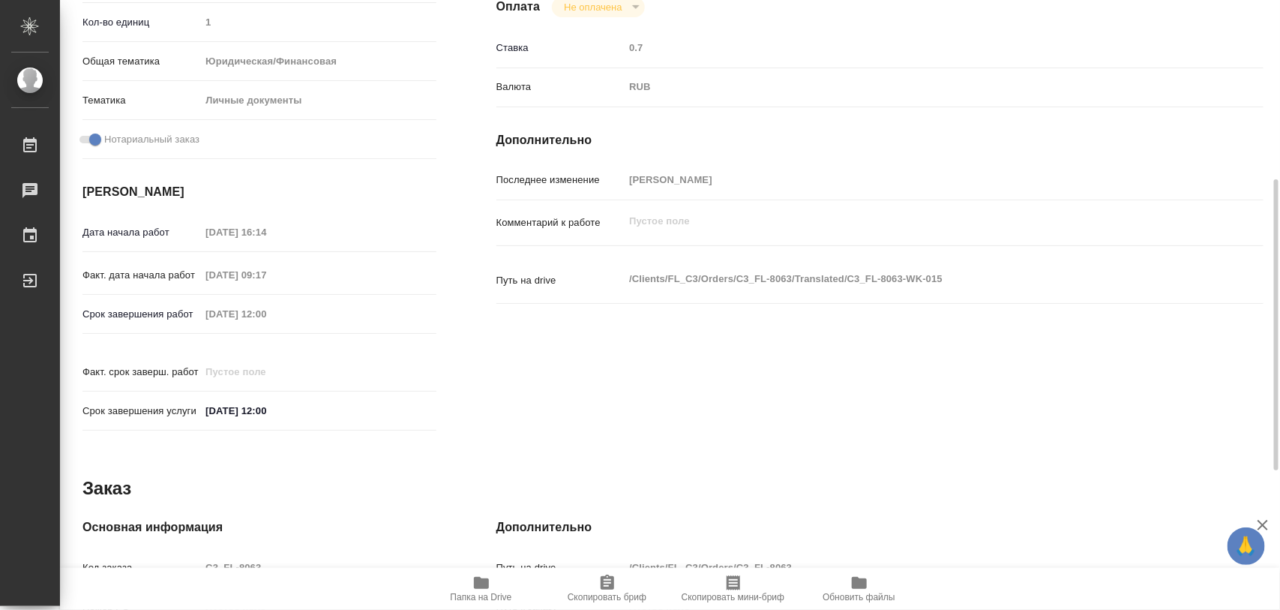
scroll to position [668, 0]
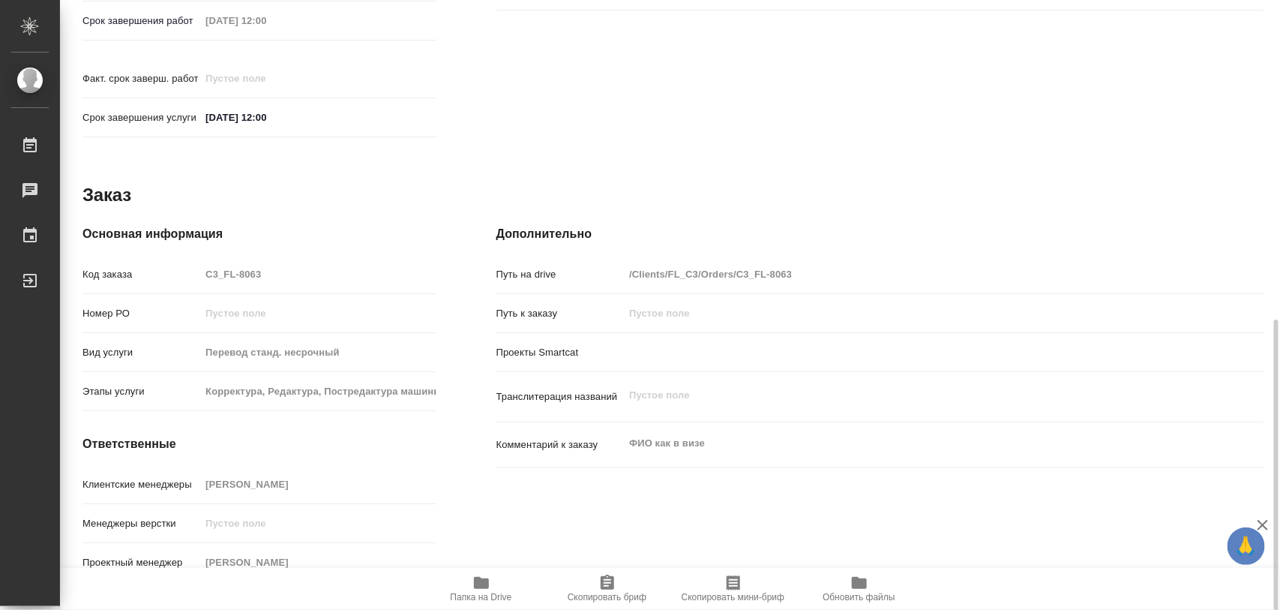
drag, startPoint x: 606, startPoint y: 589, endPoint x: 664, endPoint y: 298, distance: 297.4
click at [606, 589] on icon "button" at bounding box center [607, 581] width 13 height 15
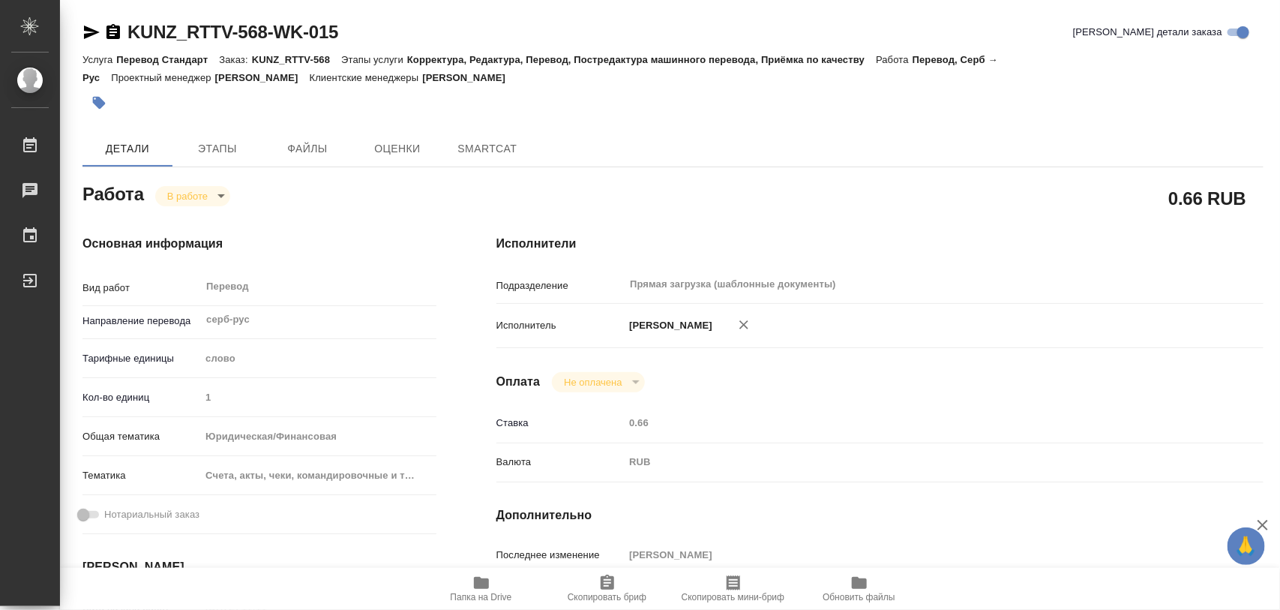
type textarea "x"
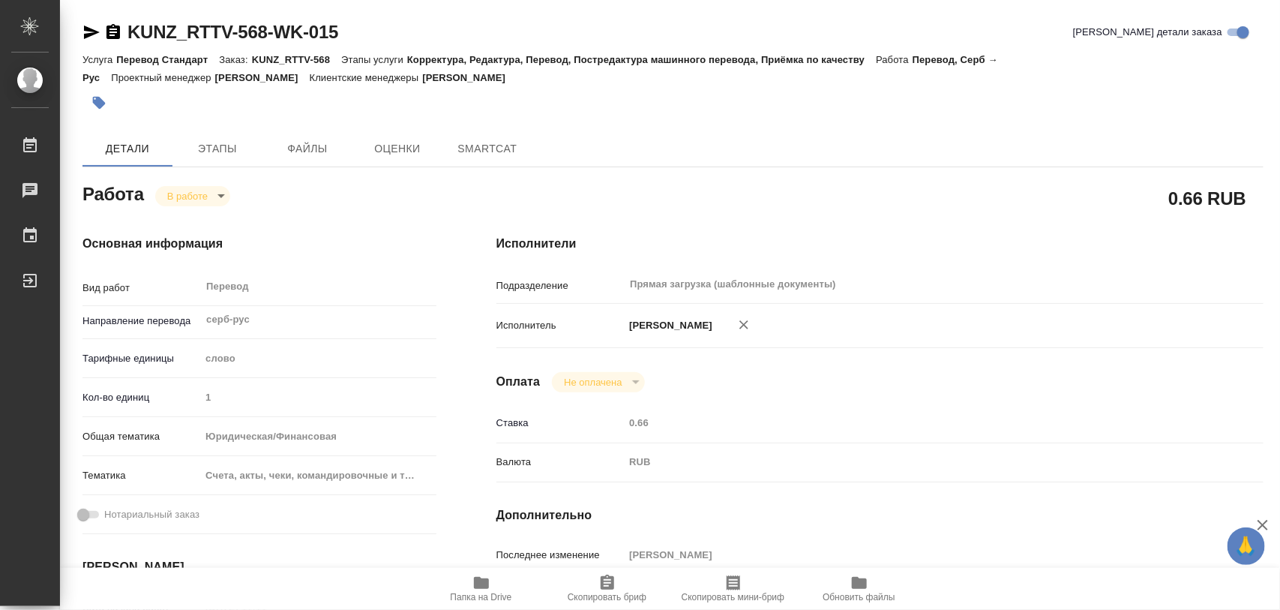
type textarea "x"
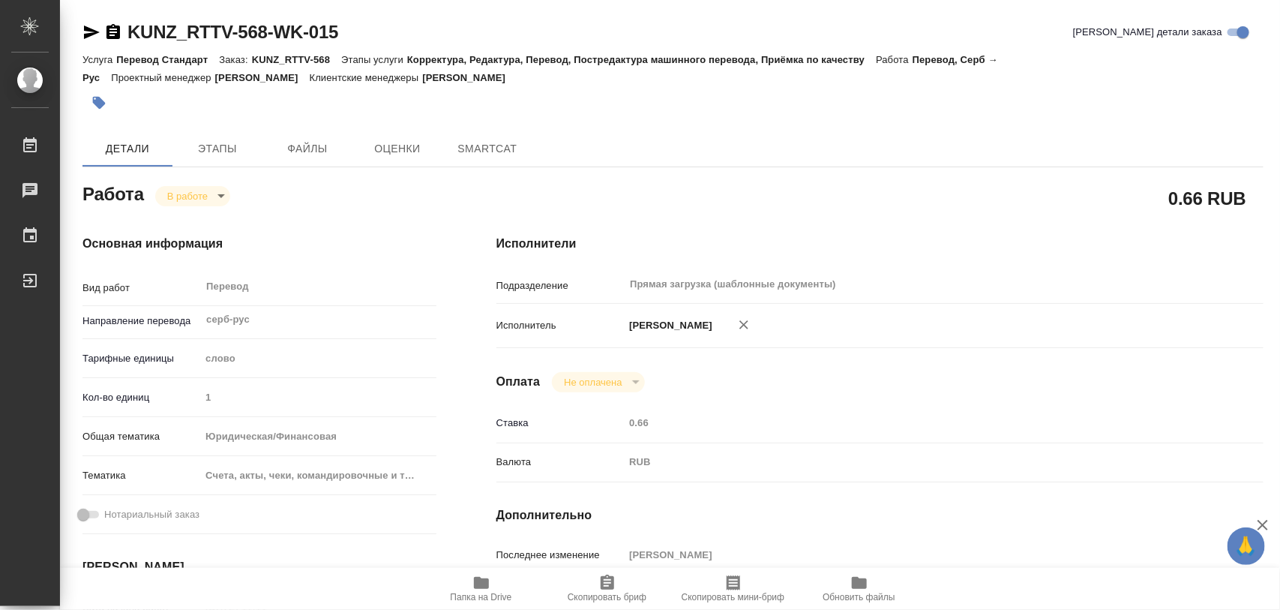
type textarea "x"
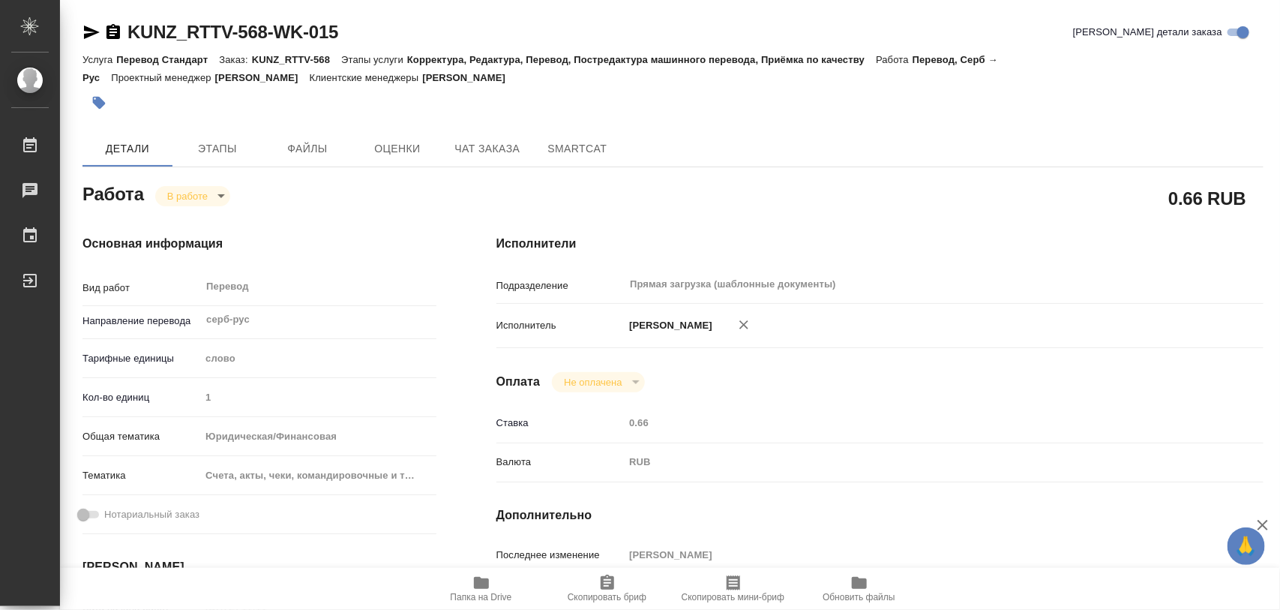
click at [482, 589] on icon "button" at bounding box center [481, 583] width 18 height 18
type textarea "x"
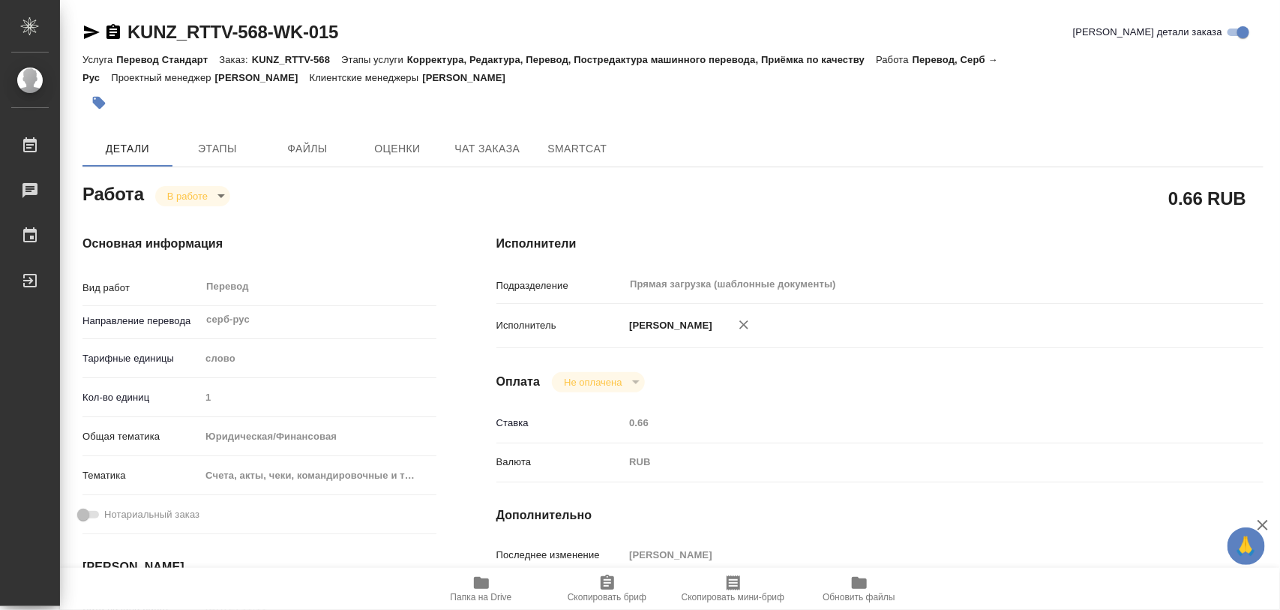
type textarea "x"
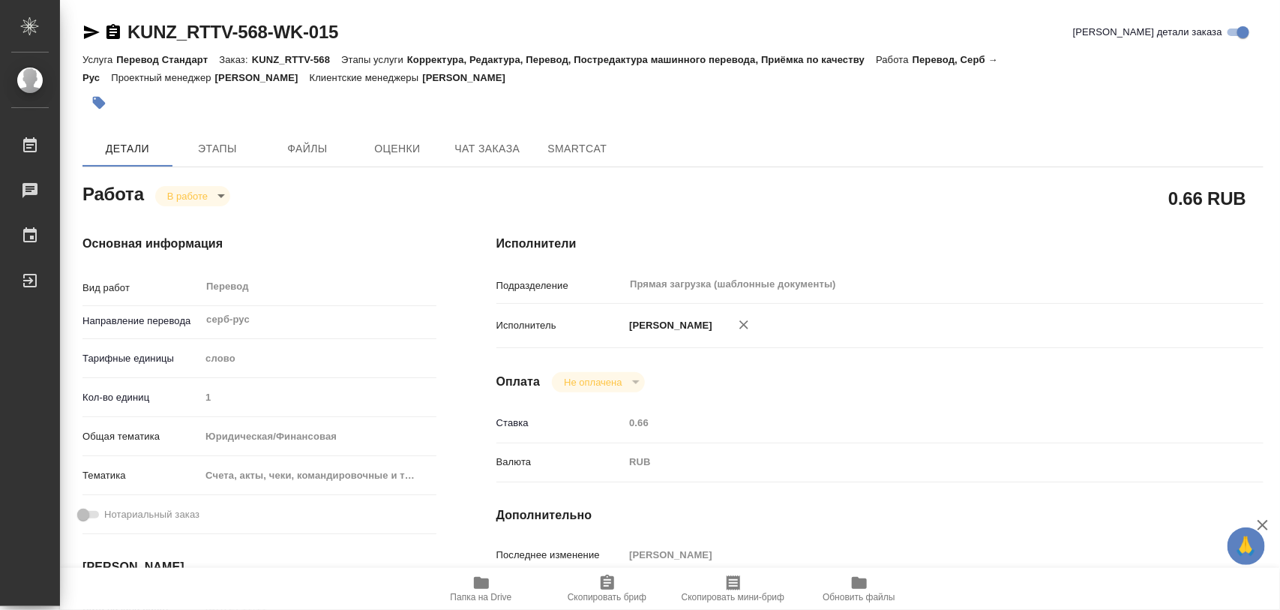
type textarea "x"
